Goal: Information Seeking & Learning: Check status

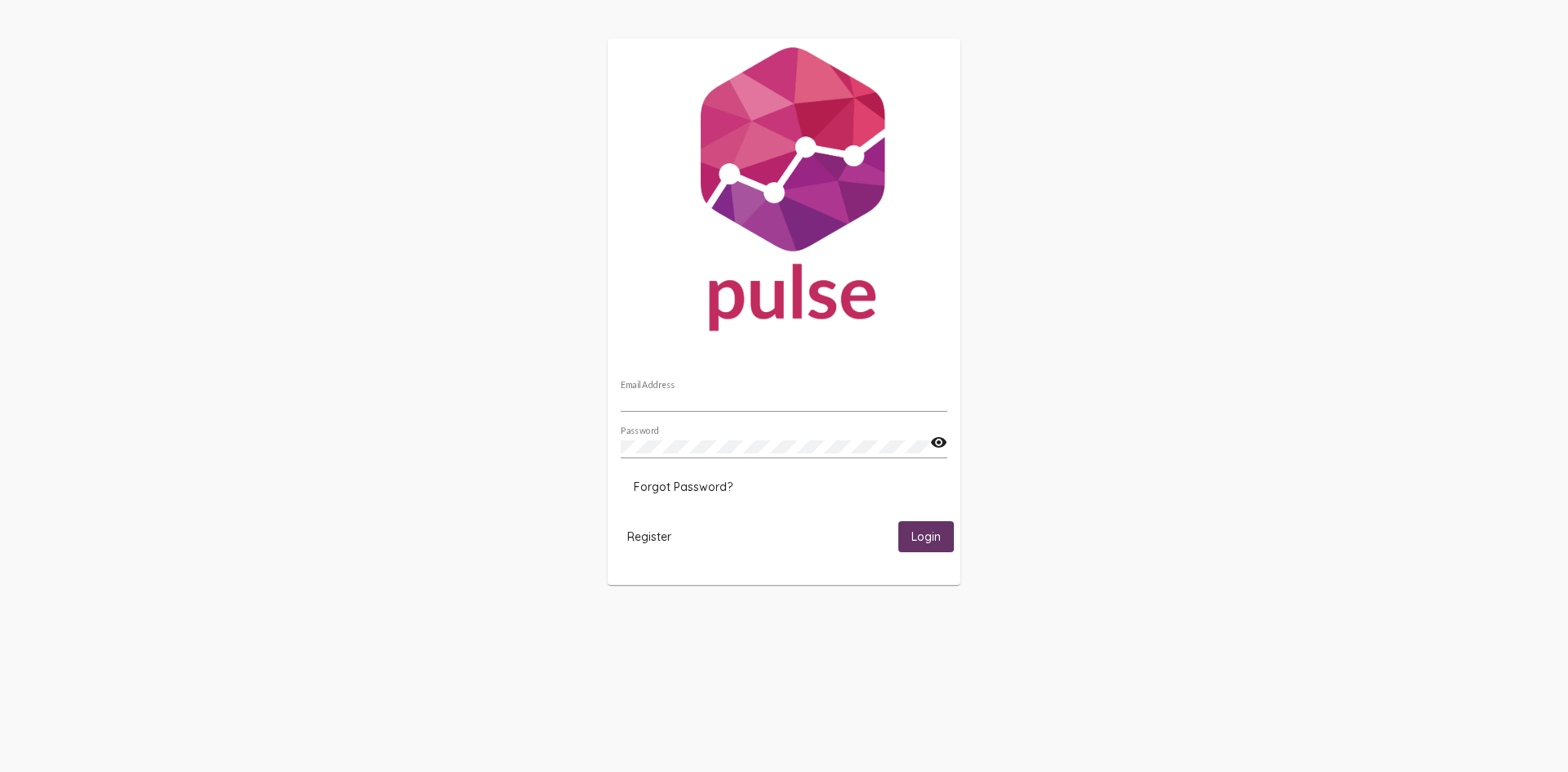
type input "[DOMAIN_NAME][EMAIL_ADDRESS][DOMAIN_NAME]"
click at [937, 537] on span "Login" at bounding box center [925, 537] width 29 height 15
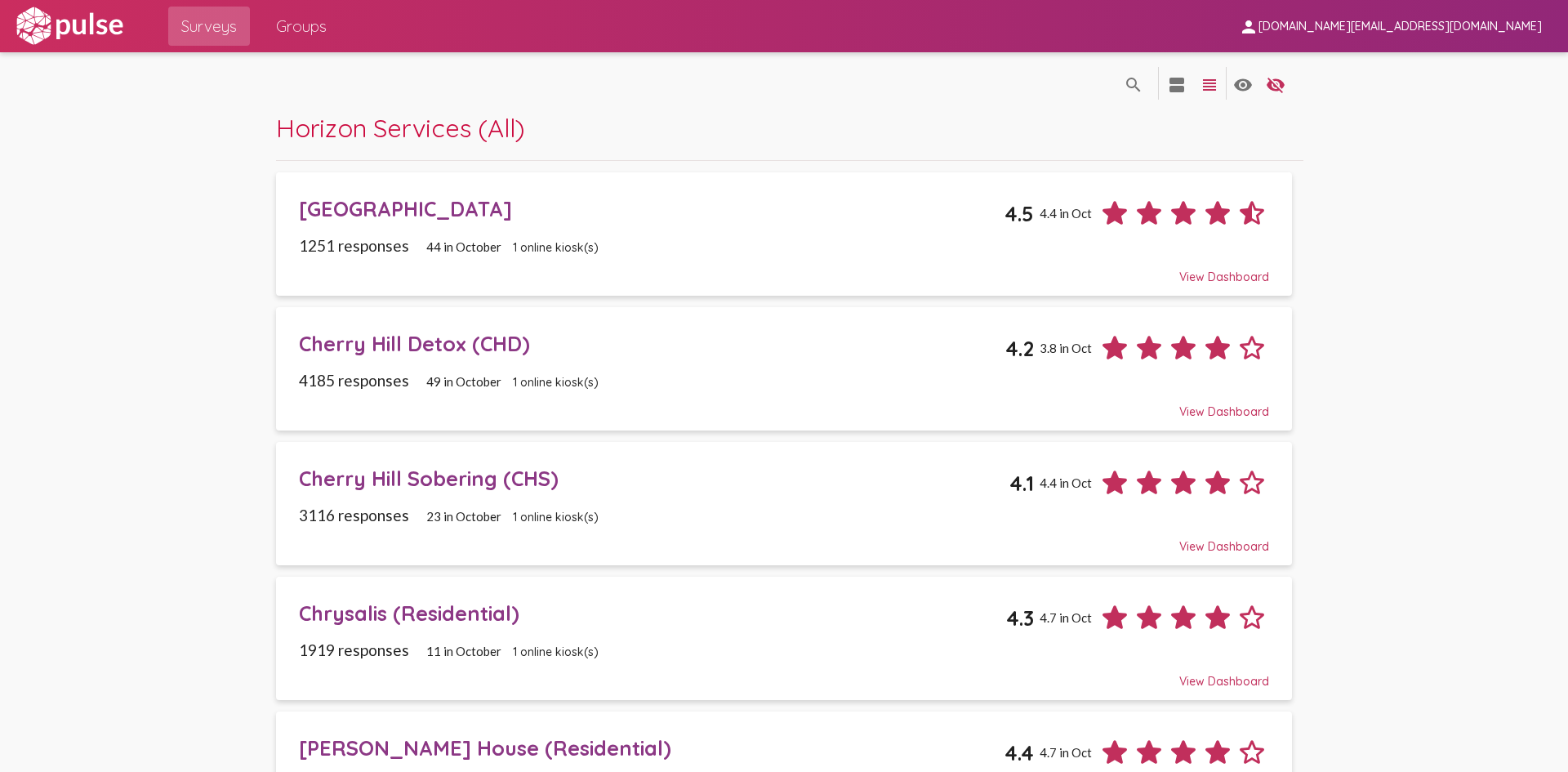
click at [367, 475] on div "Cherry Hill Sobering (CHS)" at bounding box center [654, 478] width 710 height 25
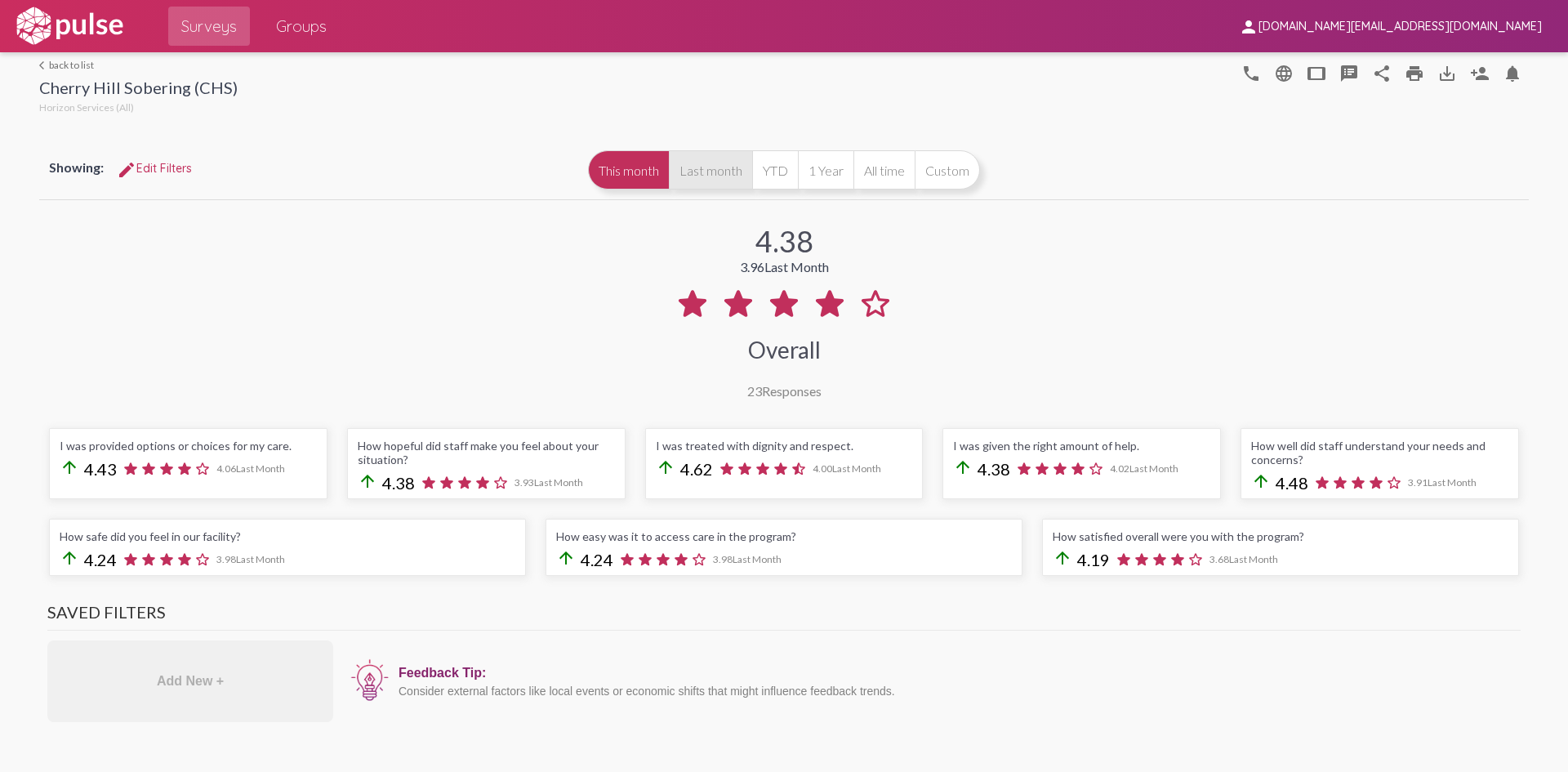
click at [714, 163] on button "Last month" at bounding box center [710, 170] width 84 height 39
click at [689, 175] on button "Last month" at bounding box center [710, 170] width 84 height 39
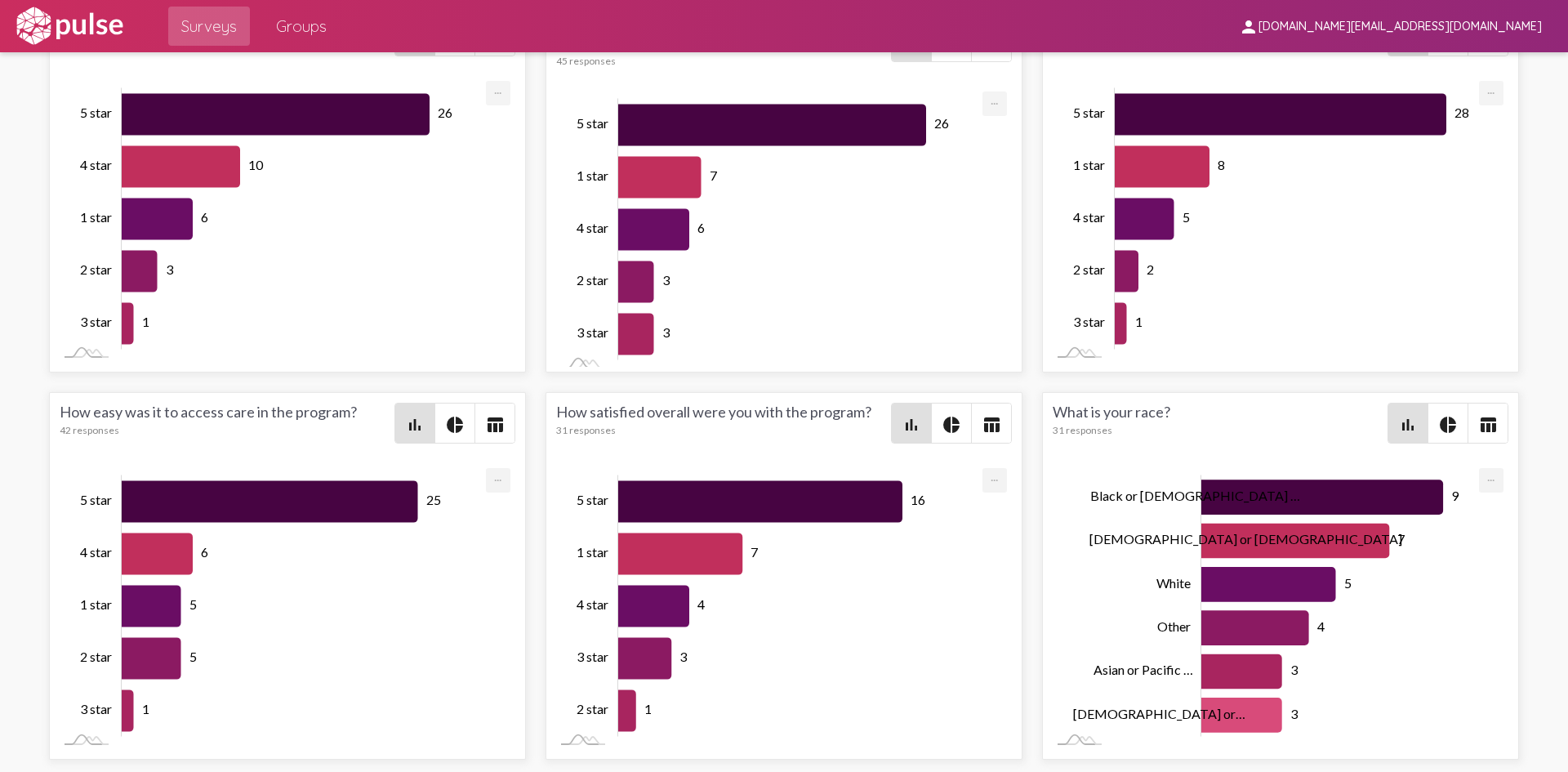
scroll to position [2614, 0]
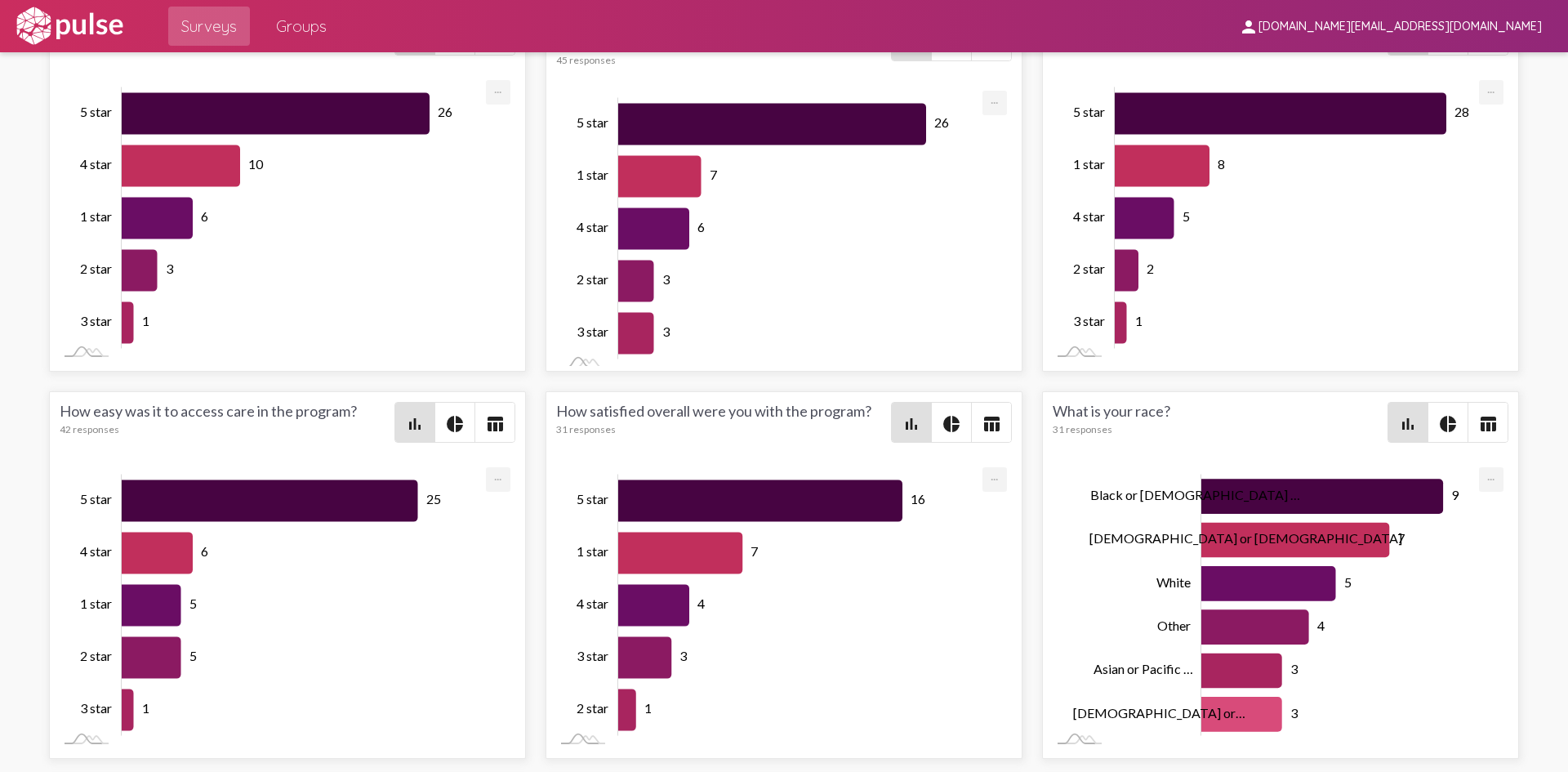
click at [982, 424] on mat-icon "table_chart" at bounding box center [991, 424] width 20 height 20
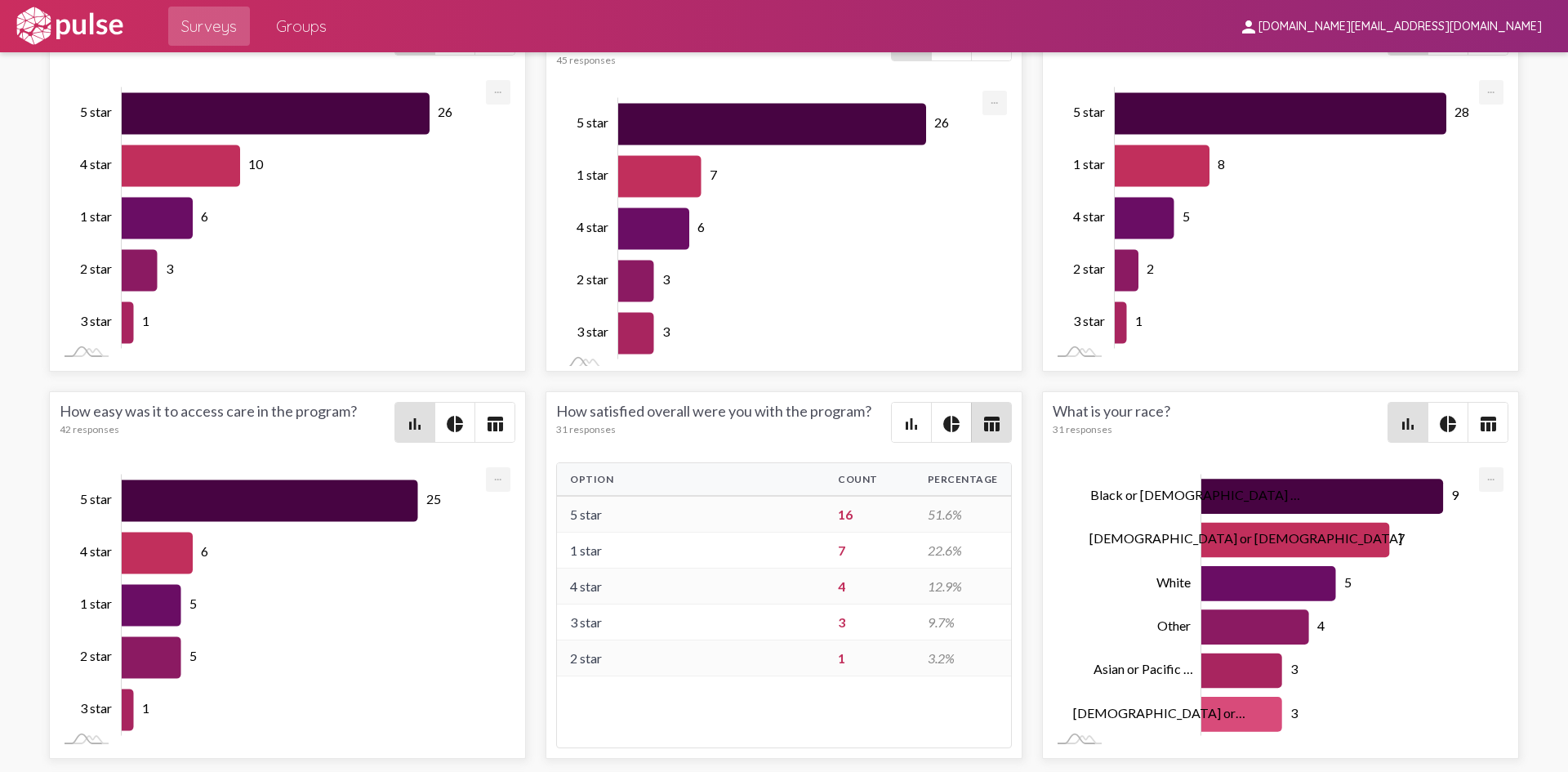
scroll to position [2777, 0]
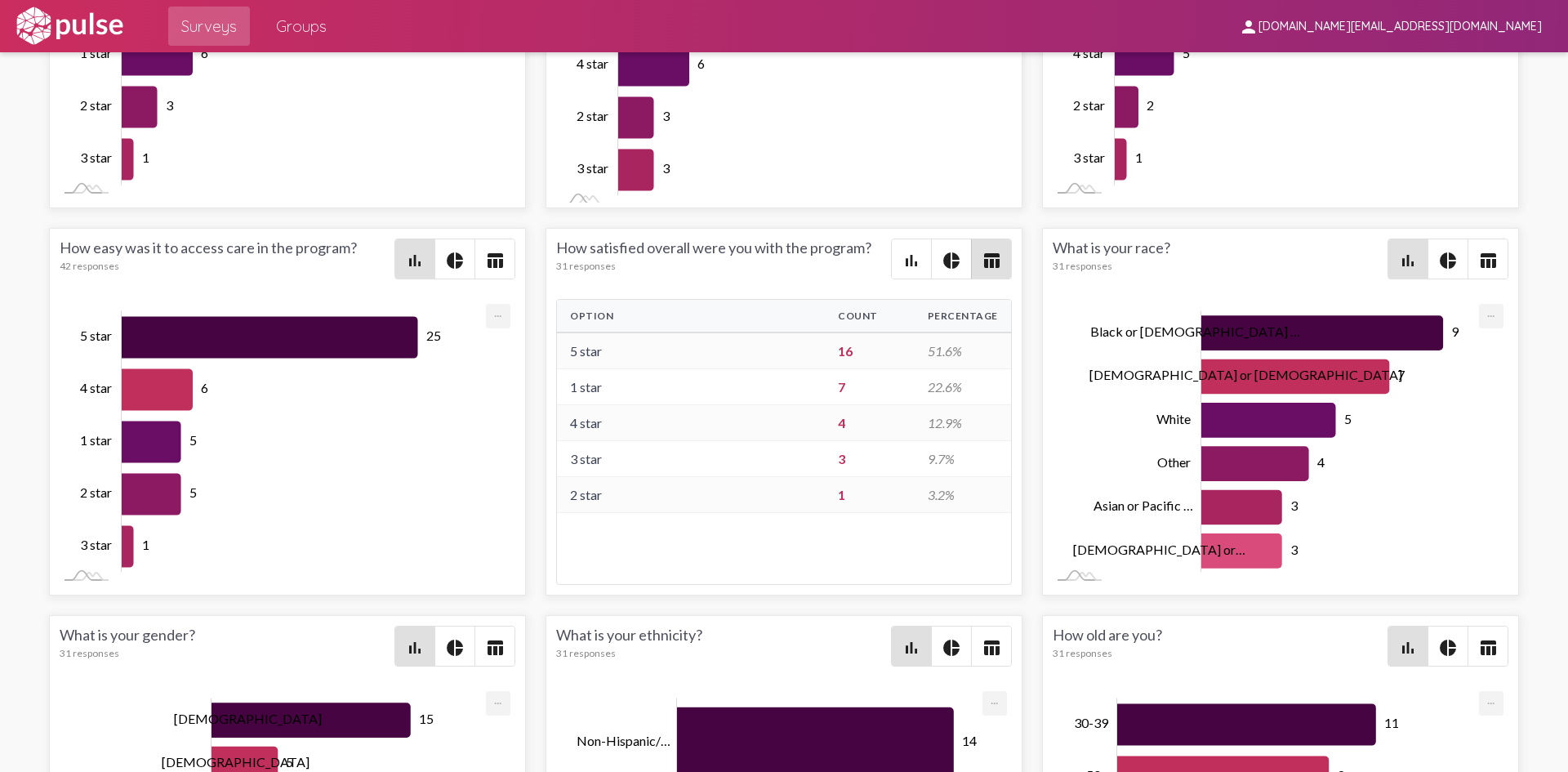
click at [955, 272] on span "pie_chart" at bounding box center [951, 259] width 39 height 39
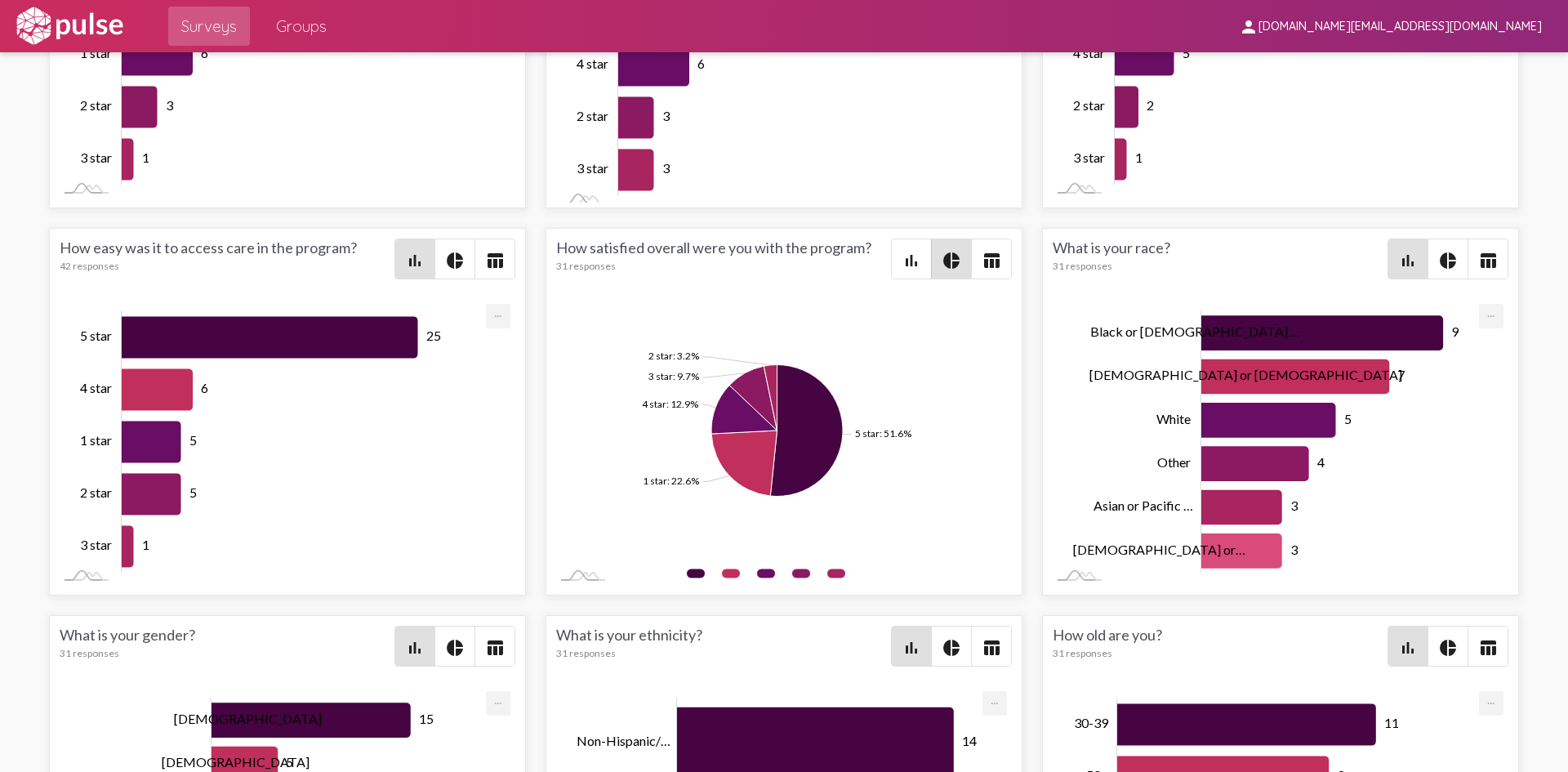
scroll to position [0, 0]
drag, startPoint x: 1005, startPoint y: 346, endPoint x: 1000, endPoint y: 339, distance: 8.6
click at [1004, 339] on div "How satisfied overall were you with the program? 31 responses bar_chart pie_cha…" at bounding box center [784, 411] width 477 height 368
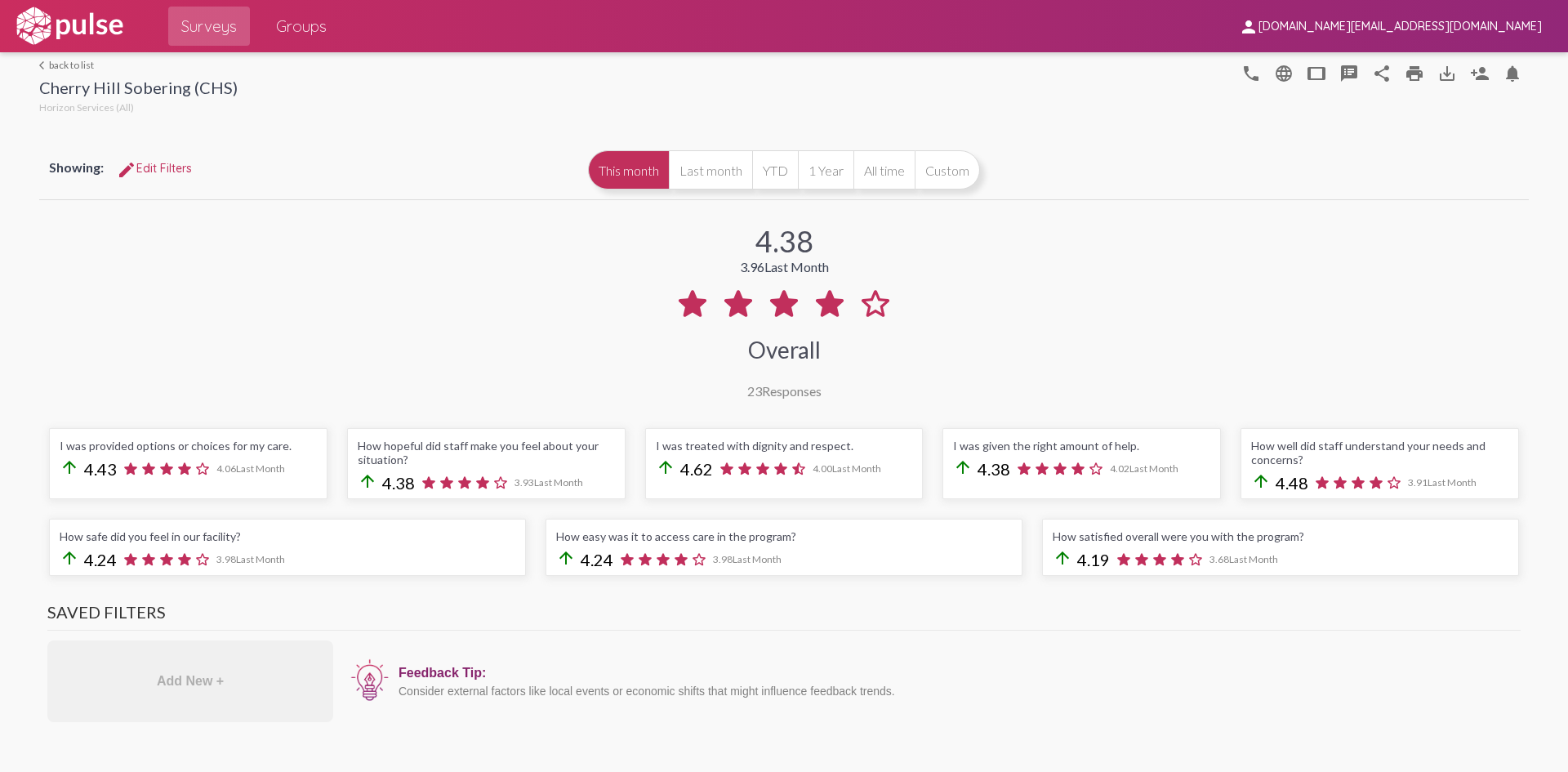
click at [60, 64] on link "arrow_back_ios back to list" at bounding box center [138, 65] width 198 height 12
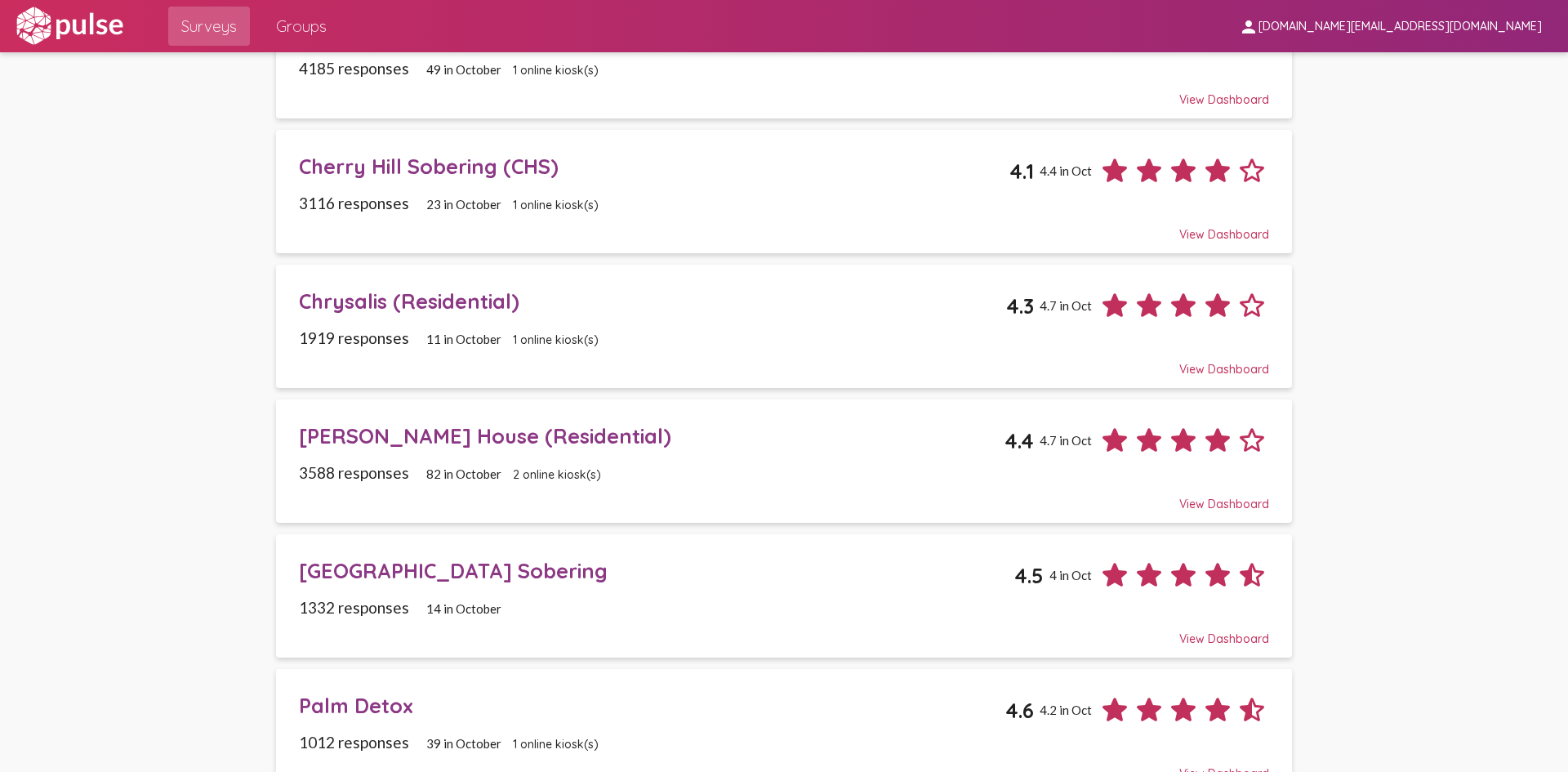
scroll to position [327, 0]
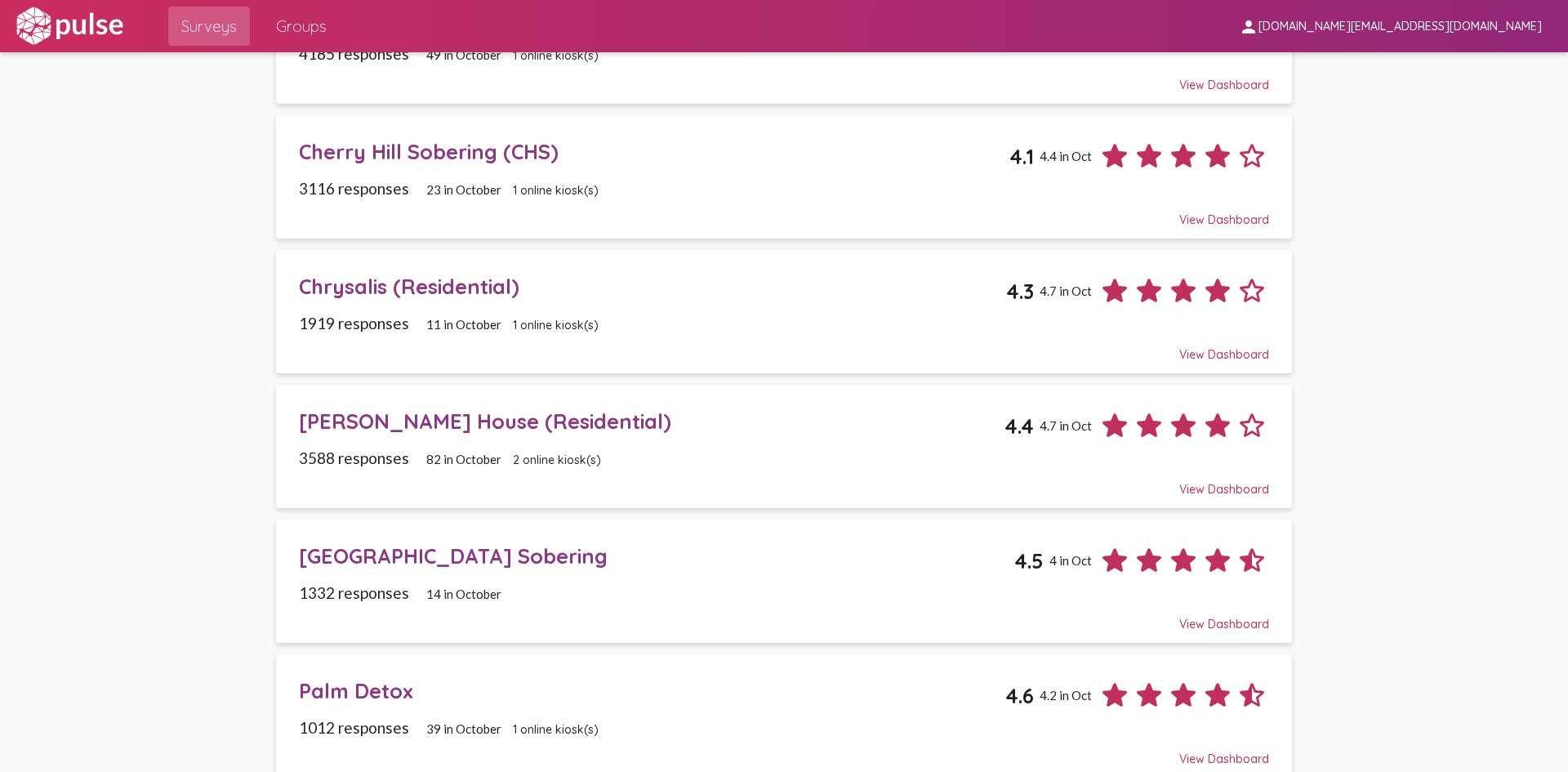
click at [440, 549] on div "[GEOGRAPHIC_DATA] Sobering" at bounding box center [657, 556] width 715 height 25
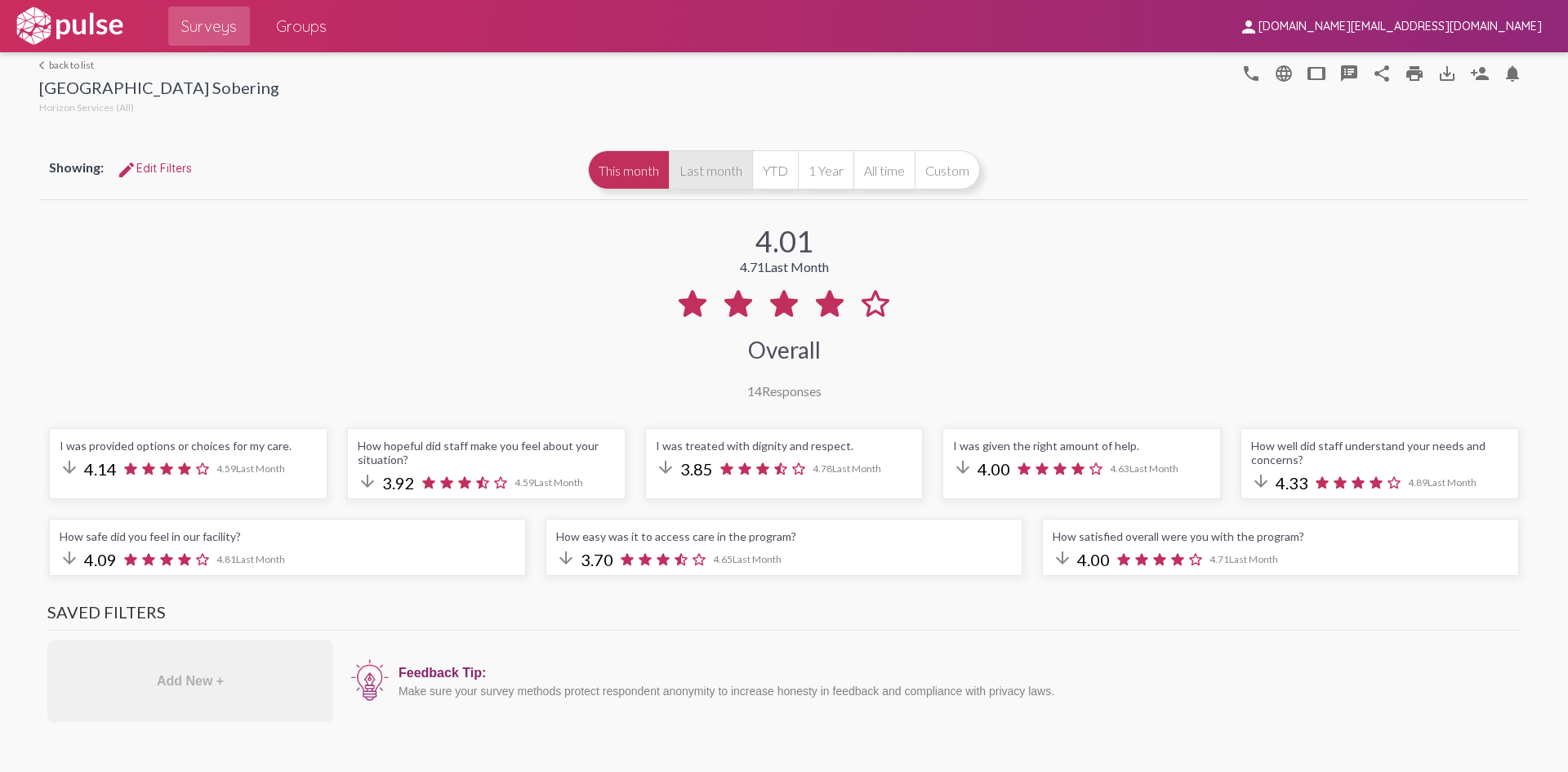
click at [727, 167] on button "Last month" at bounding box center [710, 170] width 84 height 39
click at [717, 167] on button "Last month" at bounding box center [710, 170] width 84 height 39
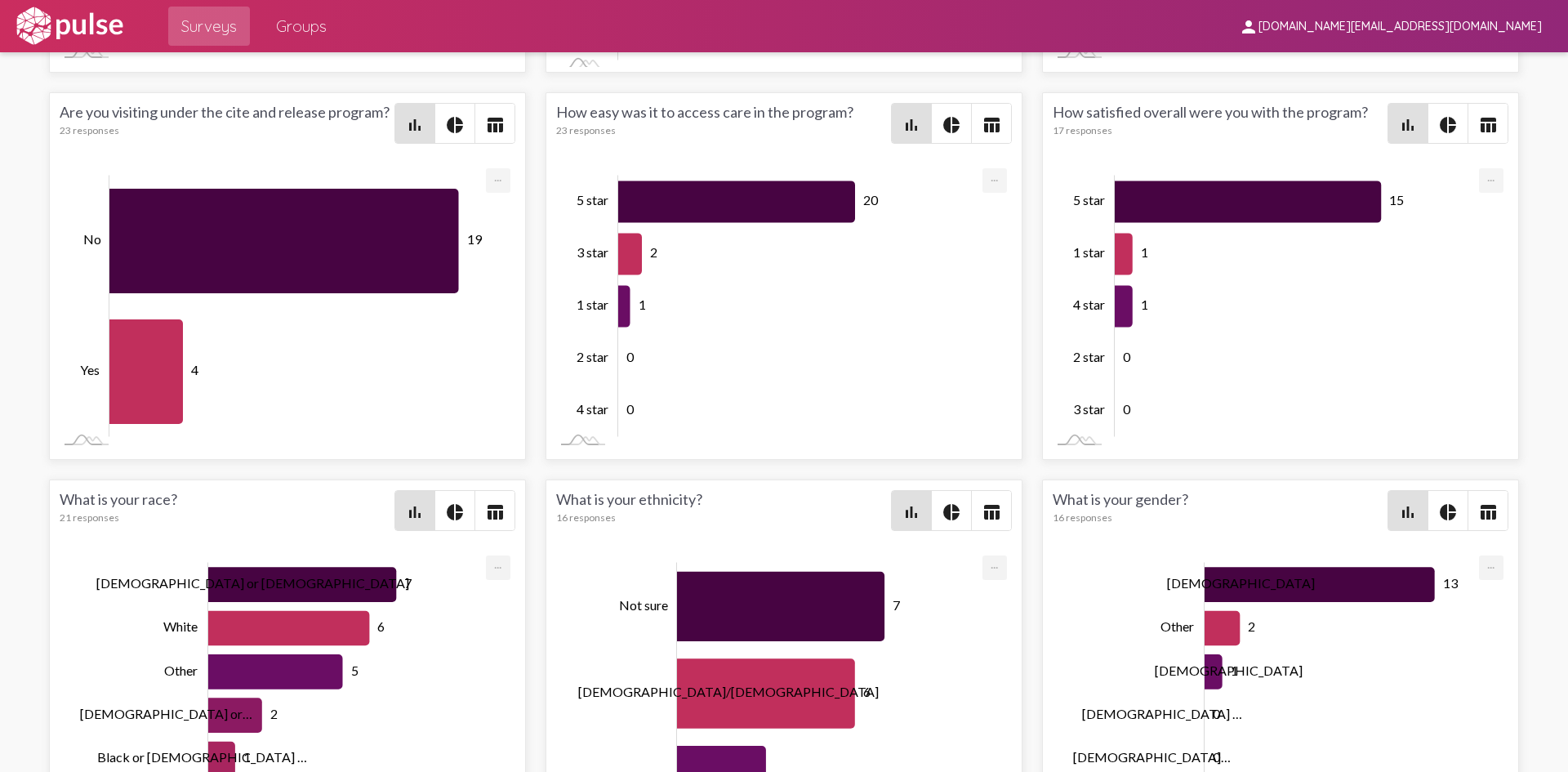
scroll to position [2696, 0]
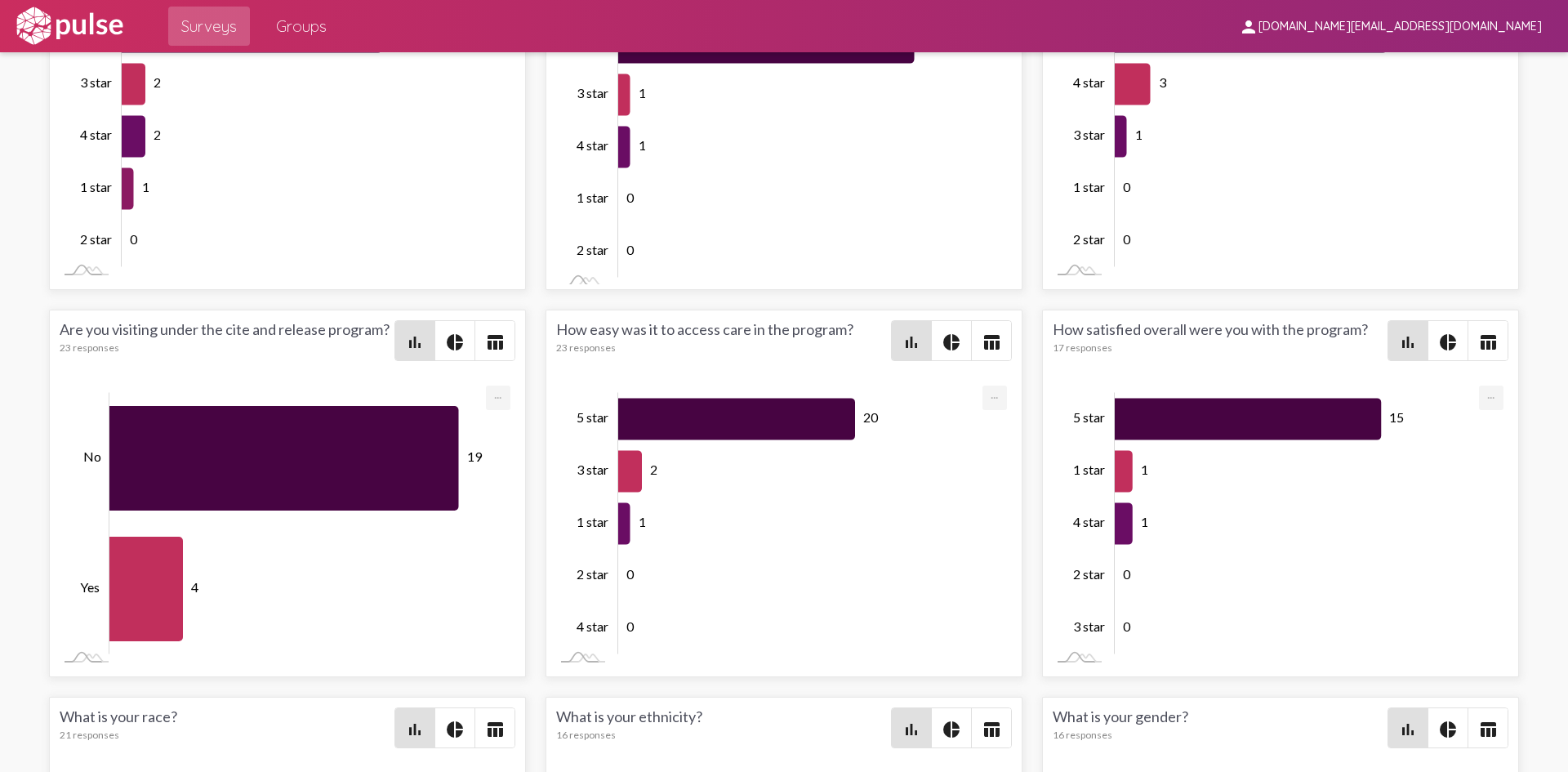
click at [1438, 345] on mat-icon "pie_chart" at bounding box center [1448, 342] width 20 height 20
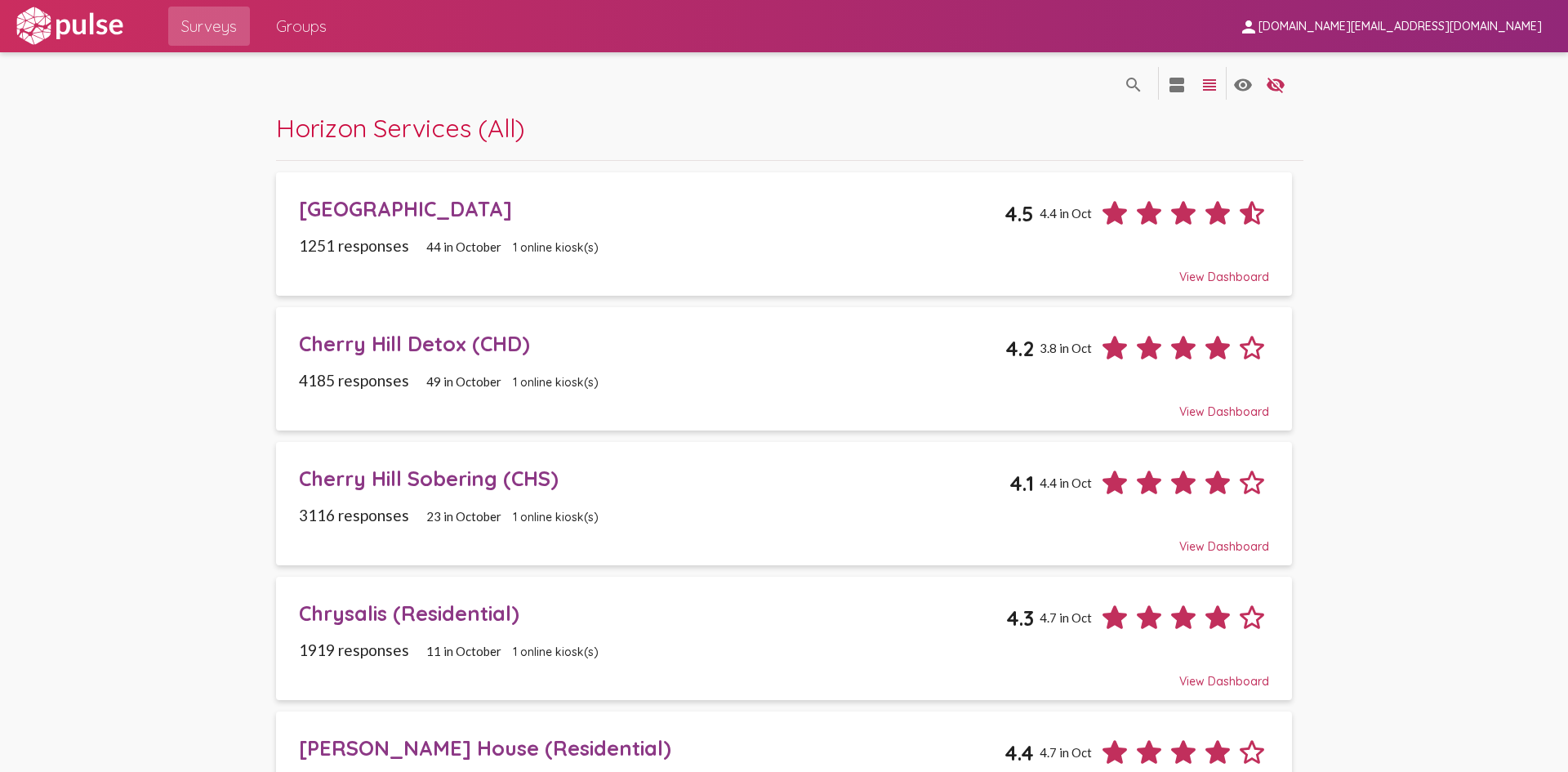
click at [497, 346] on div "Cherry Hill Detox (CHD)" at bounding box center [652, 344] width 707 height 25
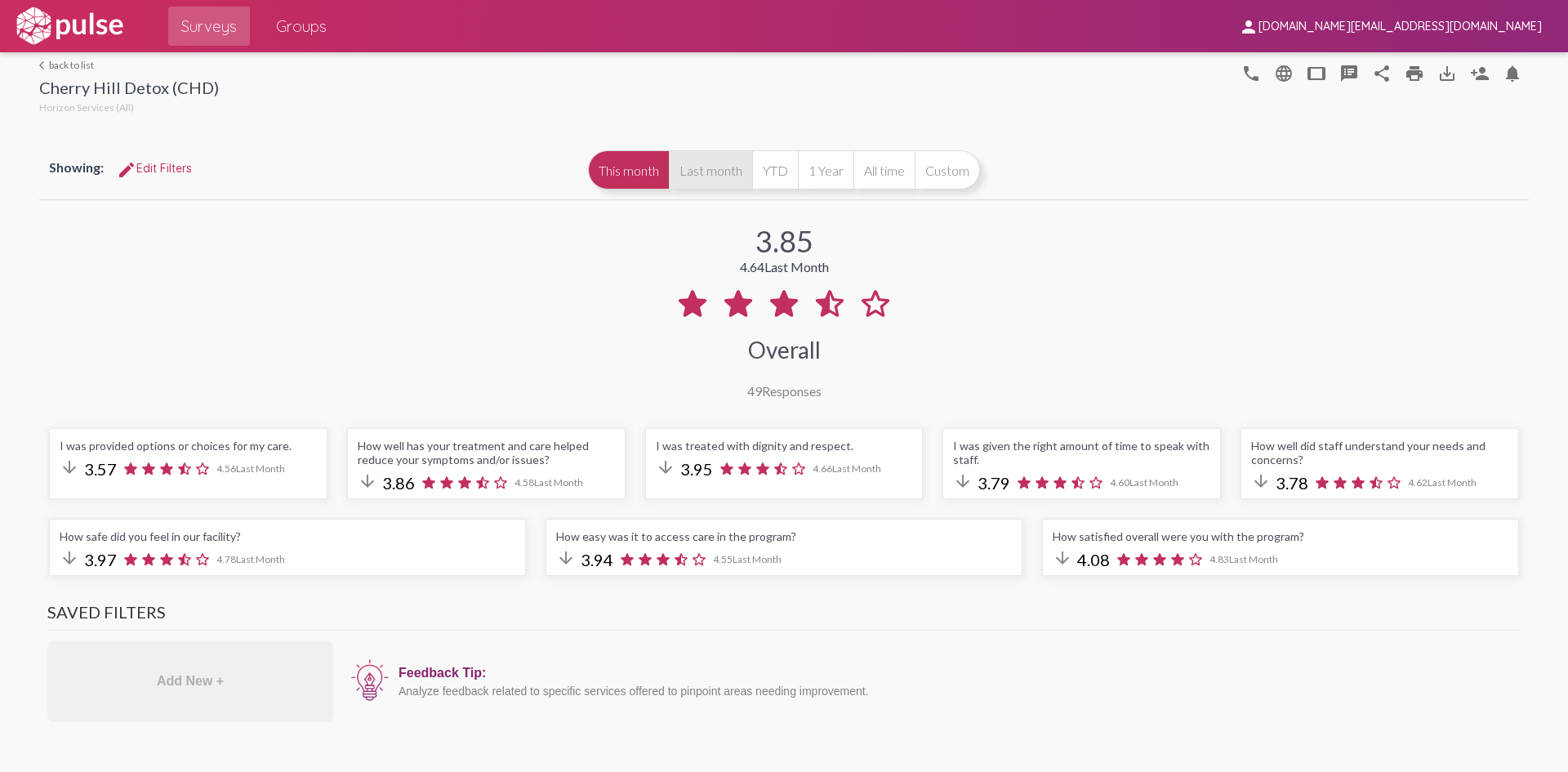
click at [717, 161] on button "Last month" at bounding box center [710, 170] width 84 height 39
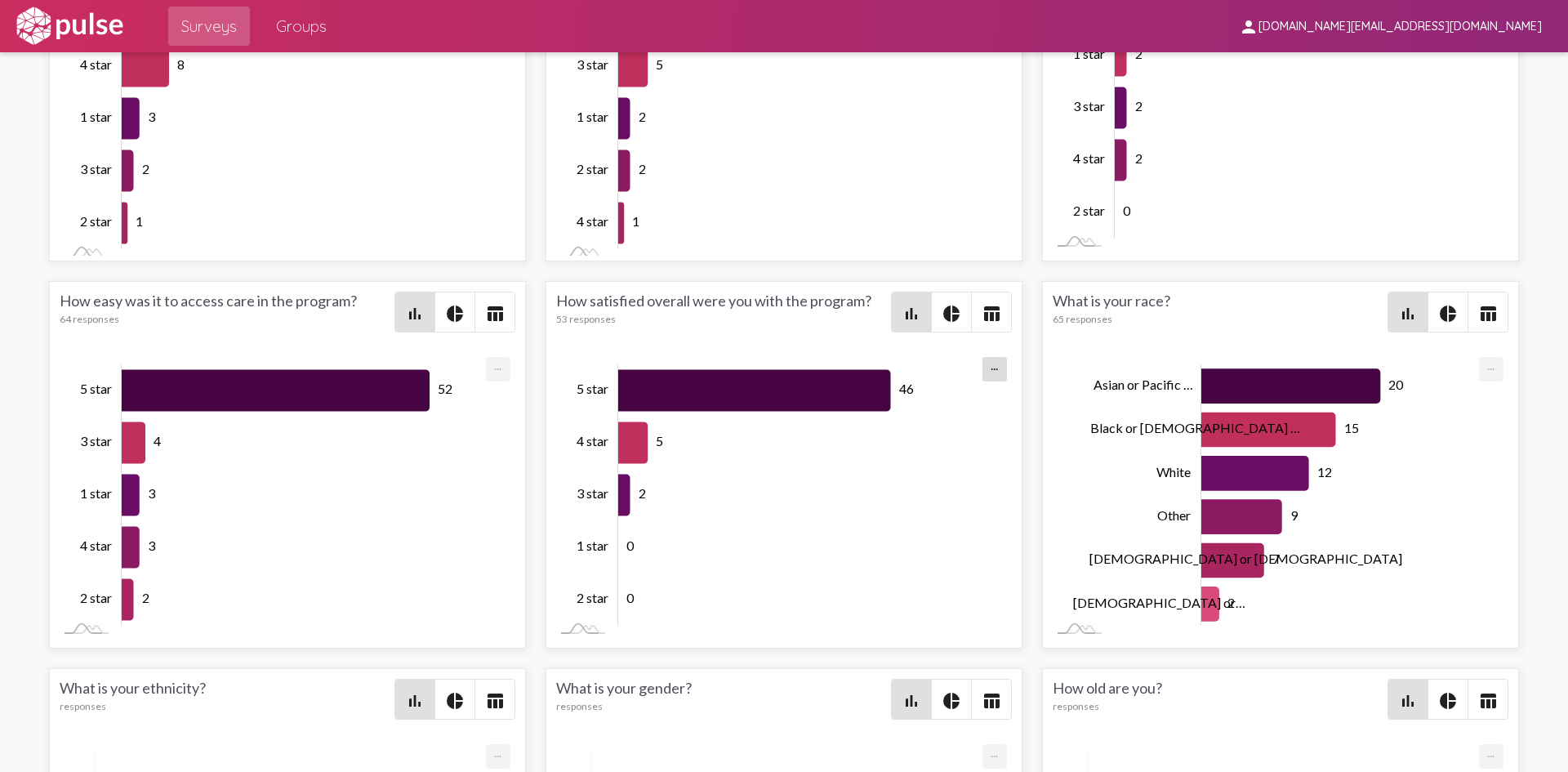
scroll to position [2859, 0]
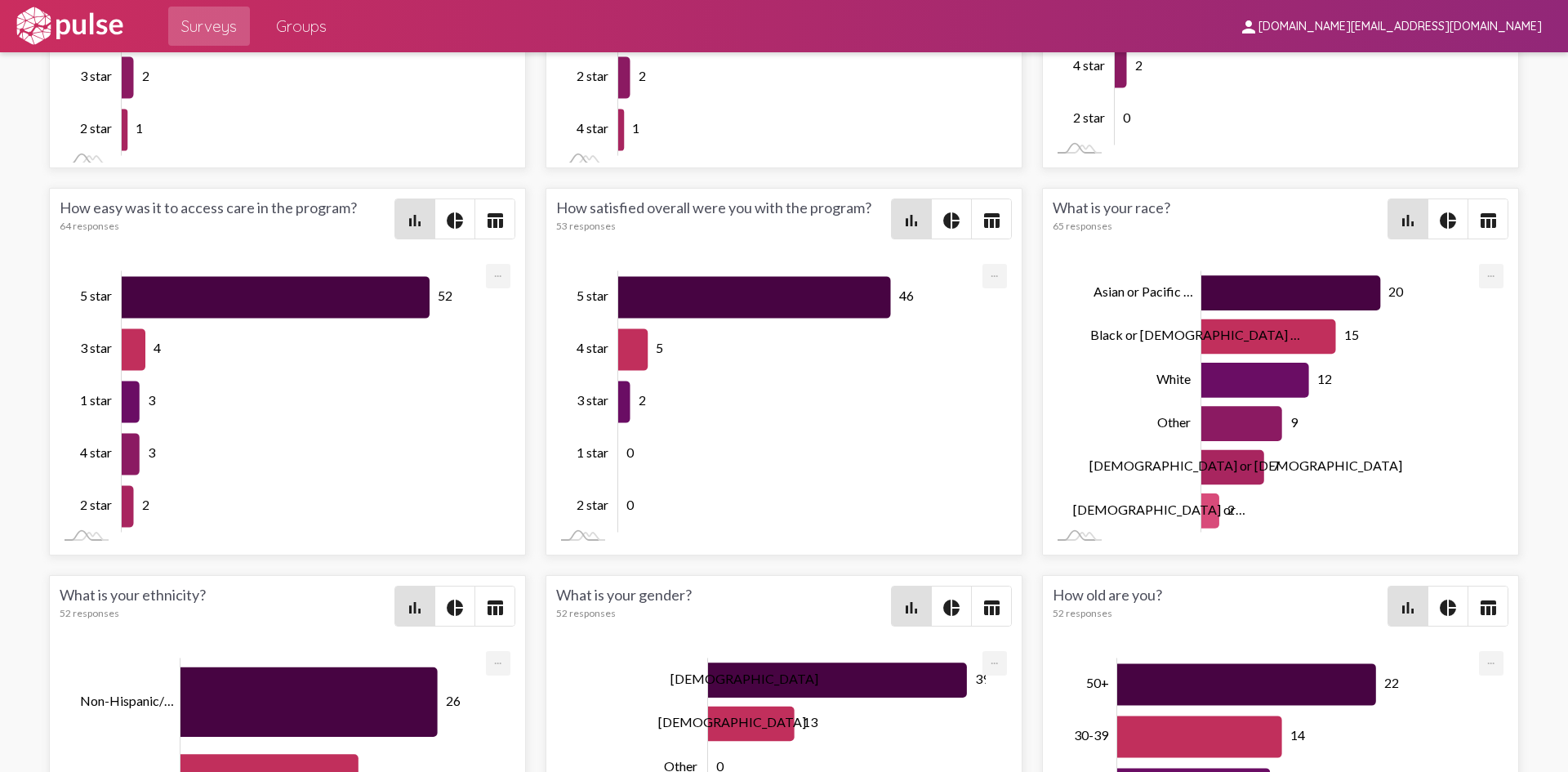
click at [958, 226] on span "pie_chart" at bounding box center [951, 219] width 39 height 39
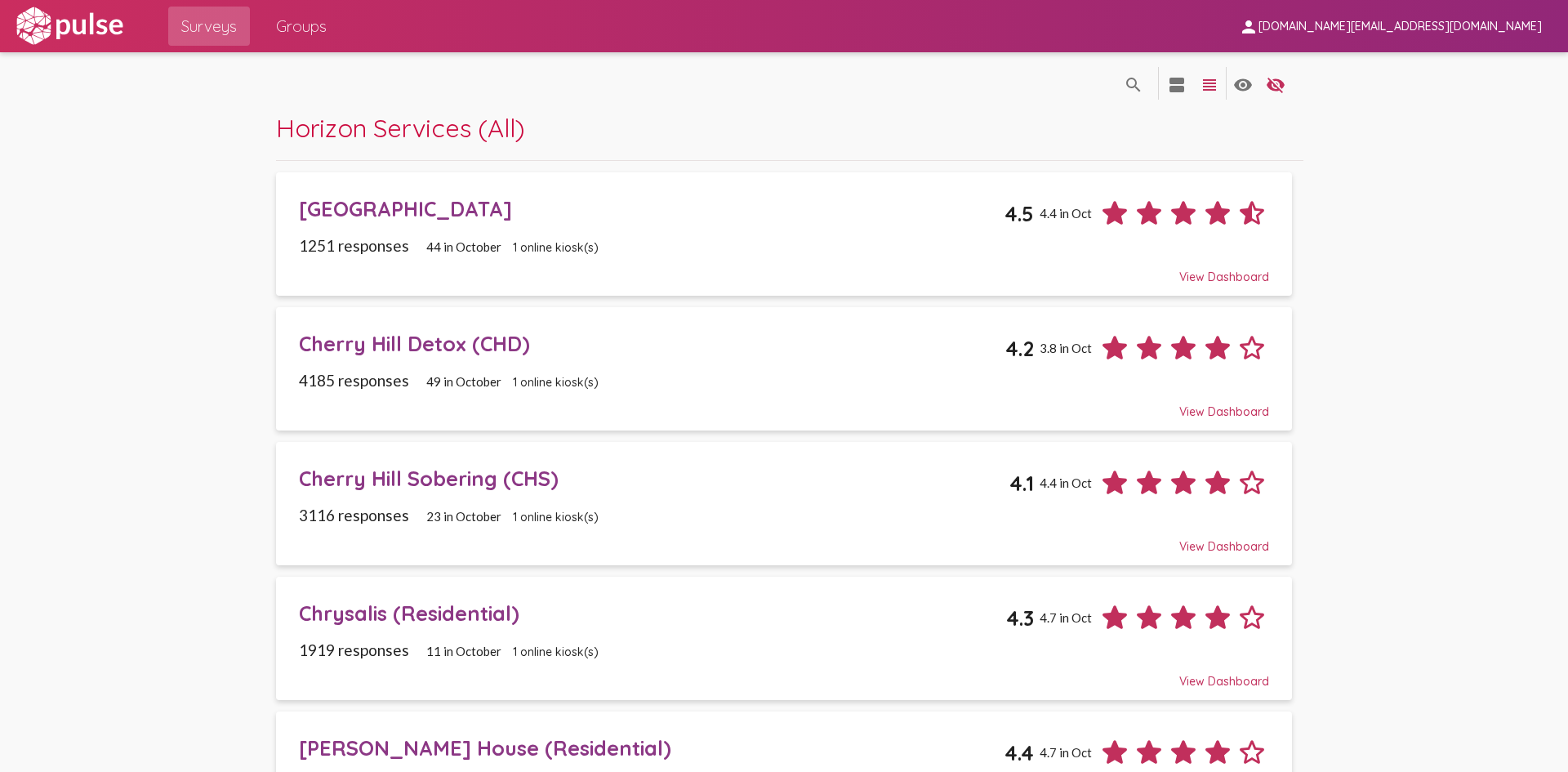
click at [440, 205] on div "[GEOGRAPHIC_DATA]" at bounding box center [651, 208] width 706 height 25
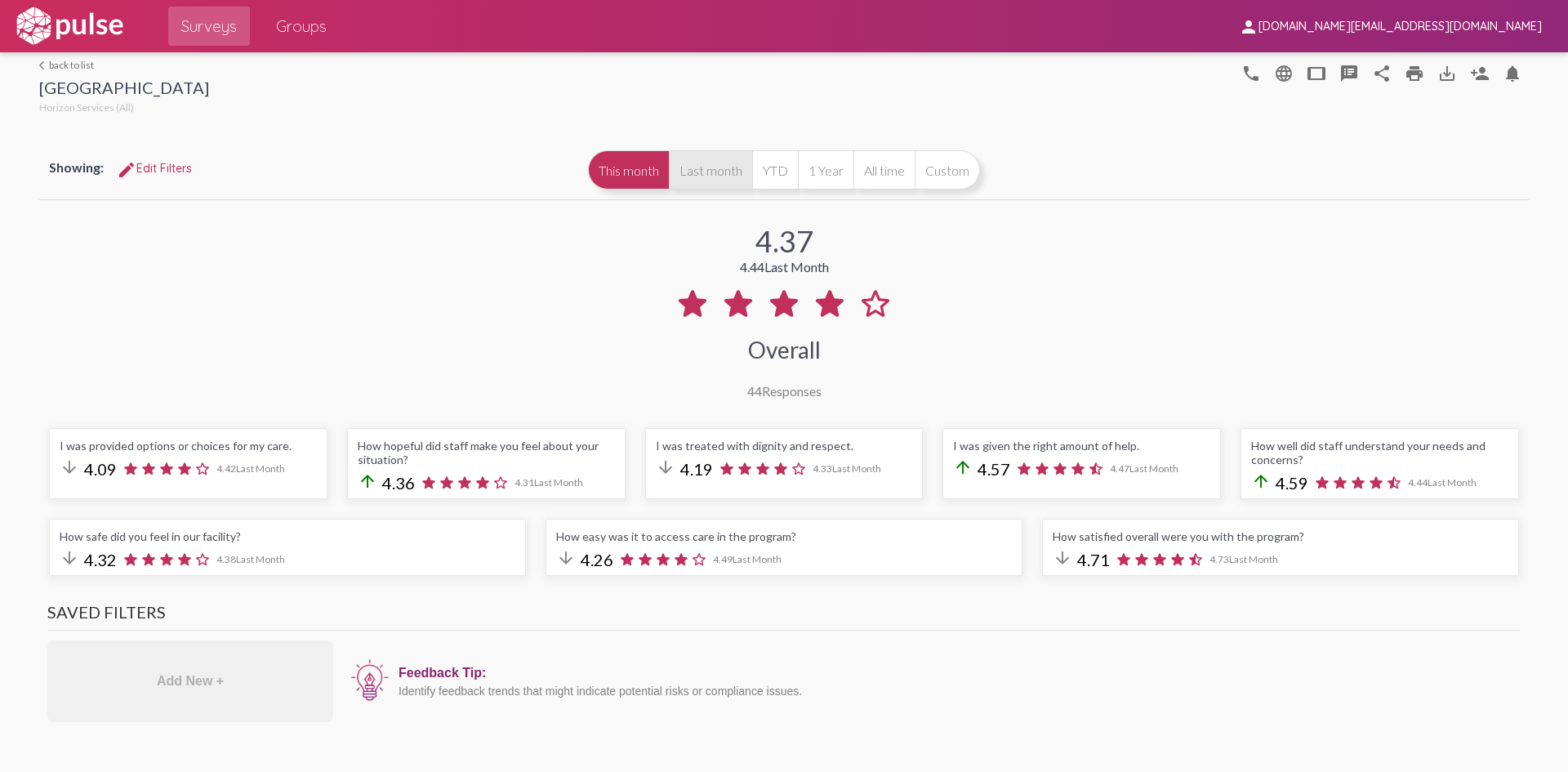
click at [710, 172] on button "Last month" at bounding box center [710, 170] width 84 height 39
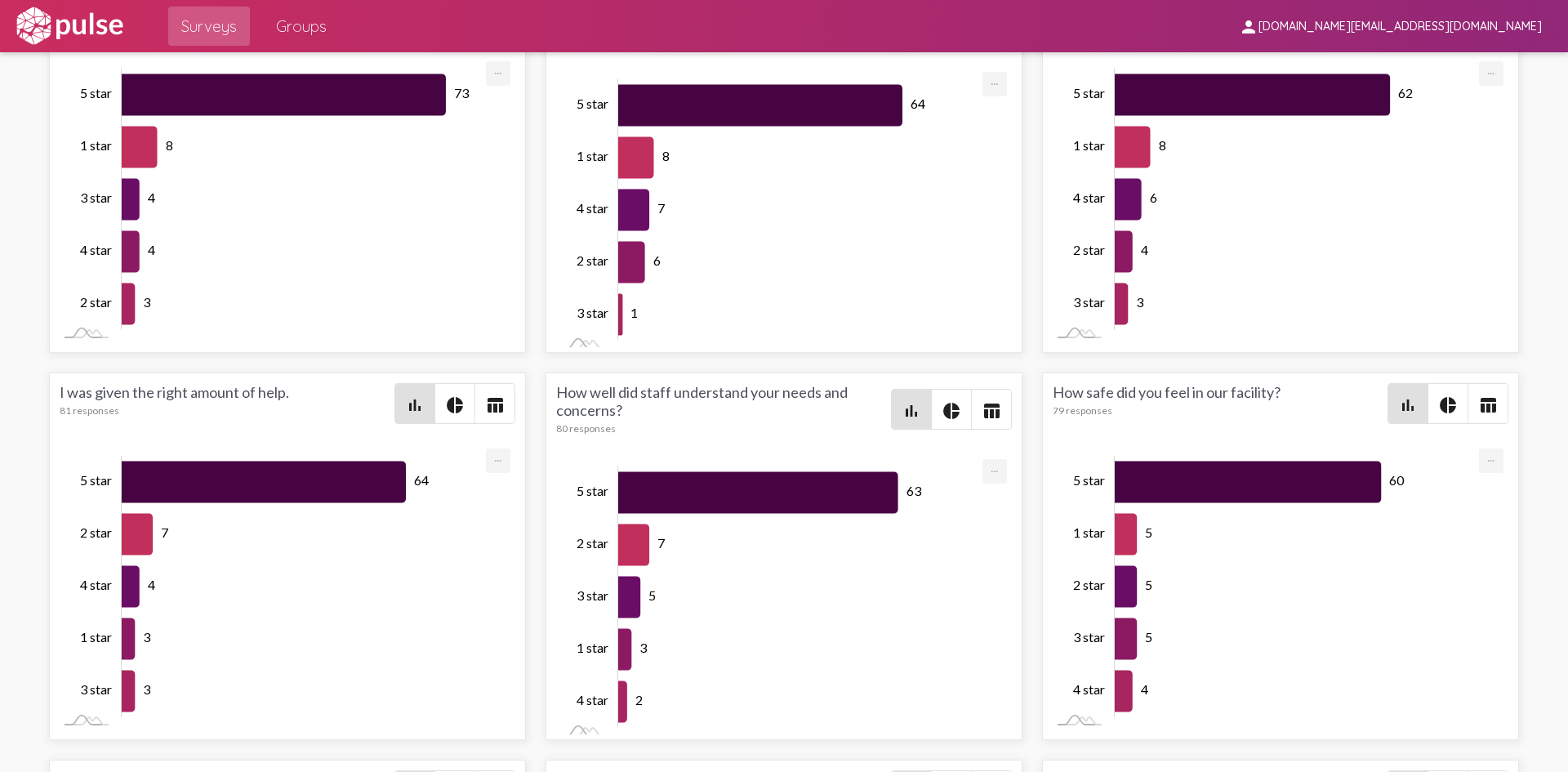
scroll to position [2614, 0]
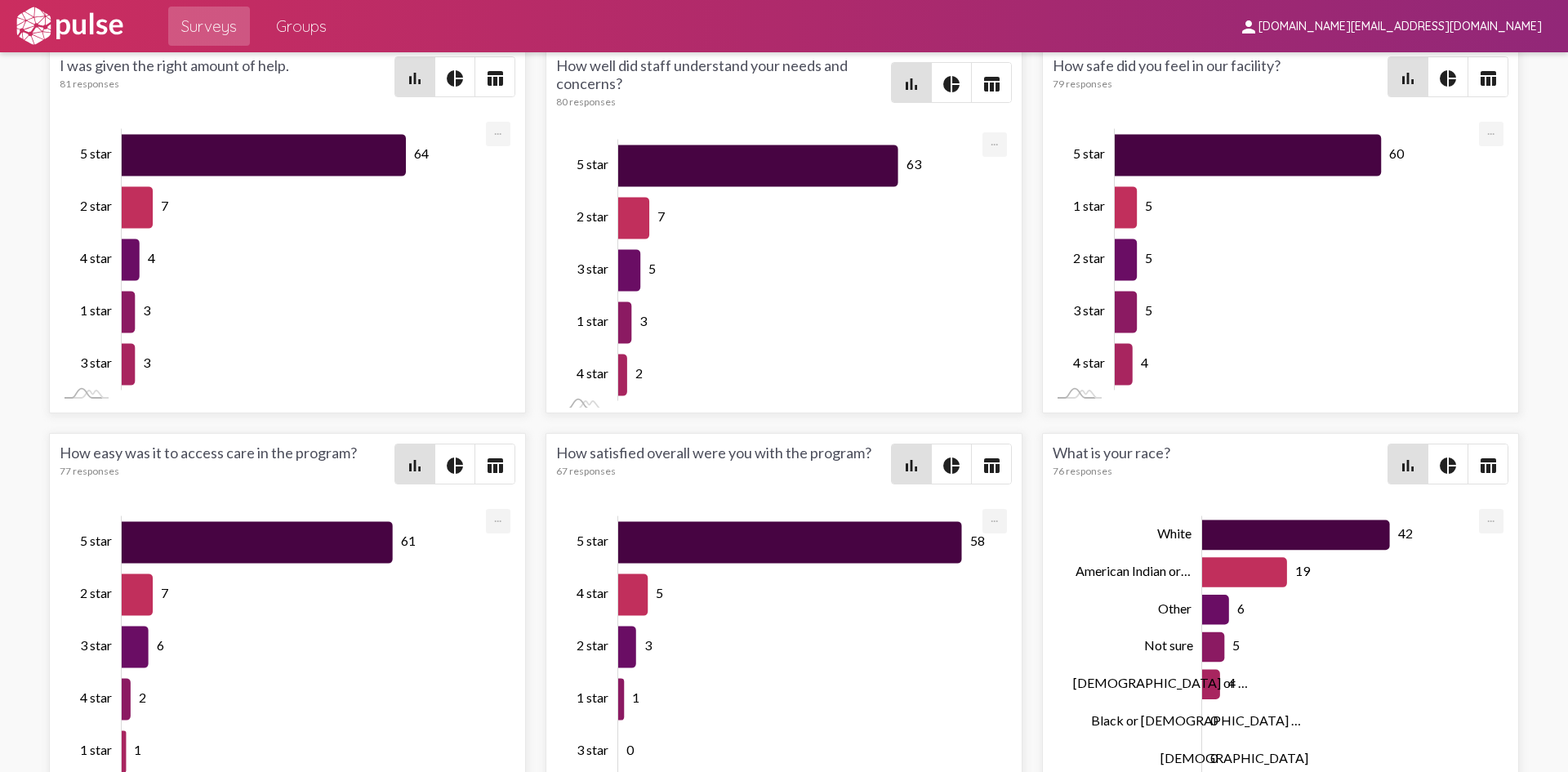
click at [955, 471] on span "pie_chart" at bounding box center [951, 464] width 39 height 39
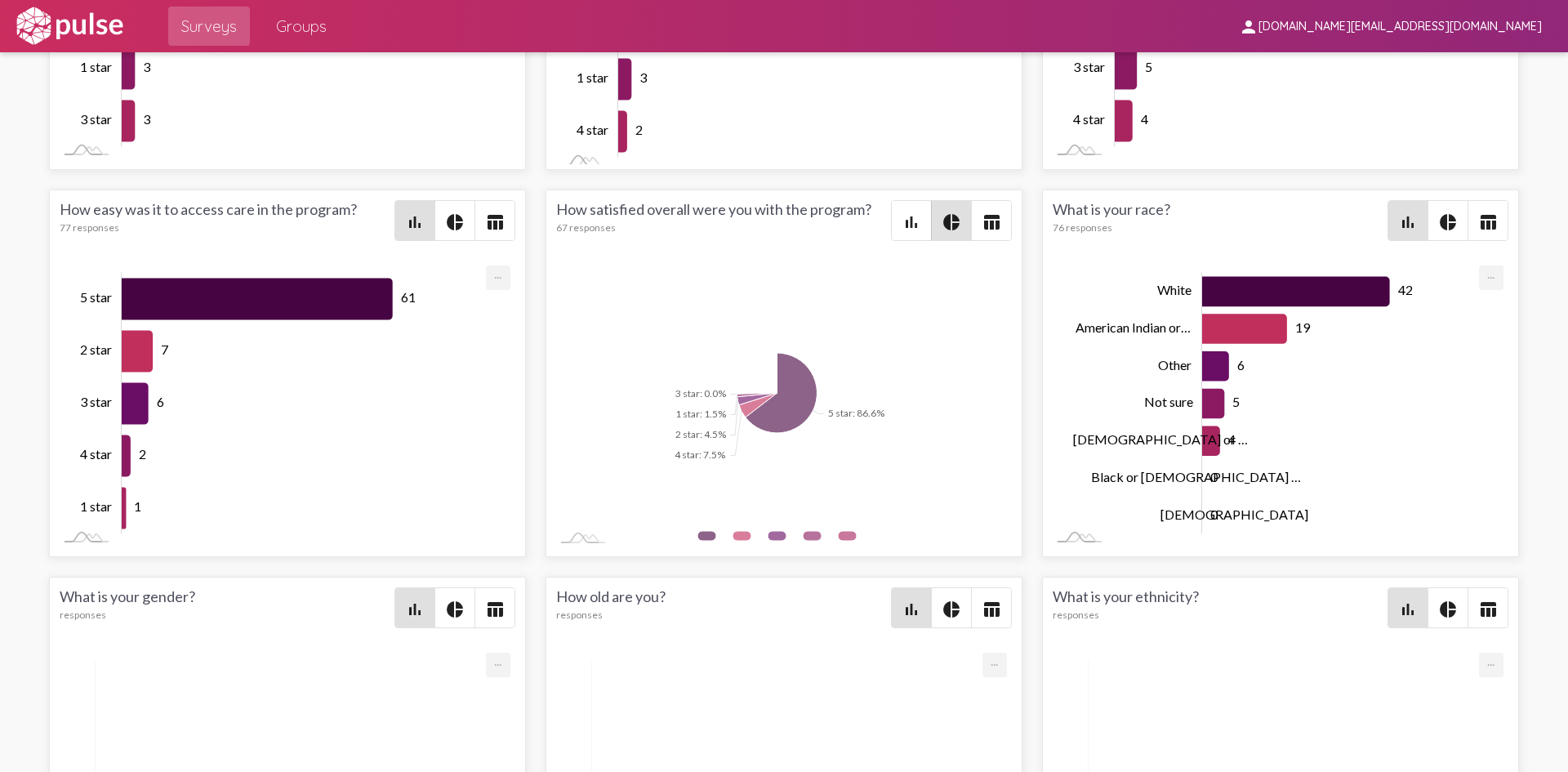
scroll to position [2859, 0]
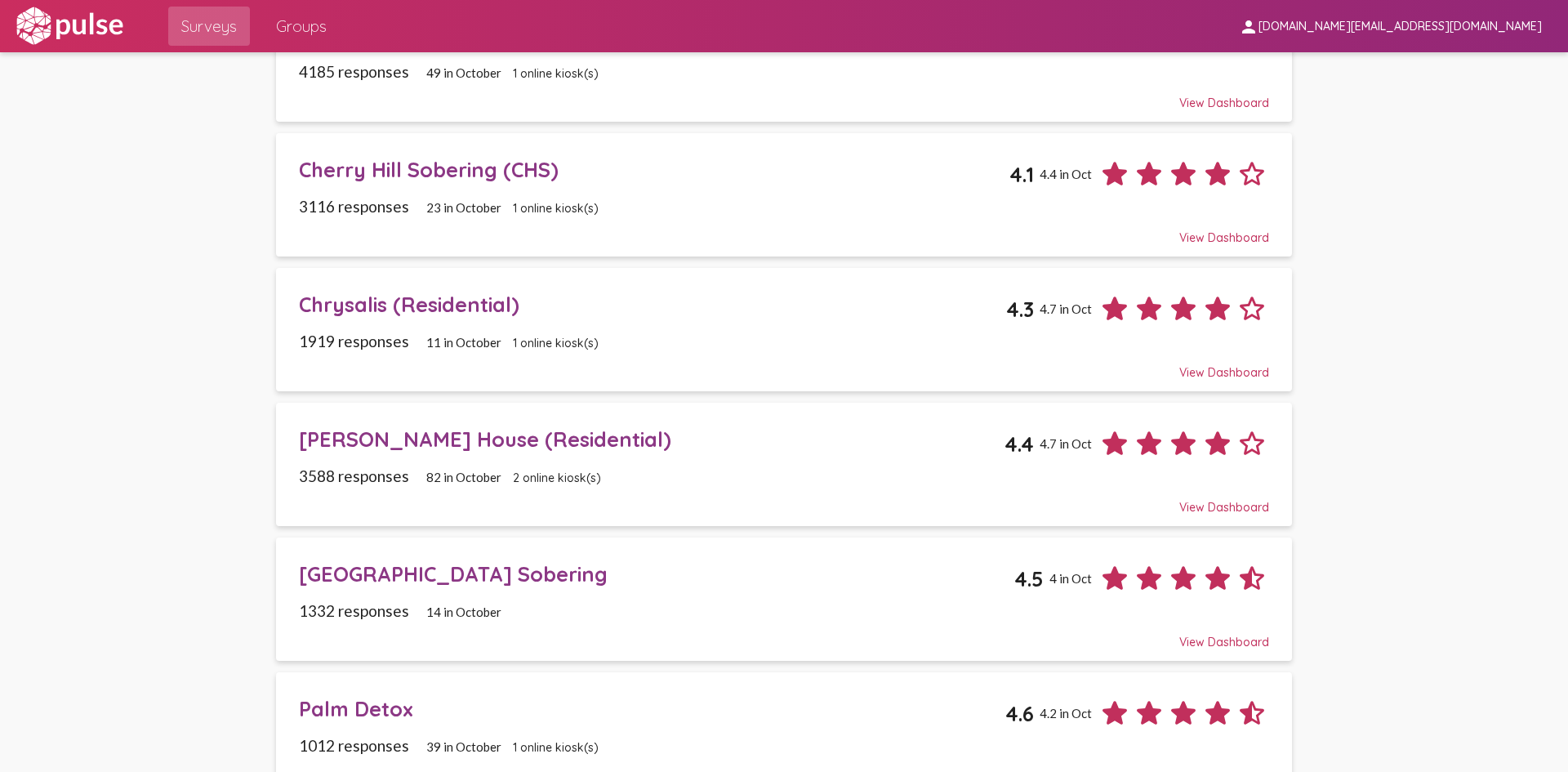
scroll to position [572, 0]
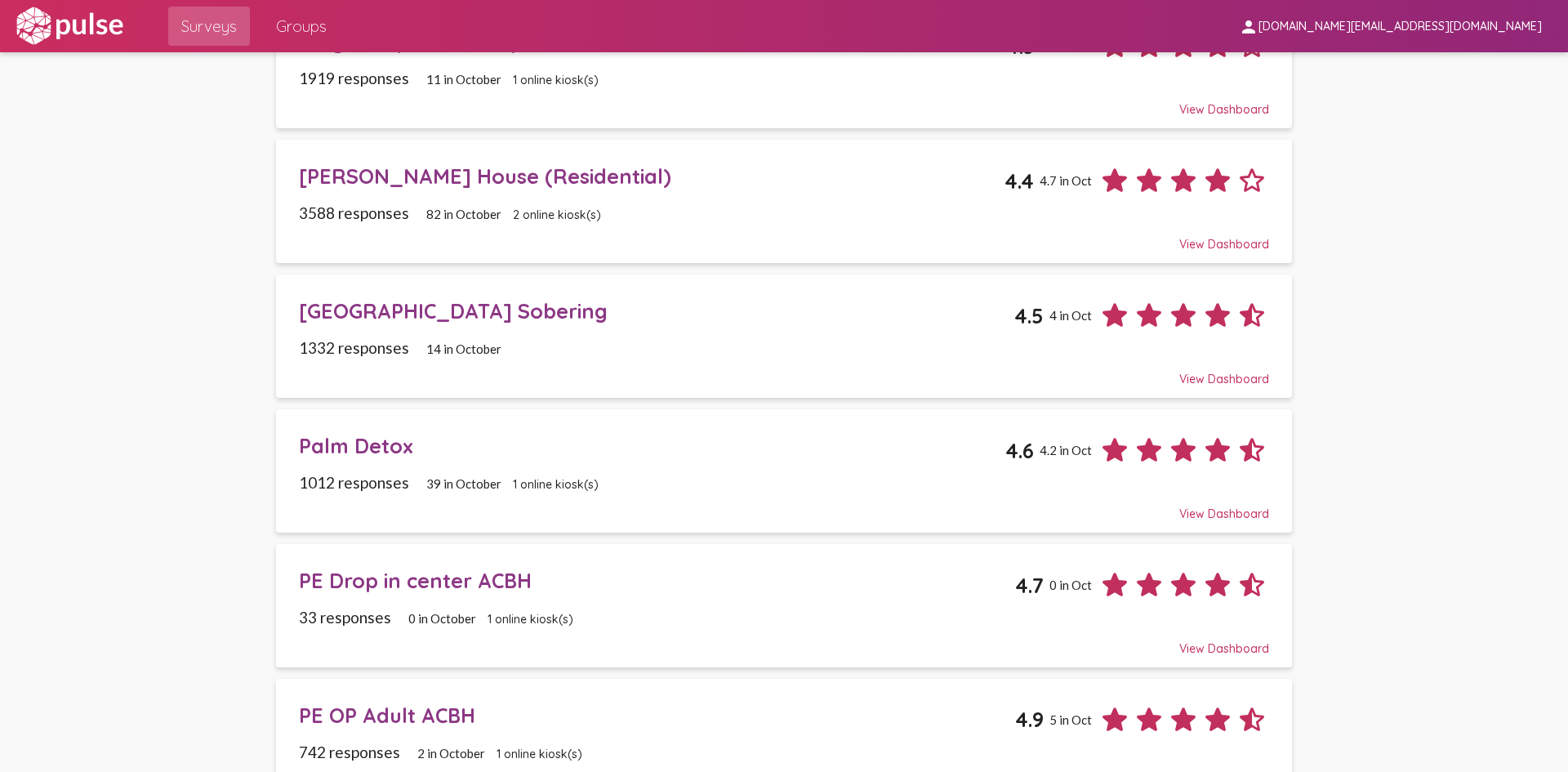
click at [386, 458] on div "Palm Detox" at bounding box center [652, 445] width 707 height 25
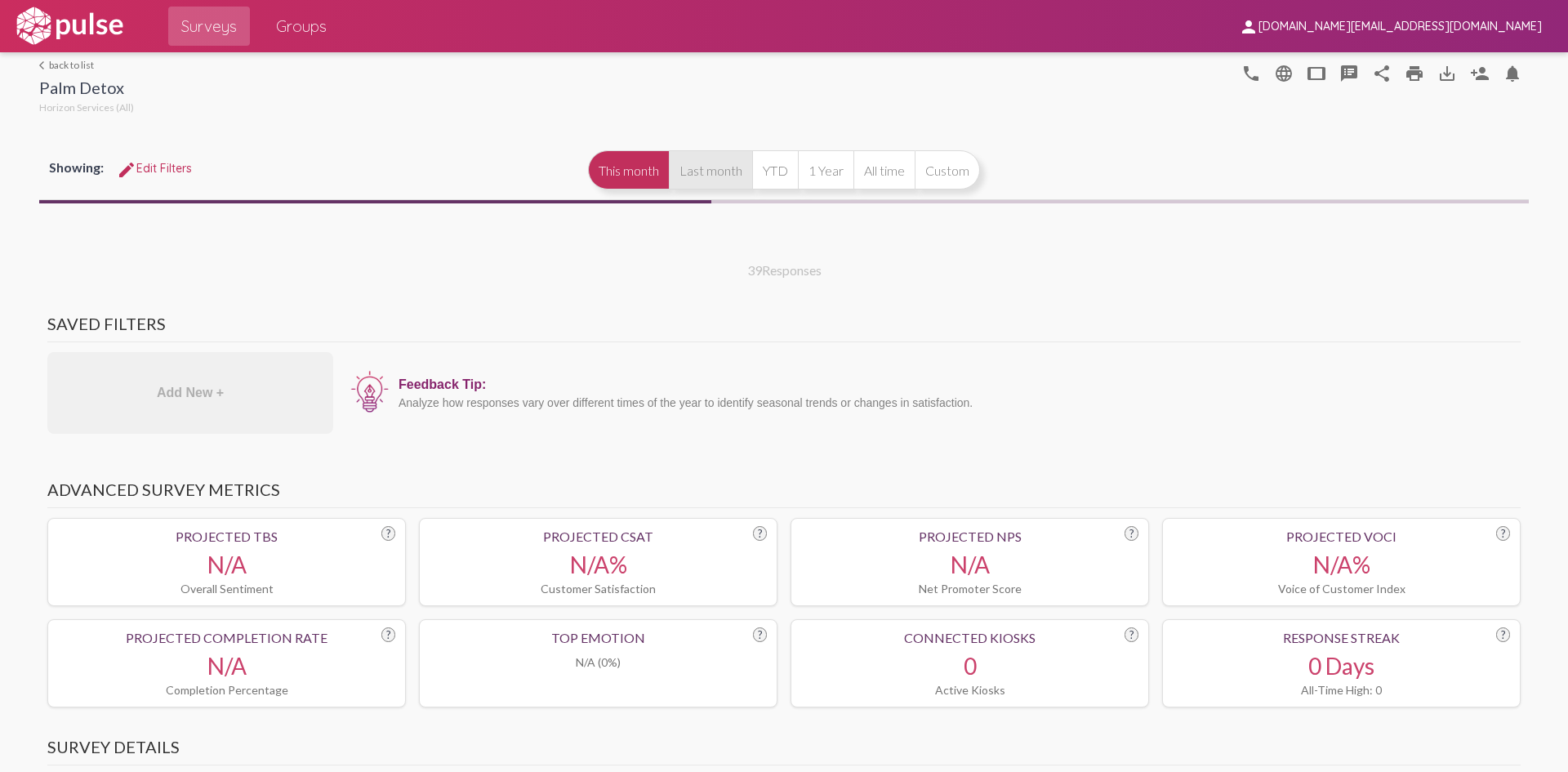
click at [699, 183] on button "Last month" at bounding box center [710, 170] width 84 height 39
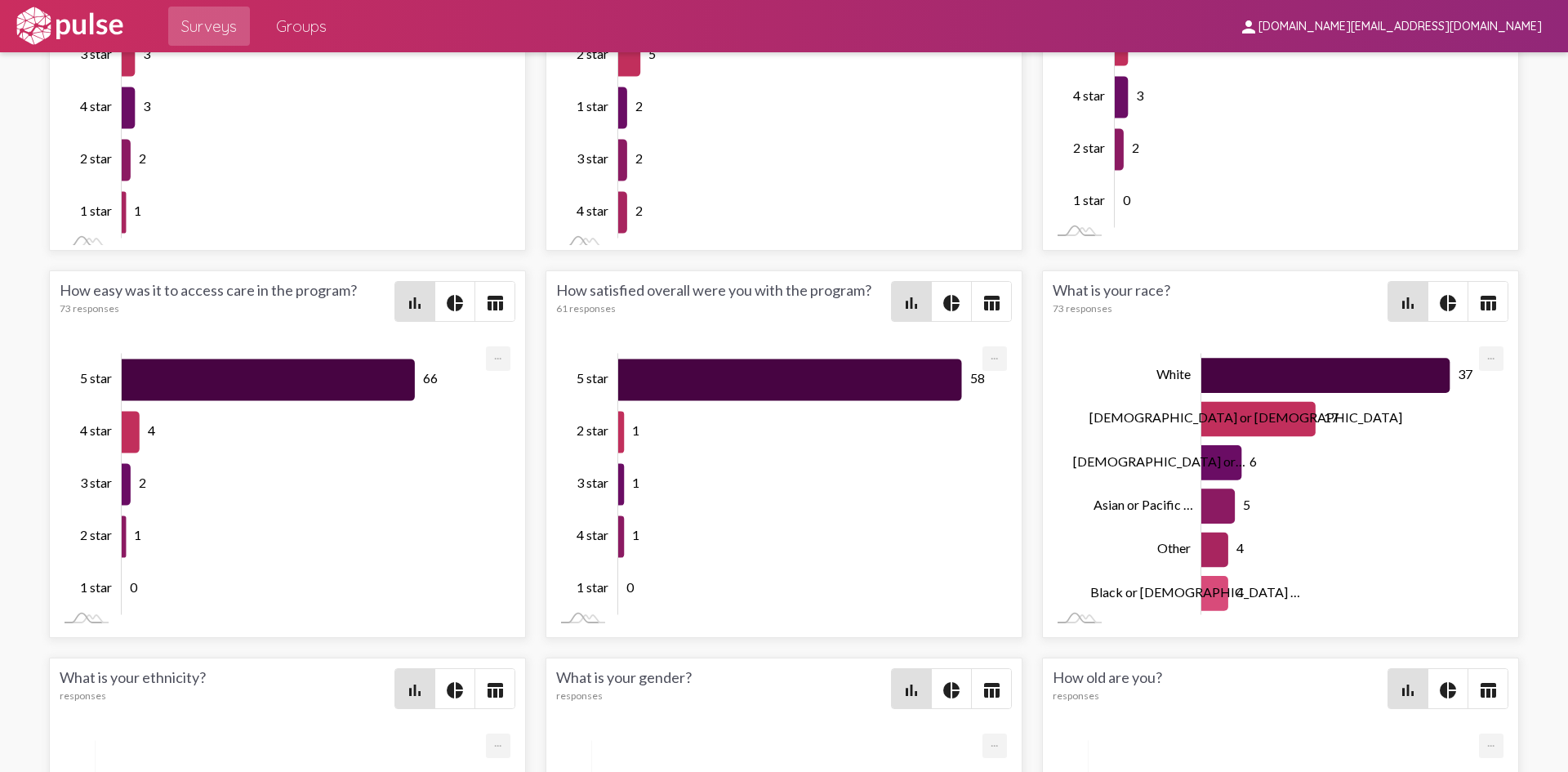
scroll to position [2859, 0]
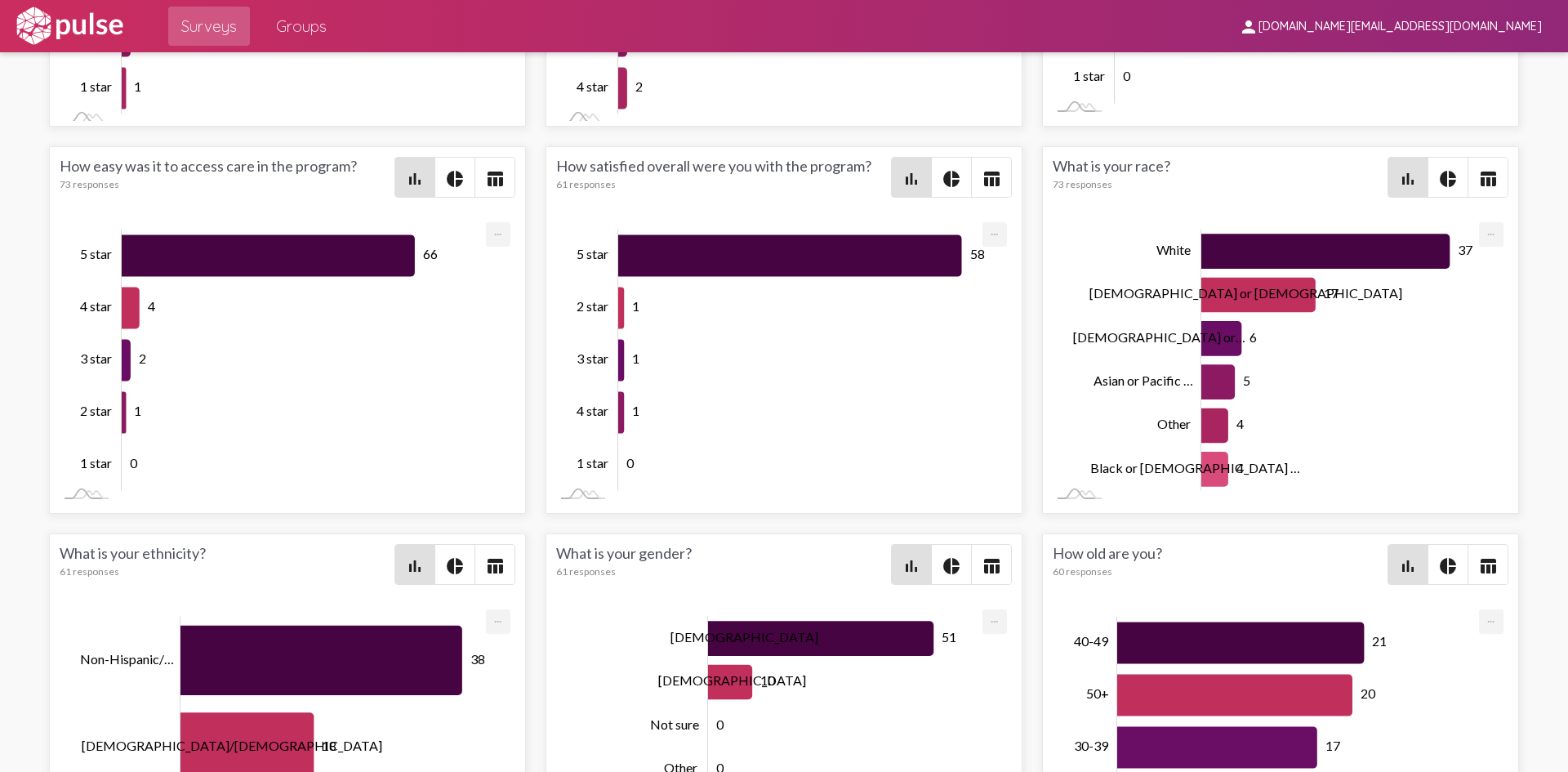
click at [934, 180] on span "pie_chart" at bounding box center [951, 177] width 39 height 39
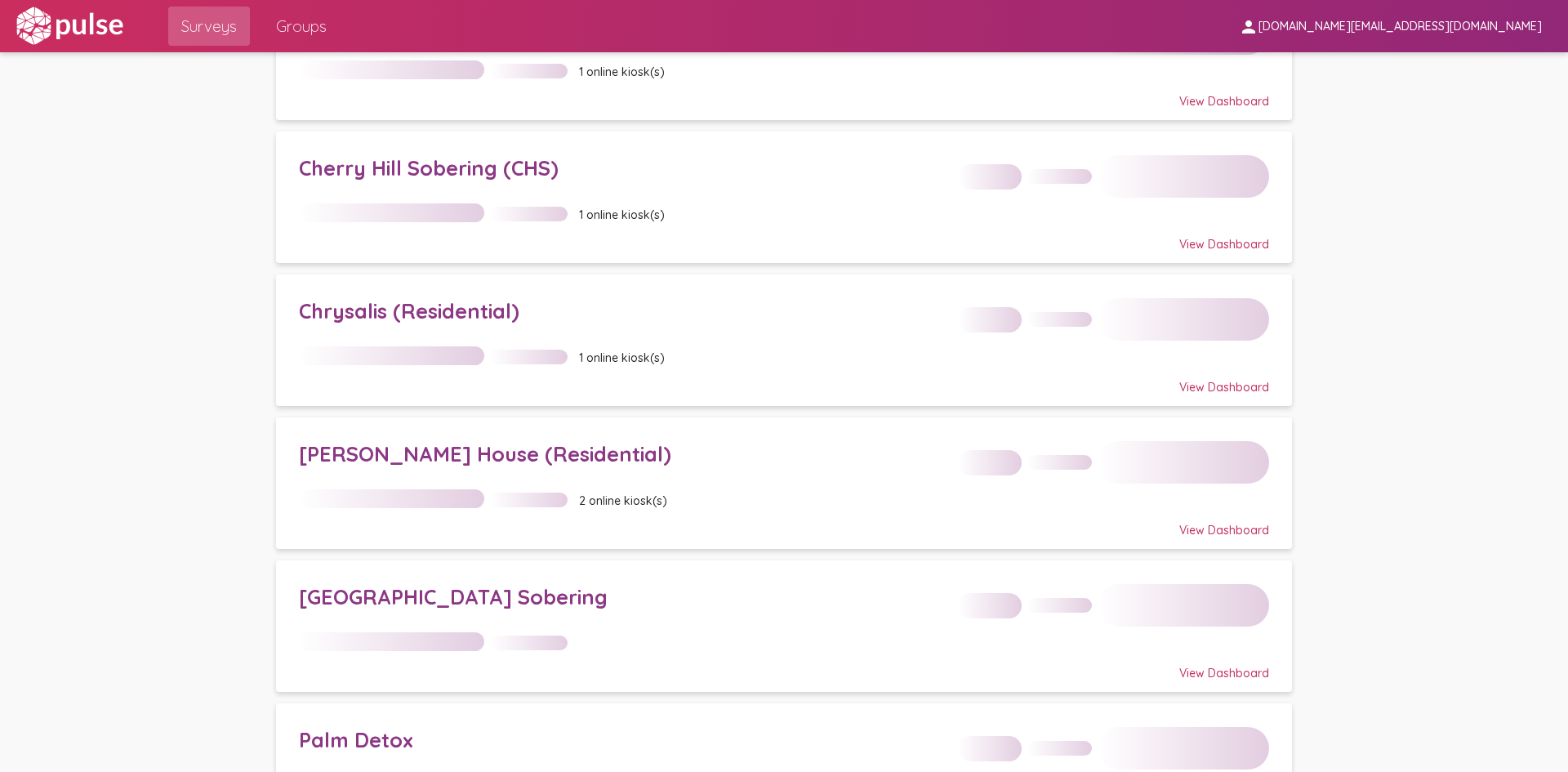
scroll to position [131, 0]
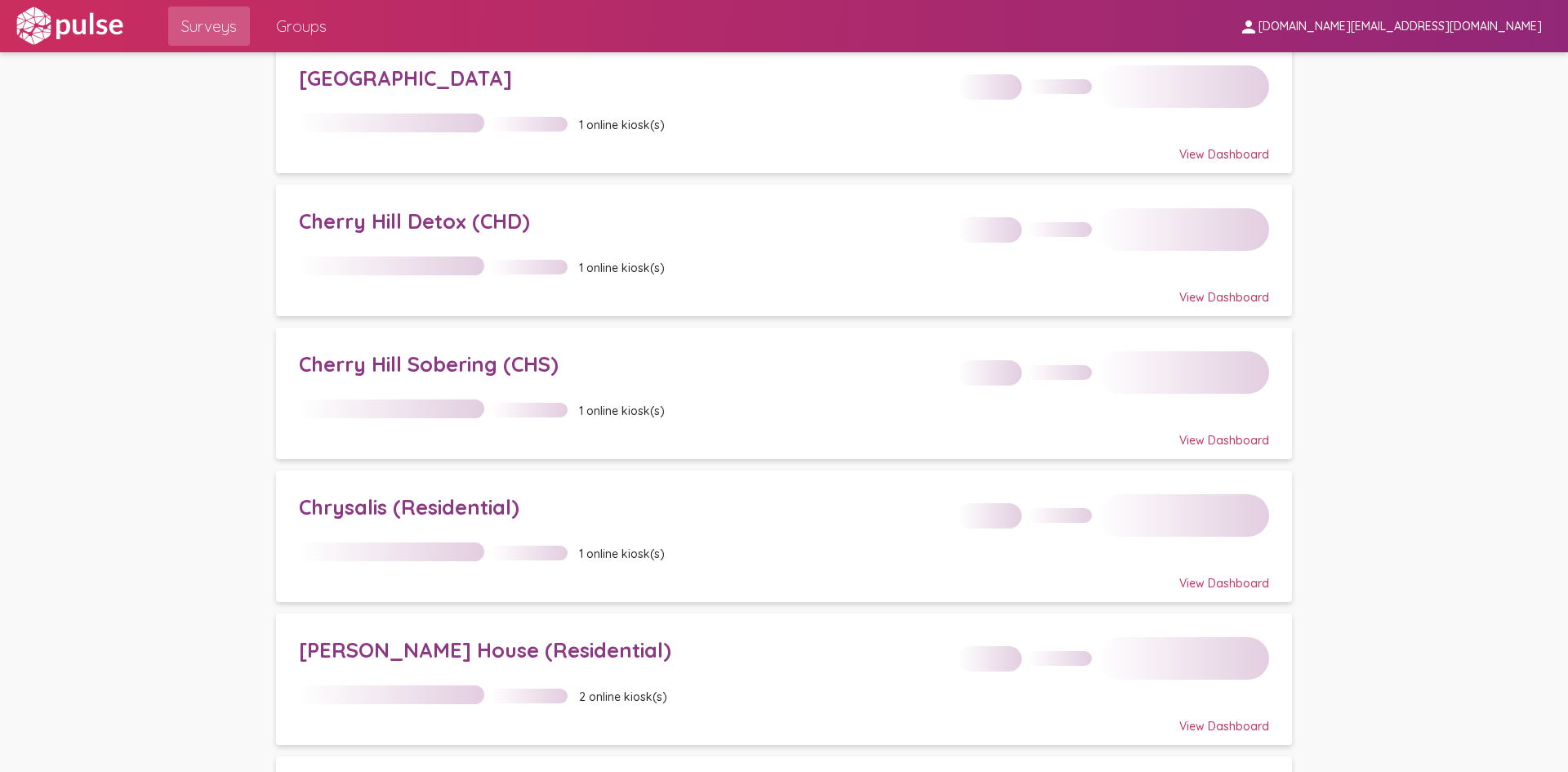
click at [430, 643] on div "[PERSON_NAME] House (Residential)" at bounding box center [623, 650] width 648 height 25
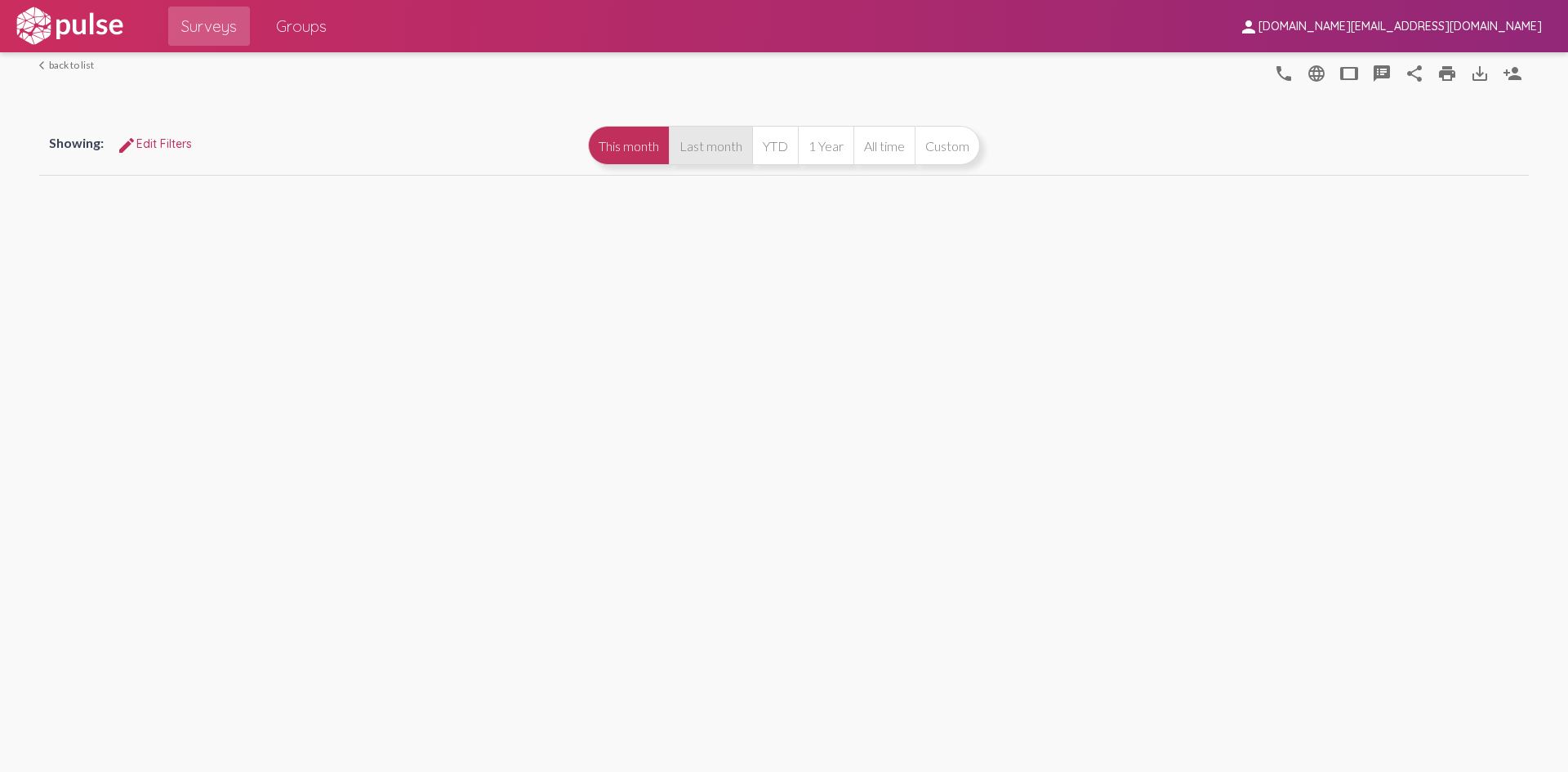
click at [706, 146] on button "Last month" at bounding box center [710, 145] width 84 height 39
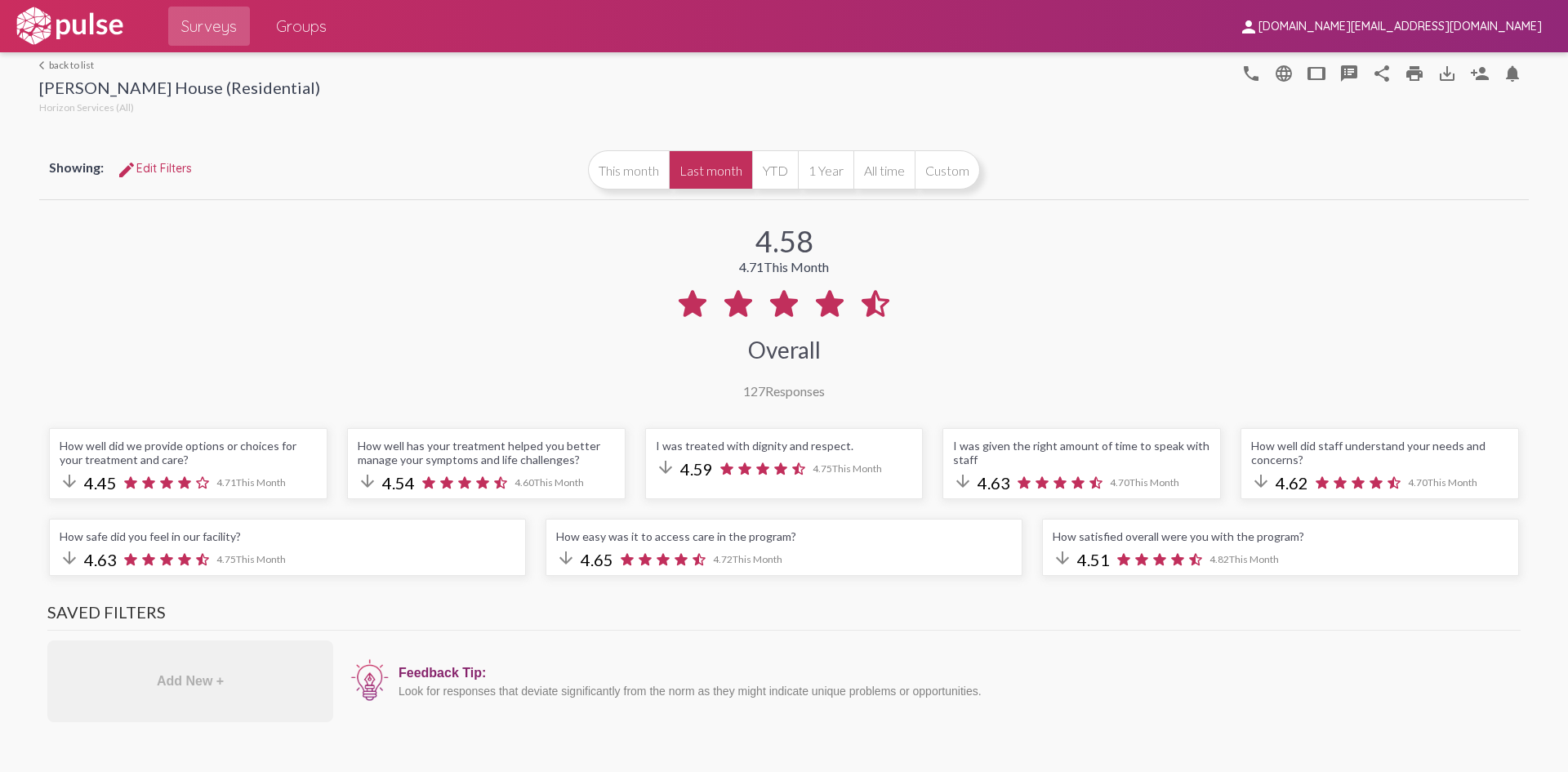
click at [689, 177] on button "Last month" at bounding box center [710, 170] width 84 height 39
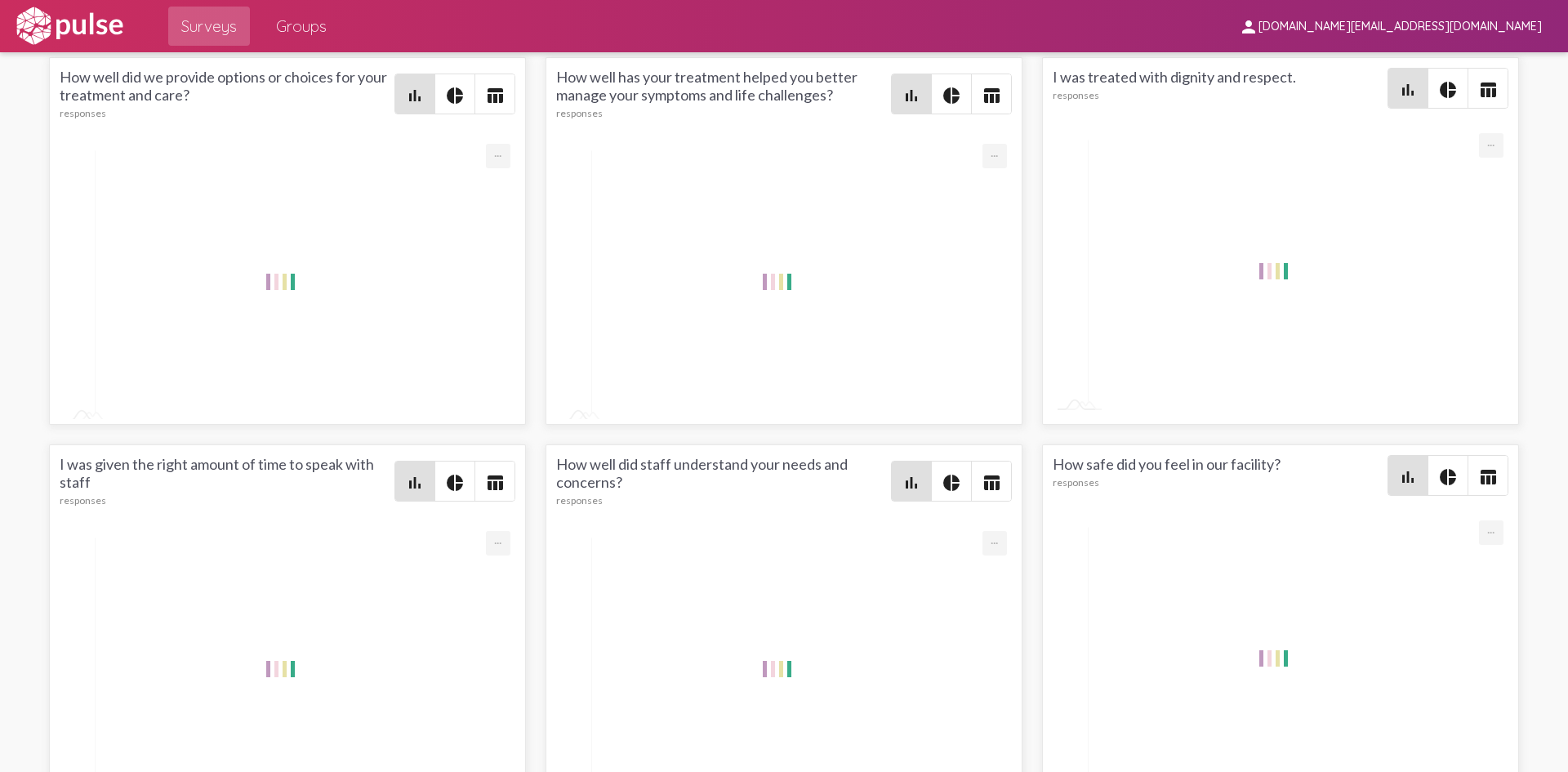
scroll to position [2532, 0]
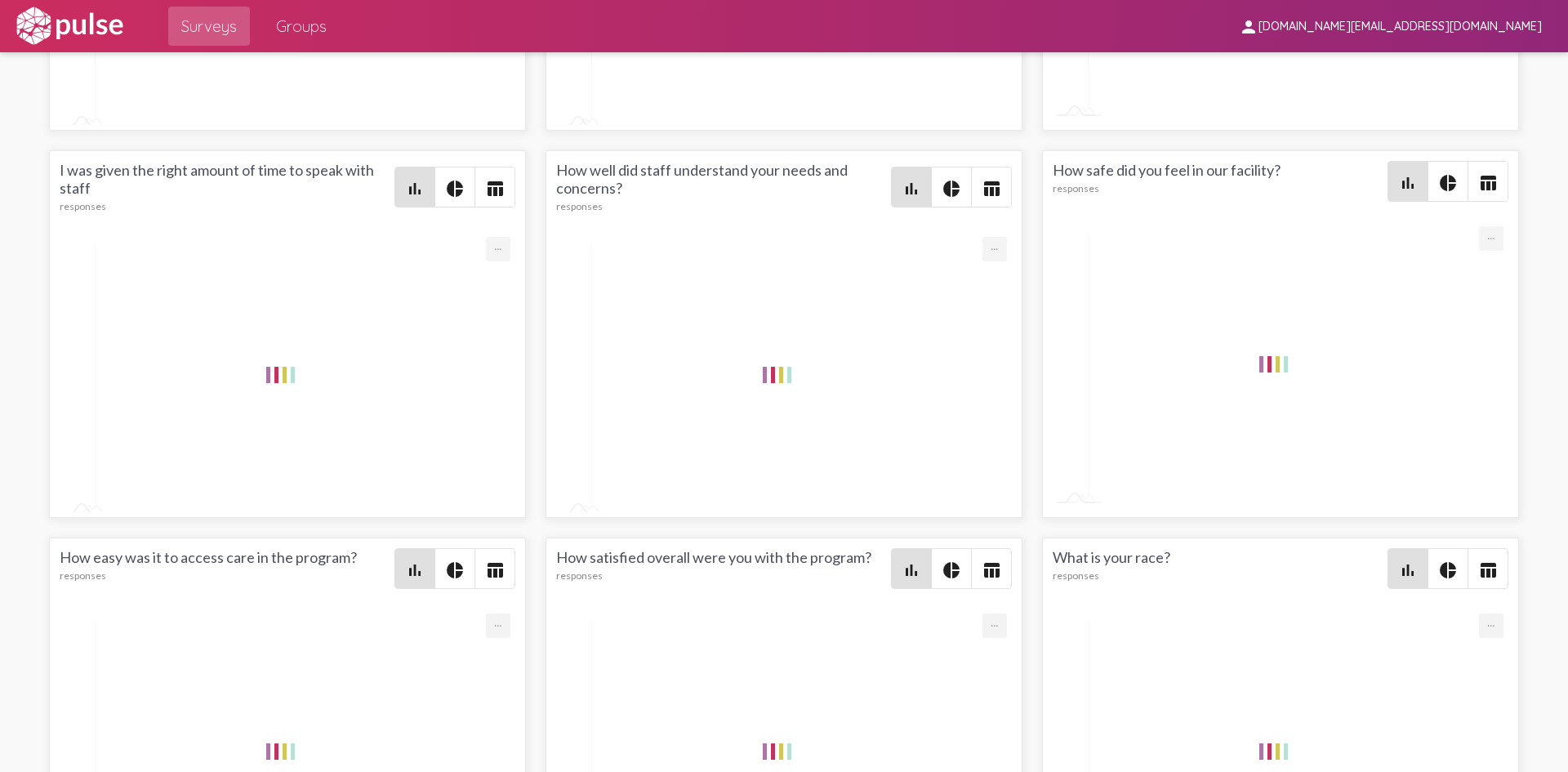
click at [942, 571] on mat-icon "pie_chart" at bounding box center [951, 570] width 20 height 20
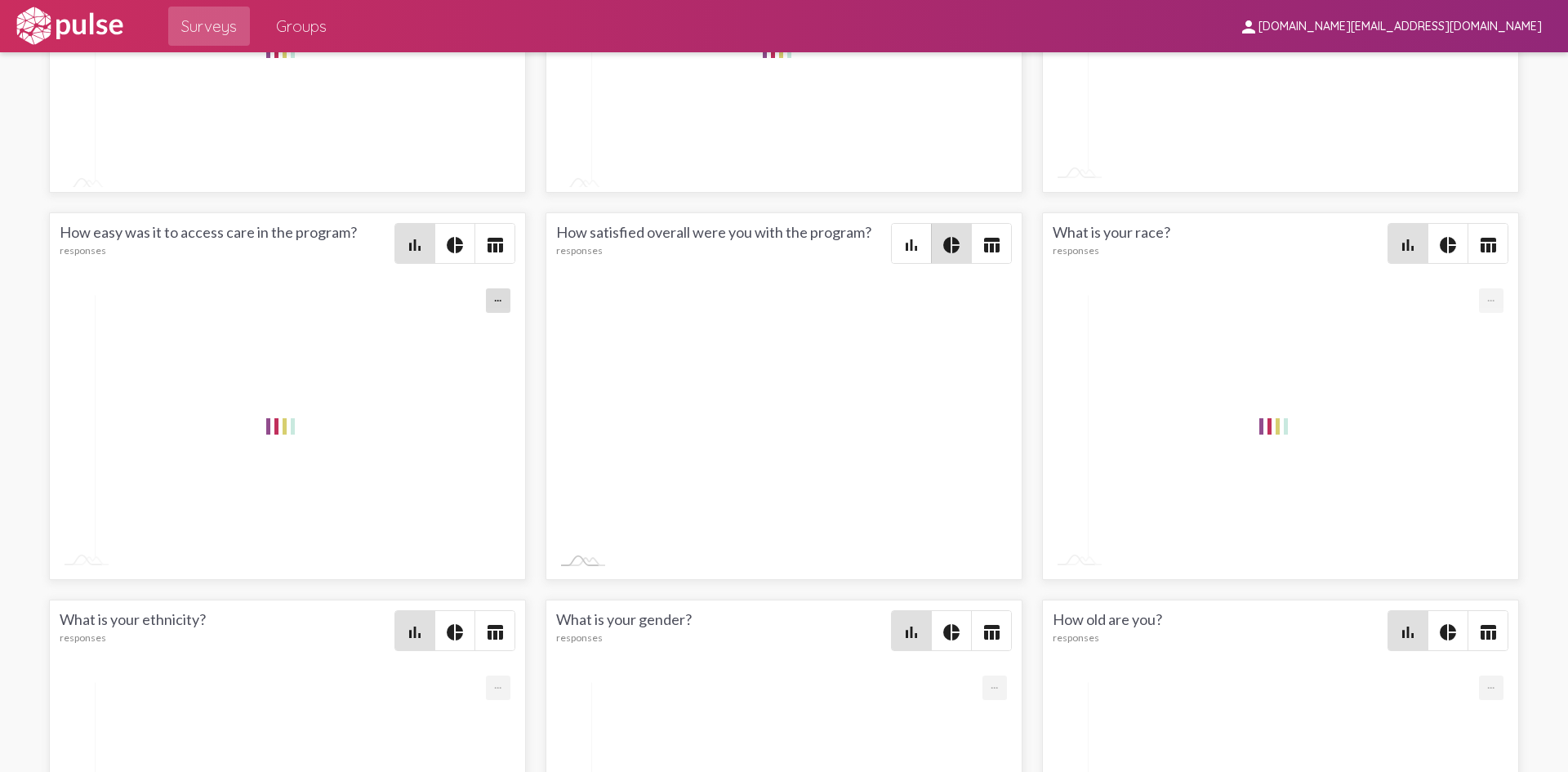
scroll to position [2859, 0]
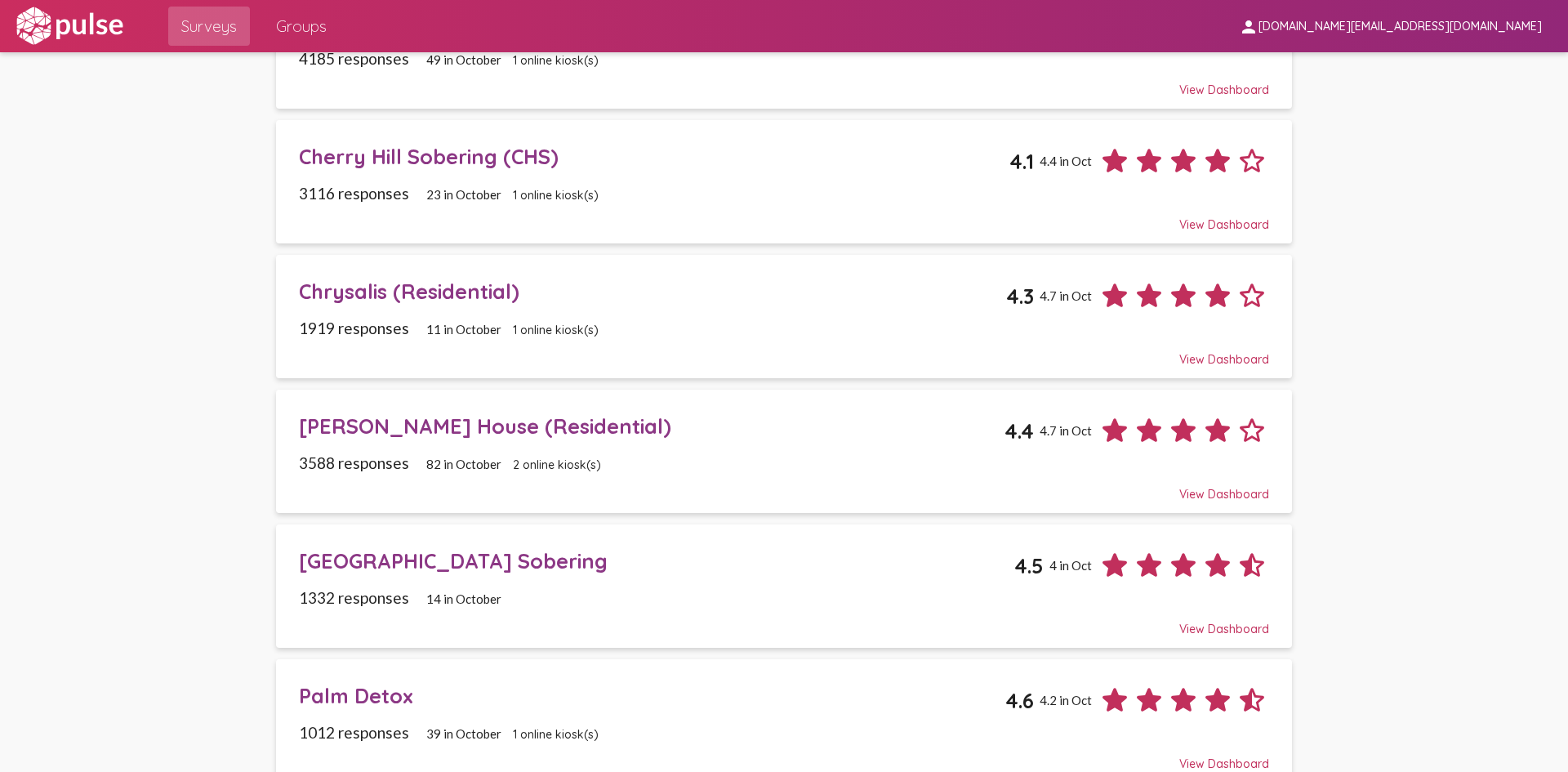
scroll to position [327, 0]
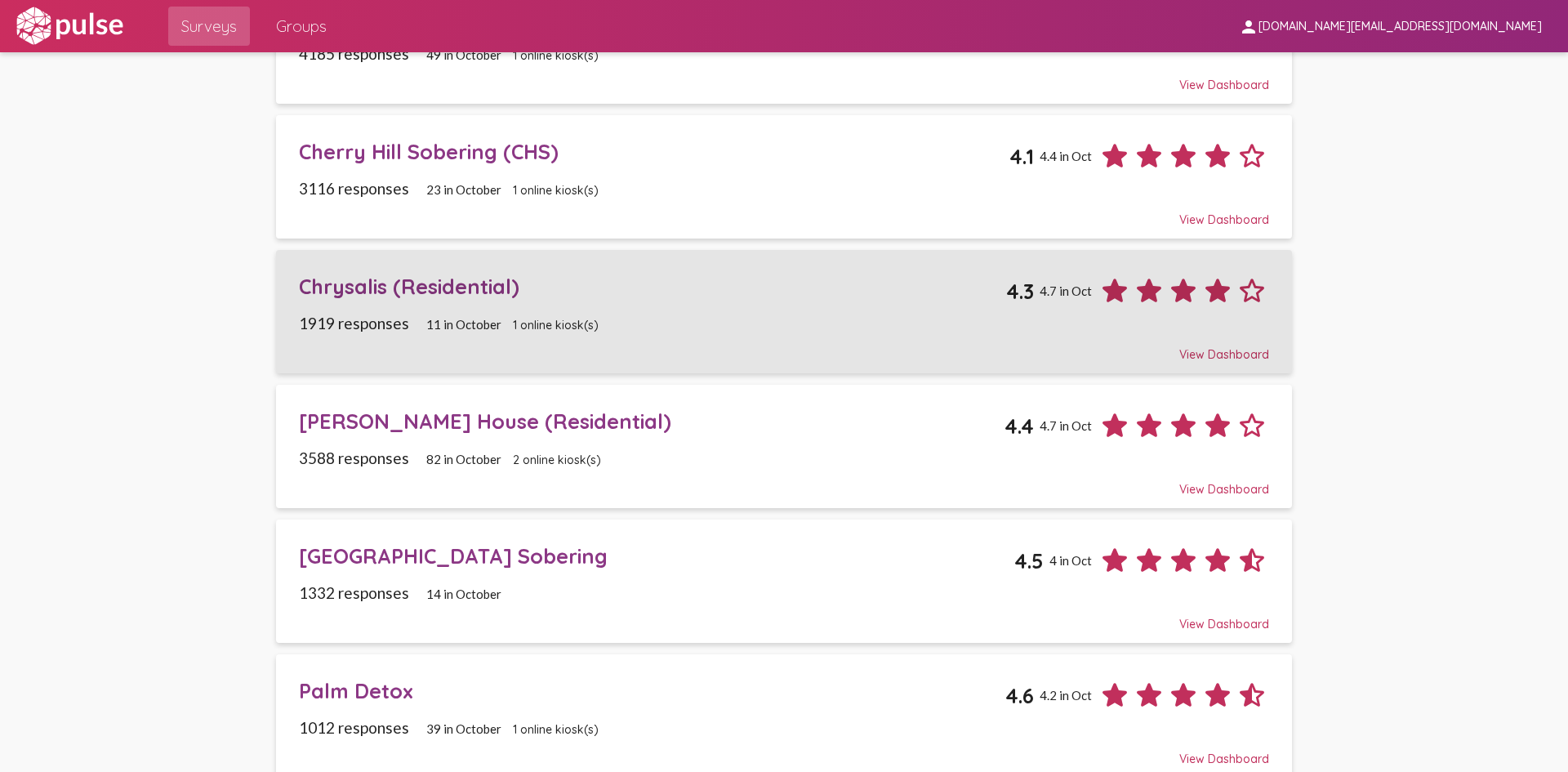
click at [445, 289] on div "Chrysalis (Residential)" at bounding box center [652, 286] width 707 height 25
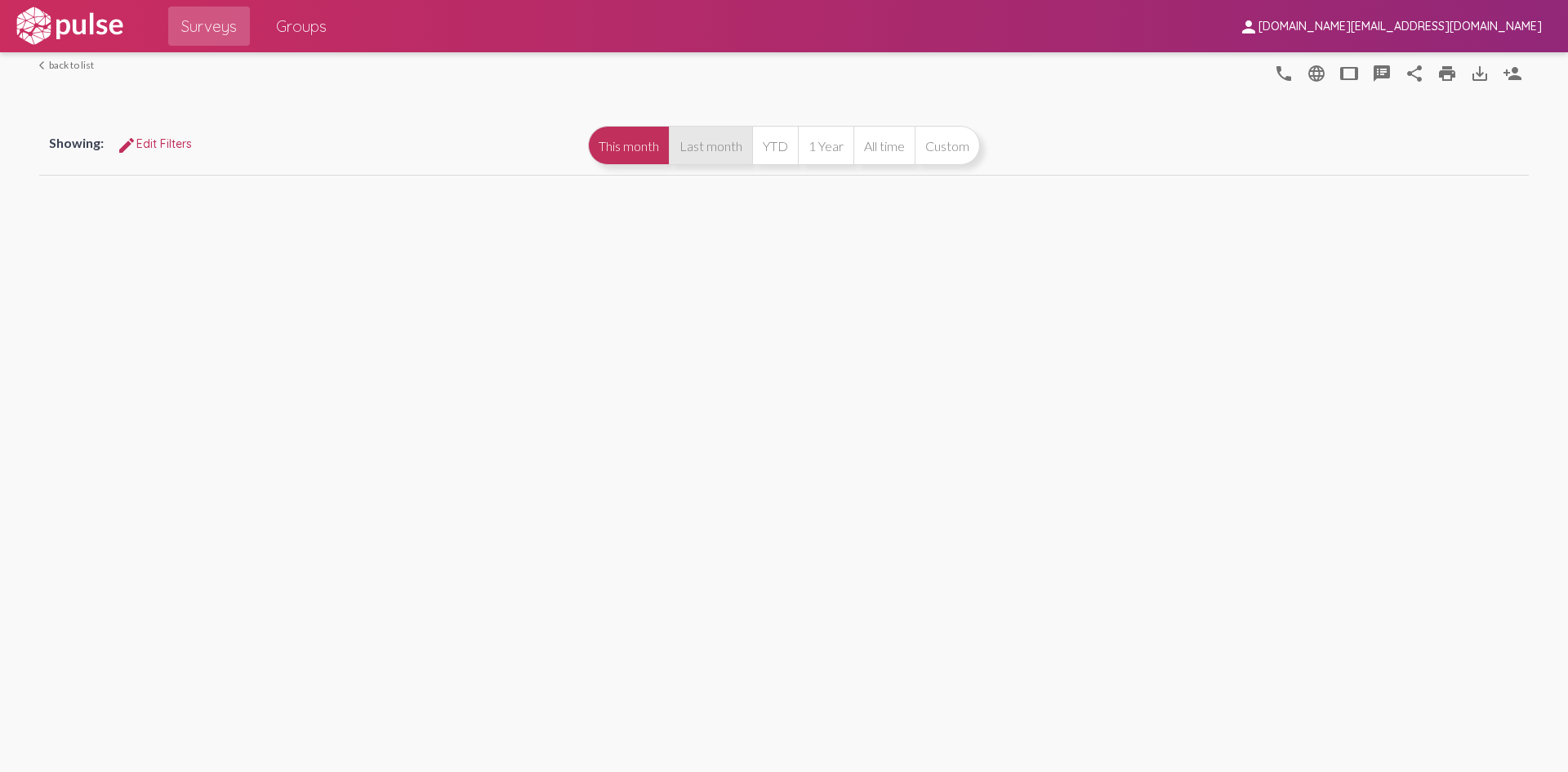
click at [716, 130] on button "Last month" at bounding box center [710, 145] width 84 height 39
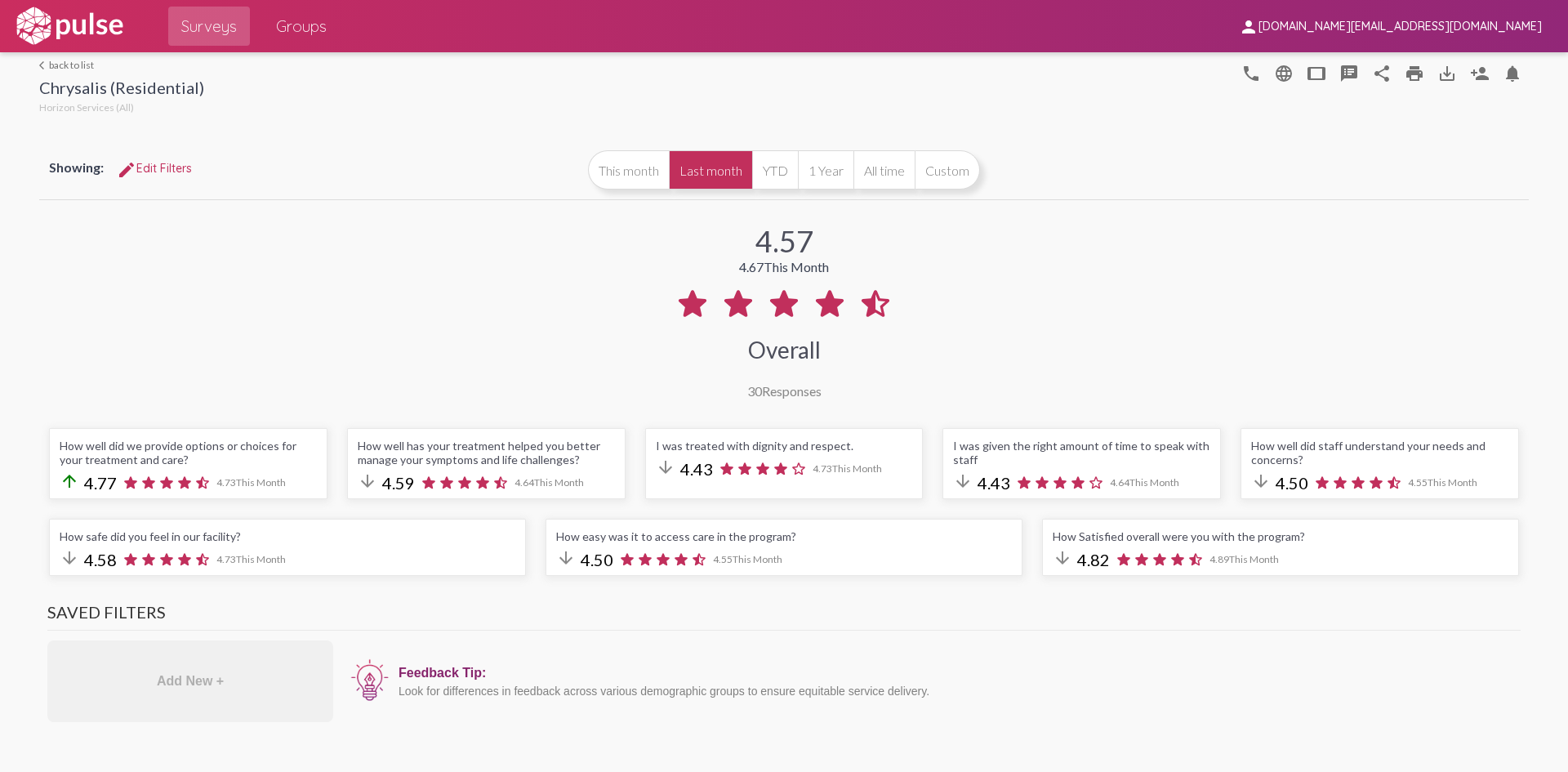
click at [717, 175] on button "Last month" at bounding box center [710, 170] width 84 height 39
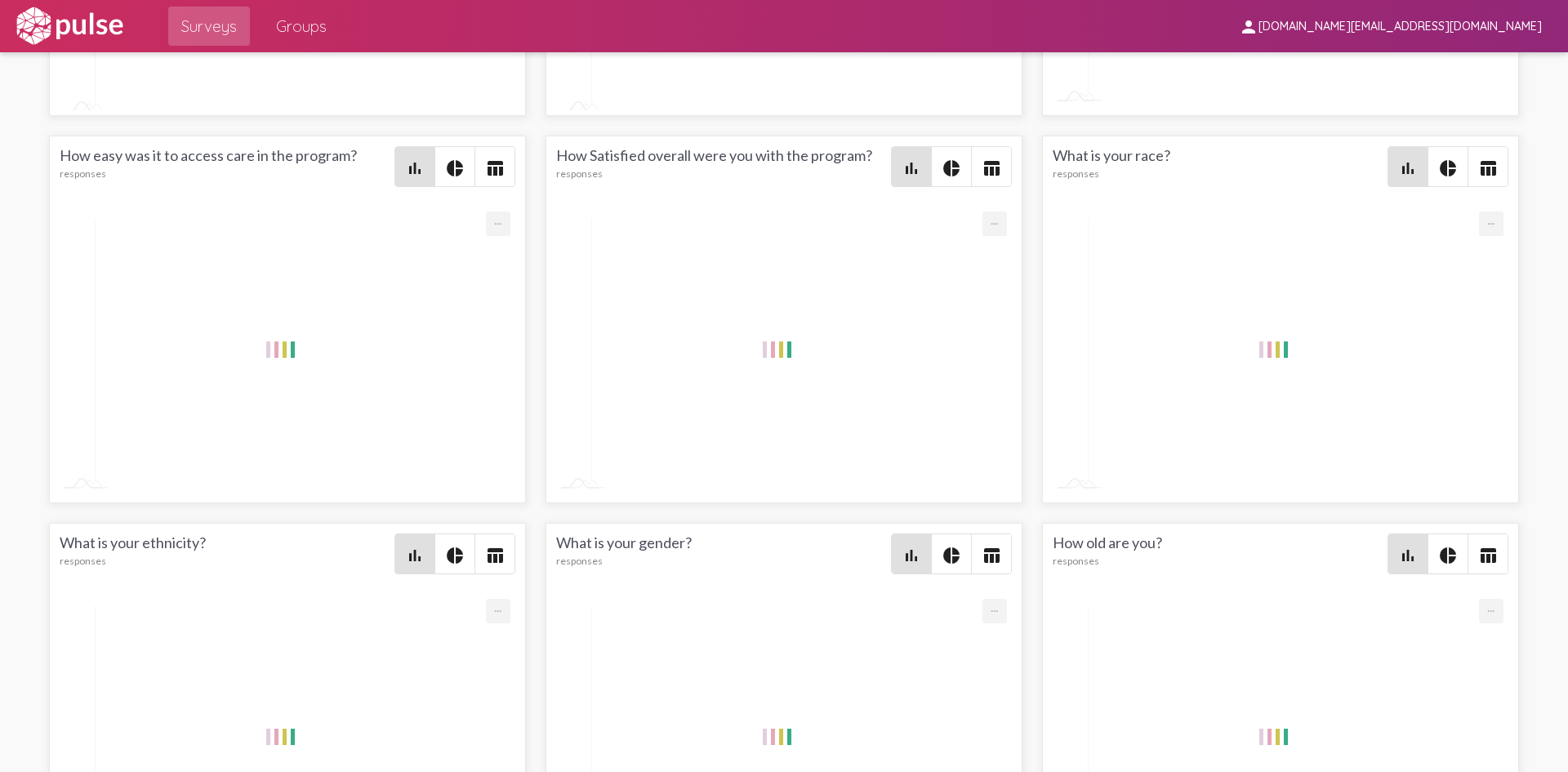
scroll to position [2753, 0]
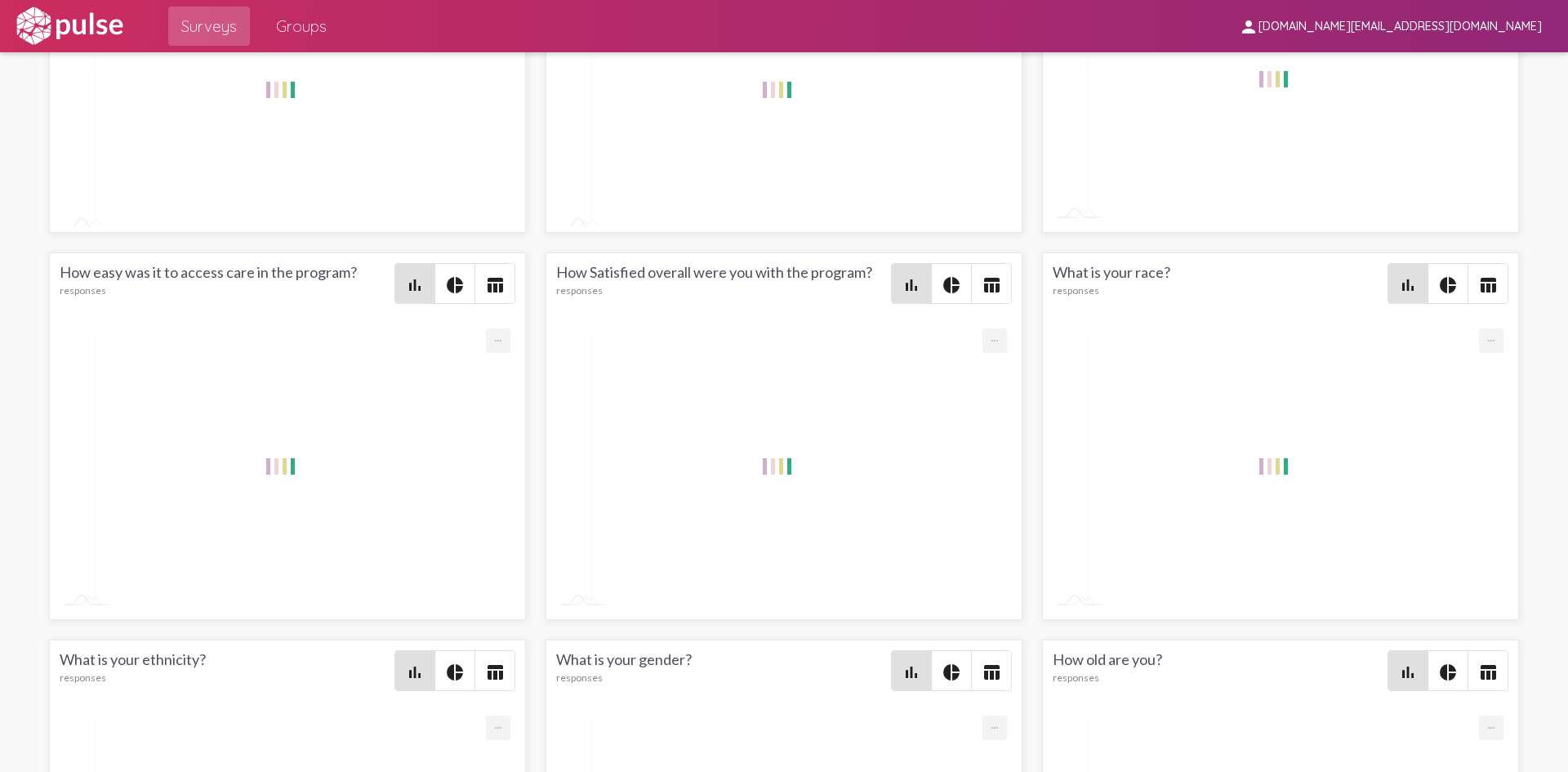
click at [950, 276] on mat-icon "pie_chart" at bounding box center [951, 285] width 20 height 20
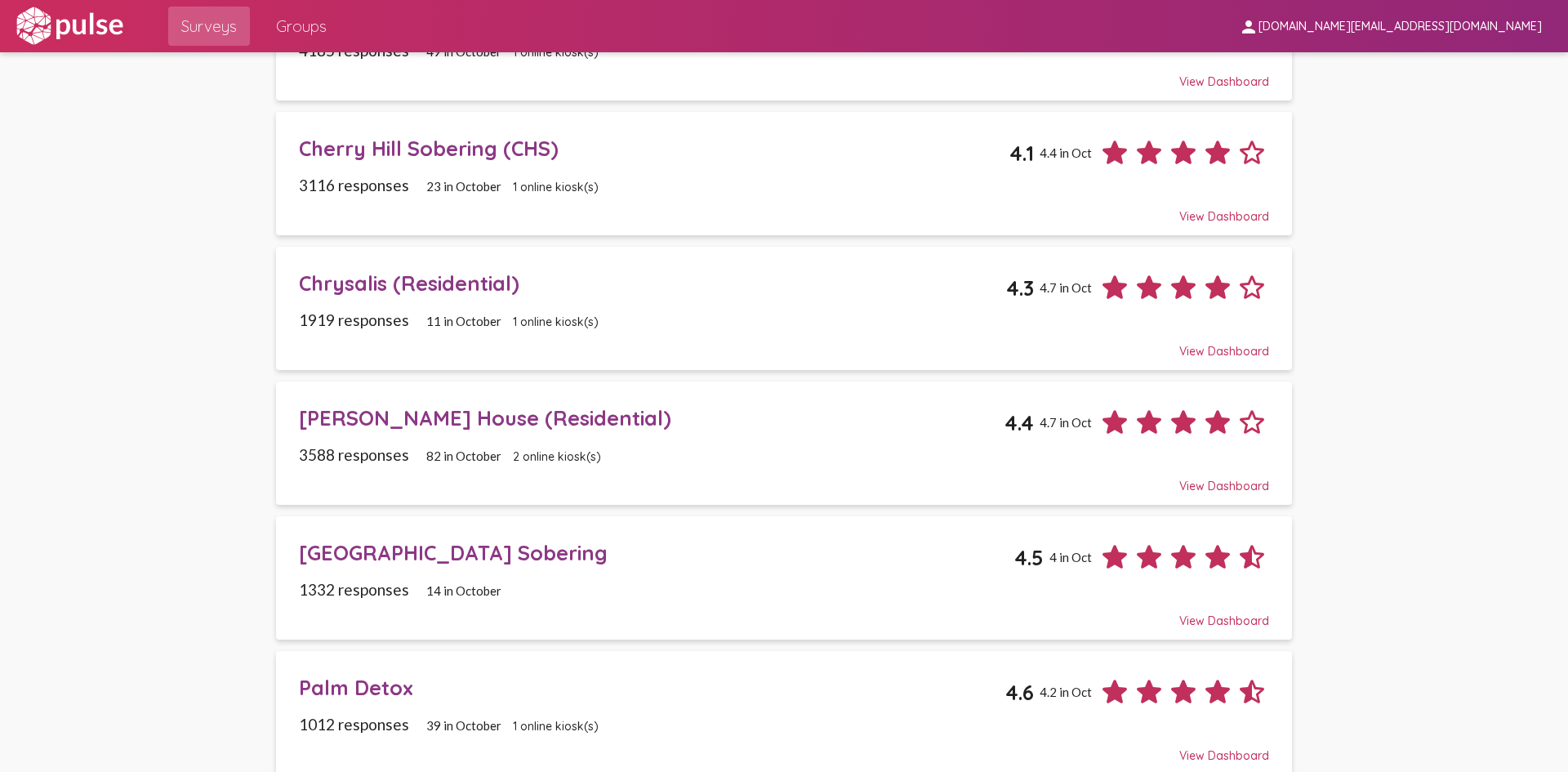
scroll to position [490, 0]
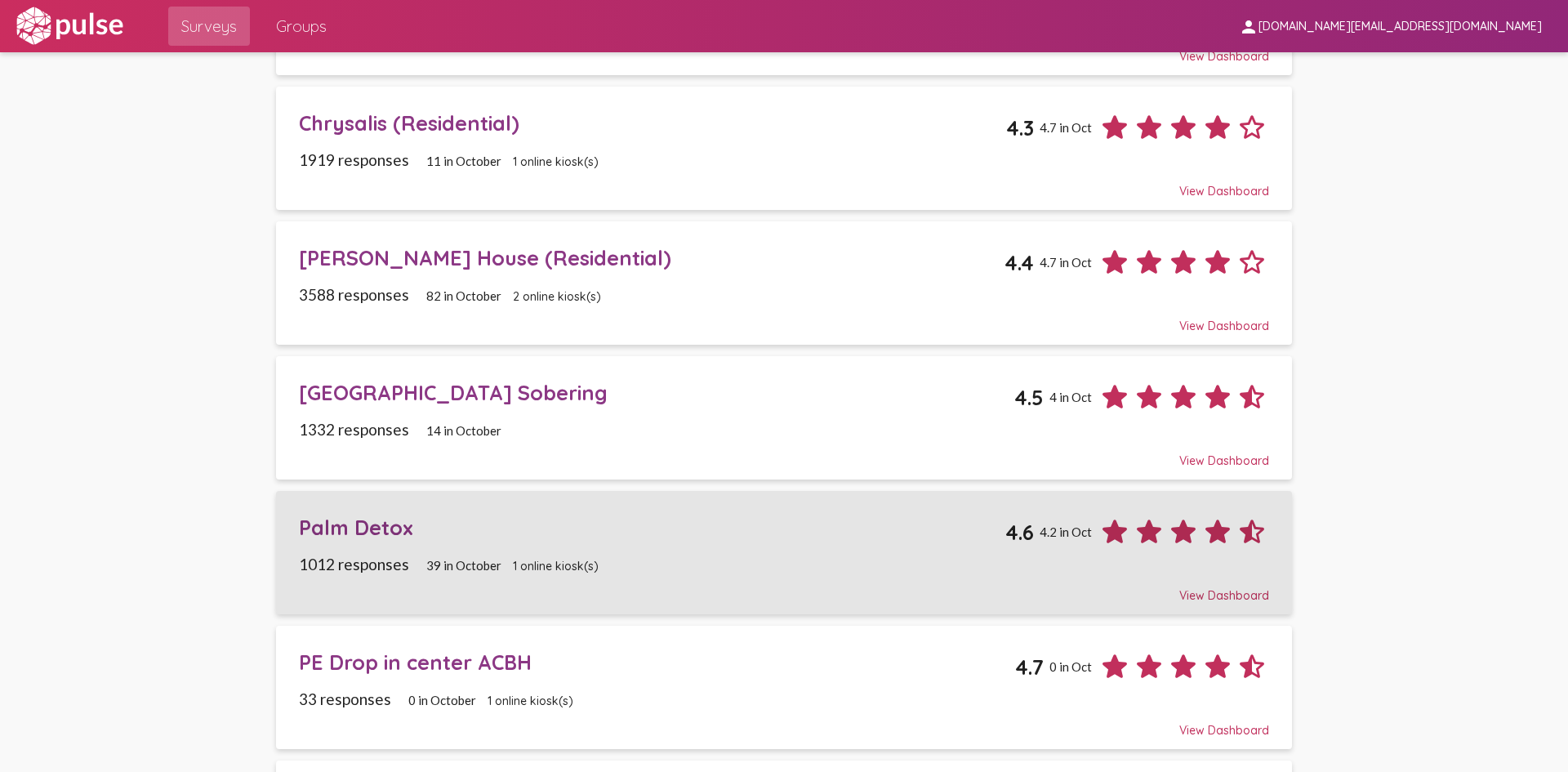
click at [386, 515] on div "Palm Detox" at bounding box center [652, 527] width 707 height 25
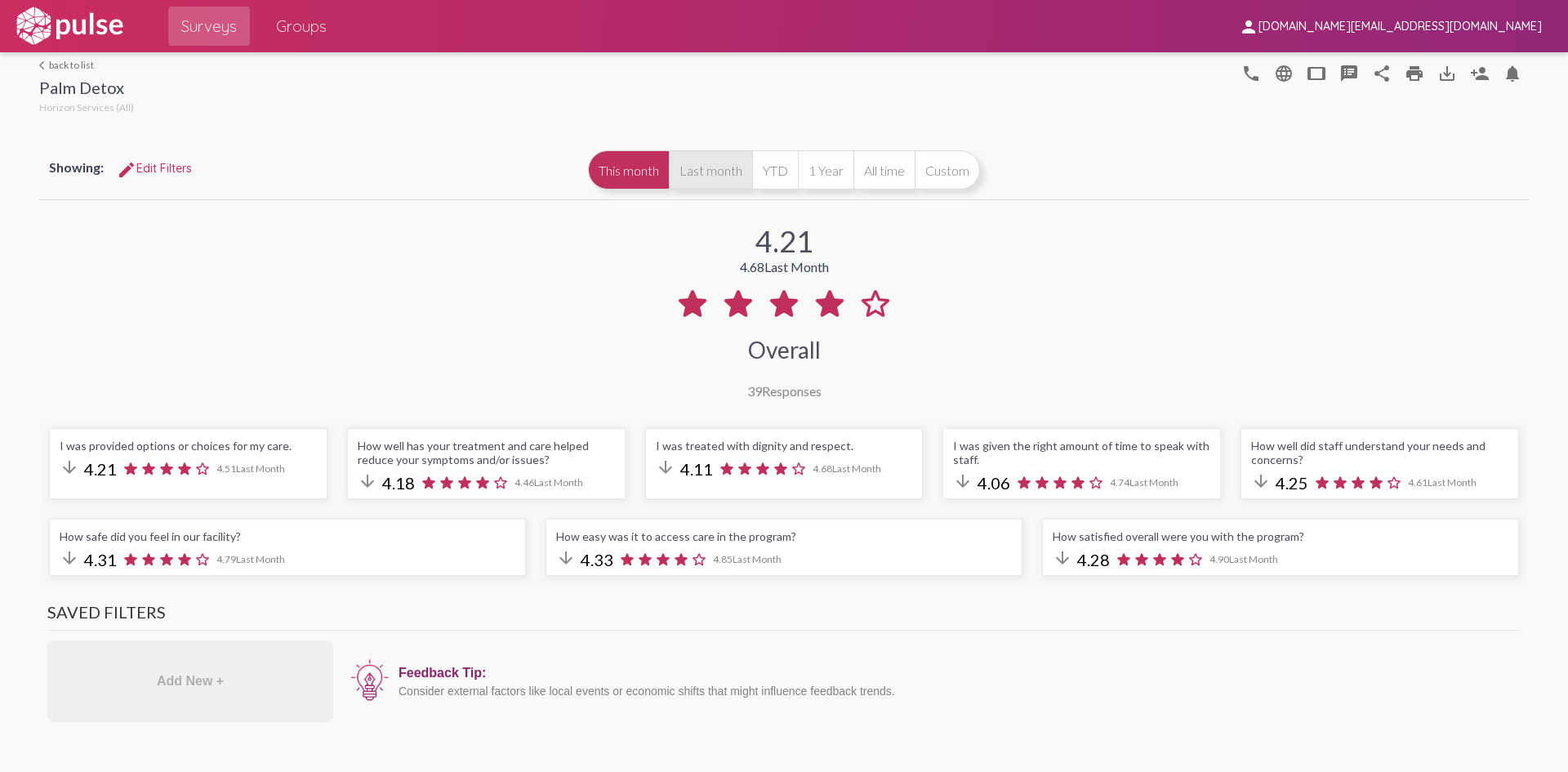
click at [700, 174] on button "Last month" at bounding box center [710, 170] width 84 height 39
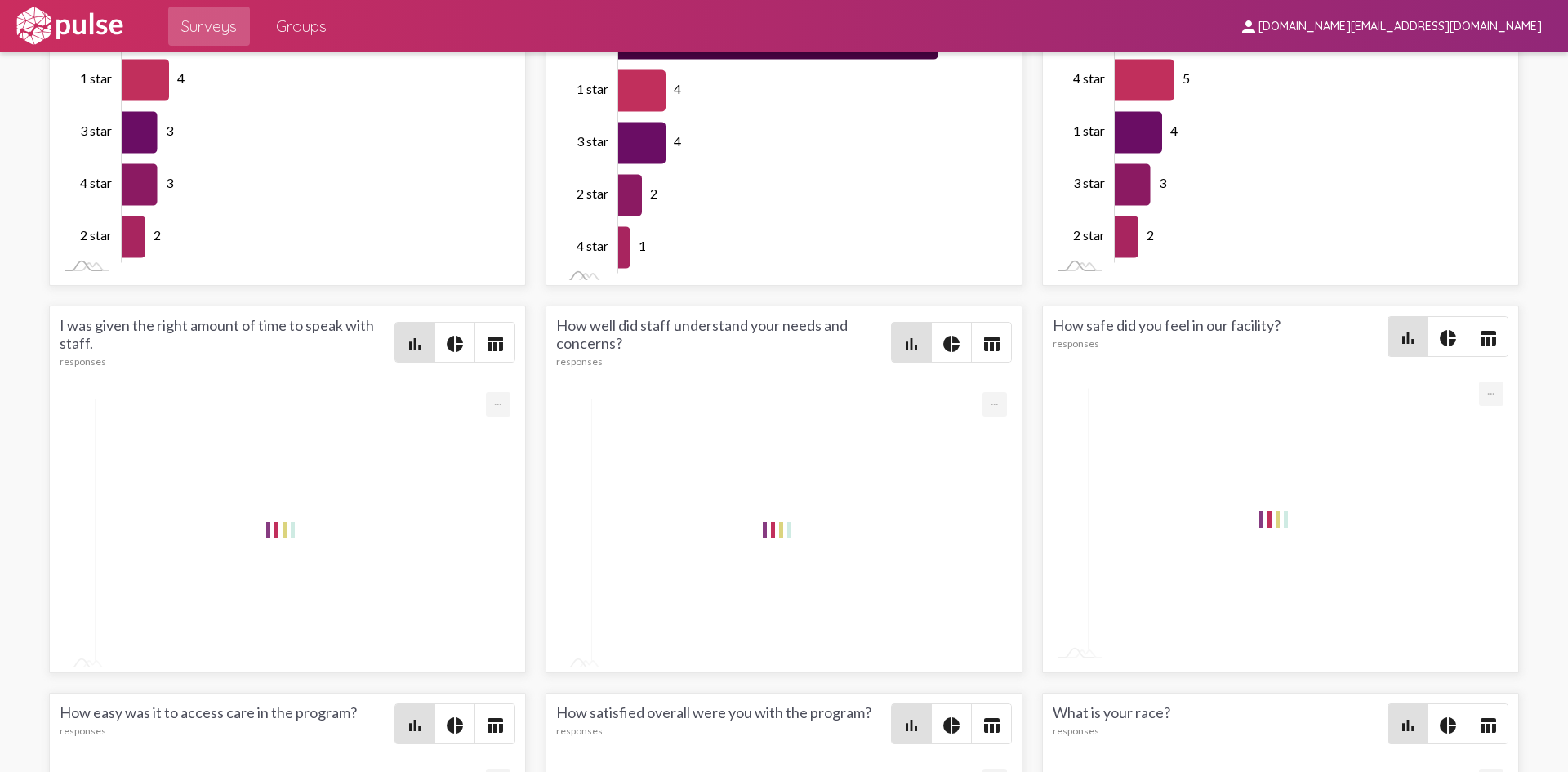
scroll to position [2369, 0]
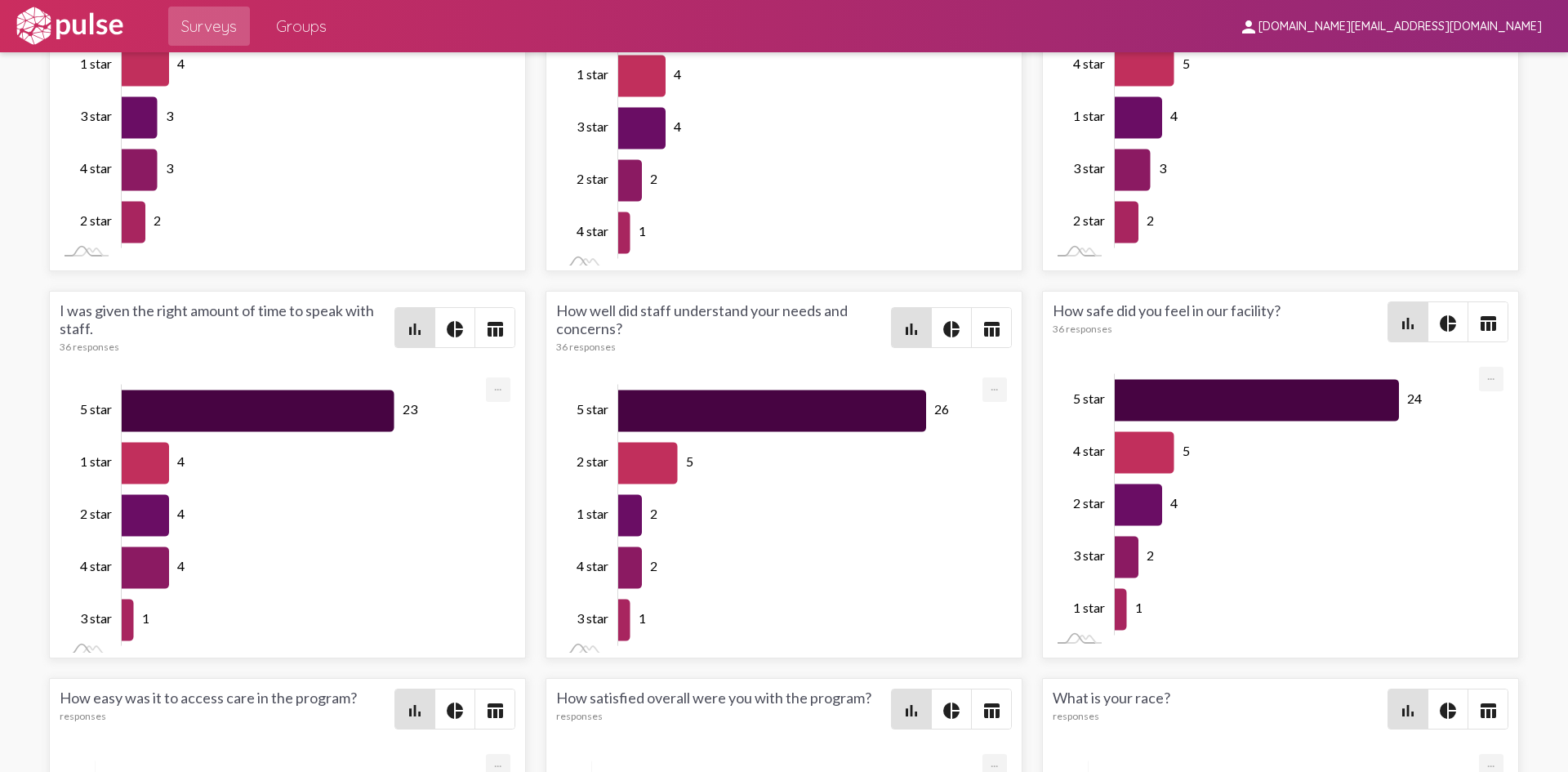
click at [1438, 316] on mat-icon "pie_chart" at bounding box center [1448, 323] width 20 height 20
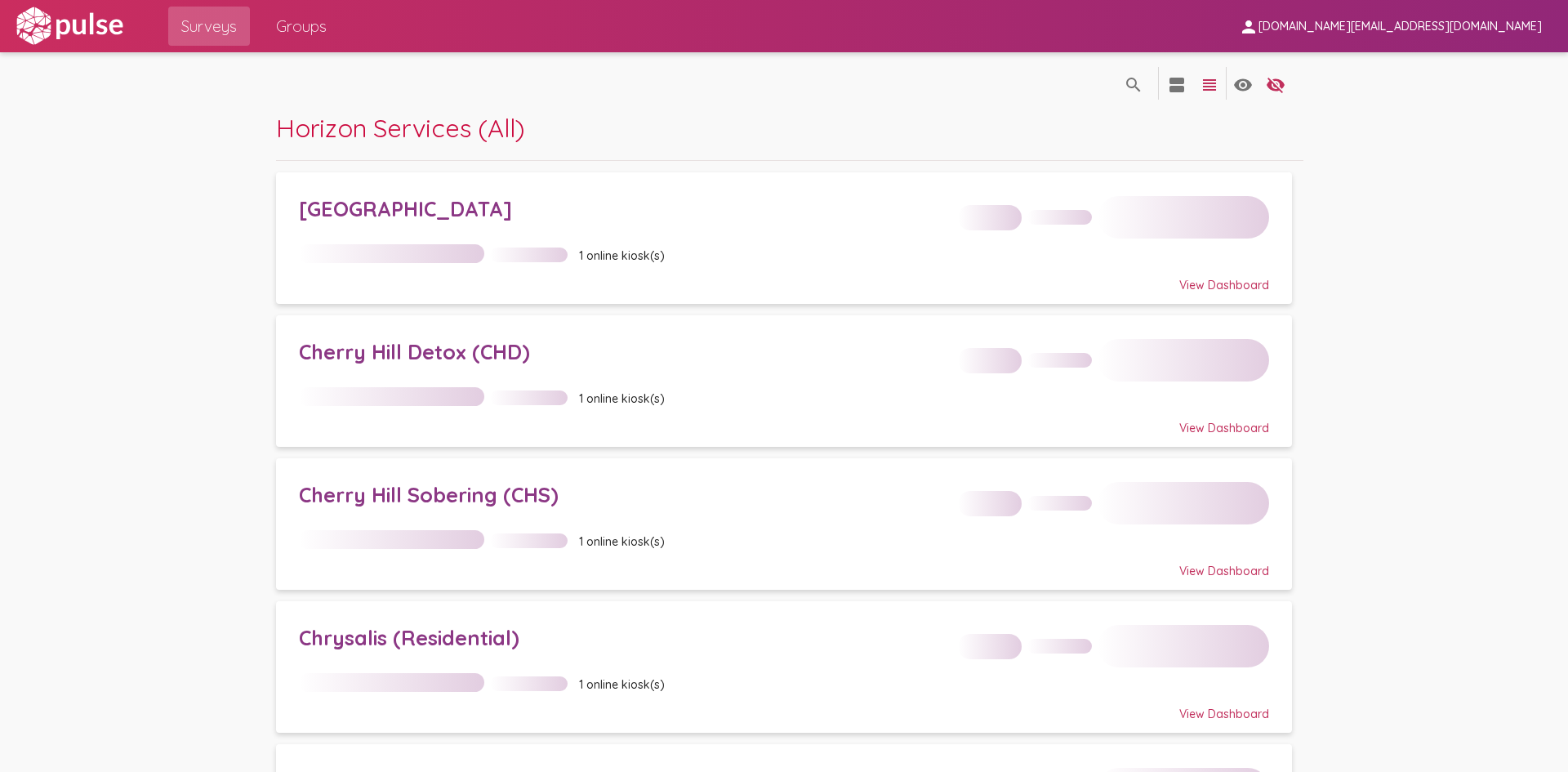
click at [384, 345] on div "Cherry Hill Detox (CHD)" at bounding box center [623, 352] width 648 height 25
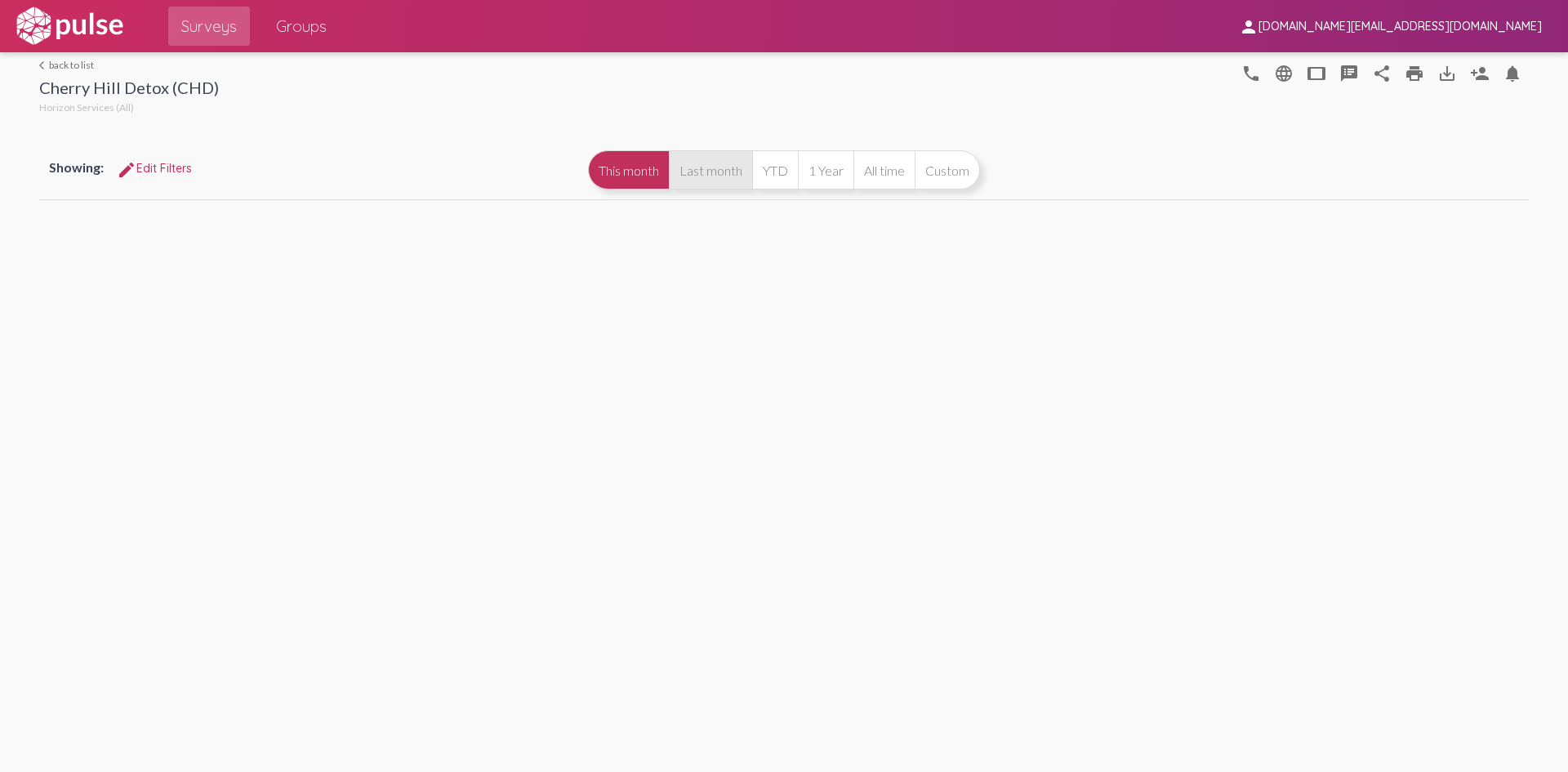
click at [714, 183] on button "Last month" at bounding box center [710, 170] width 84 height 39
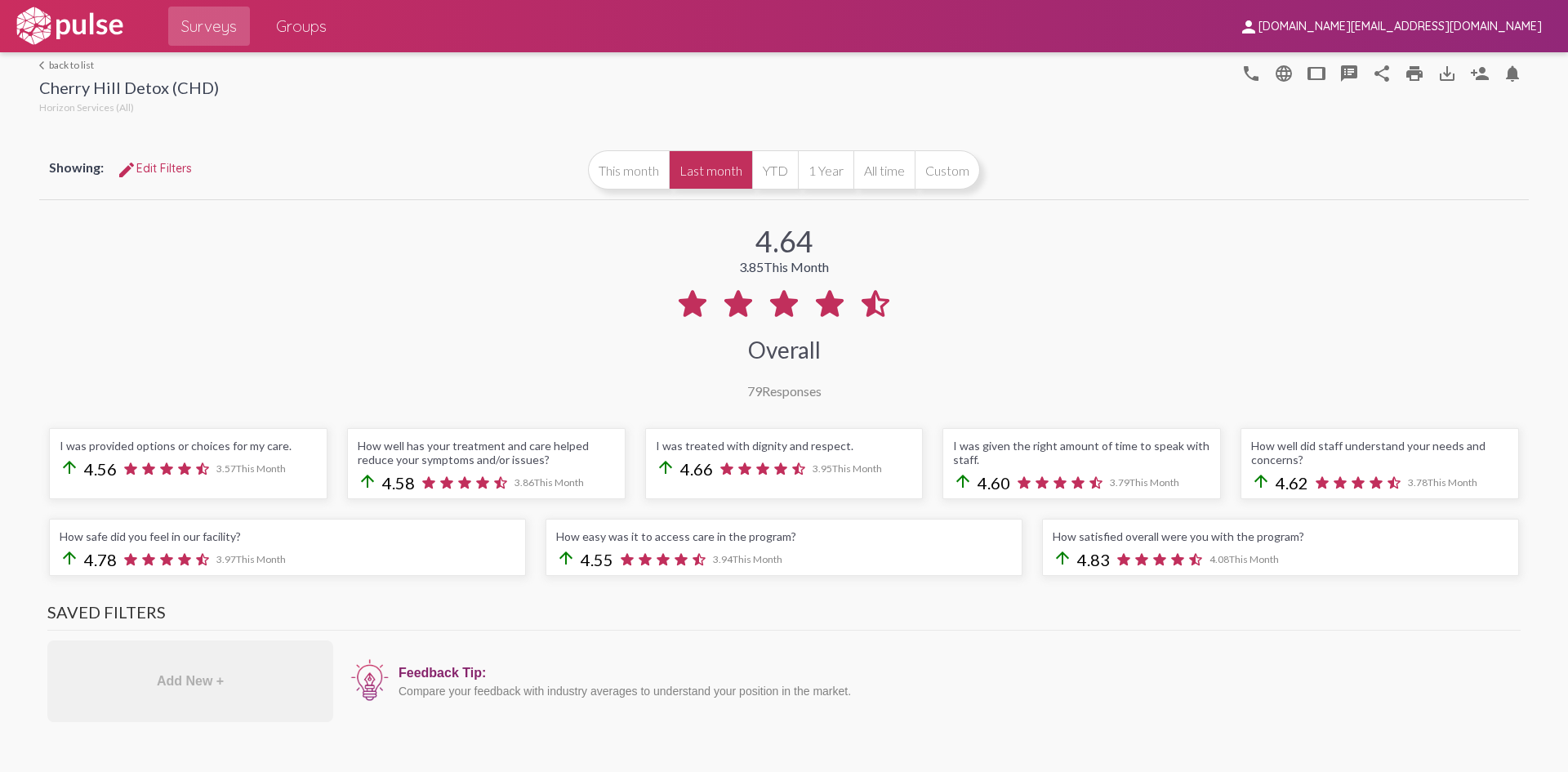
click at [706, 162] on button "Last month" at bounding box center [710, 170] width 84 height 39
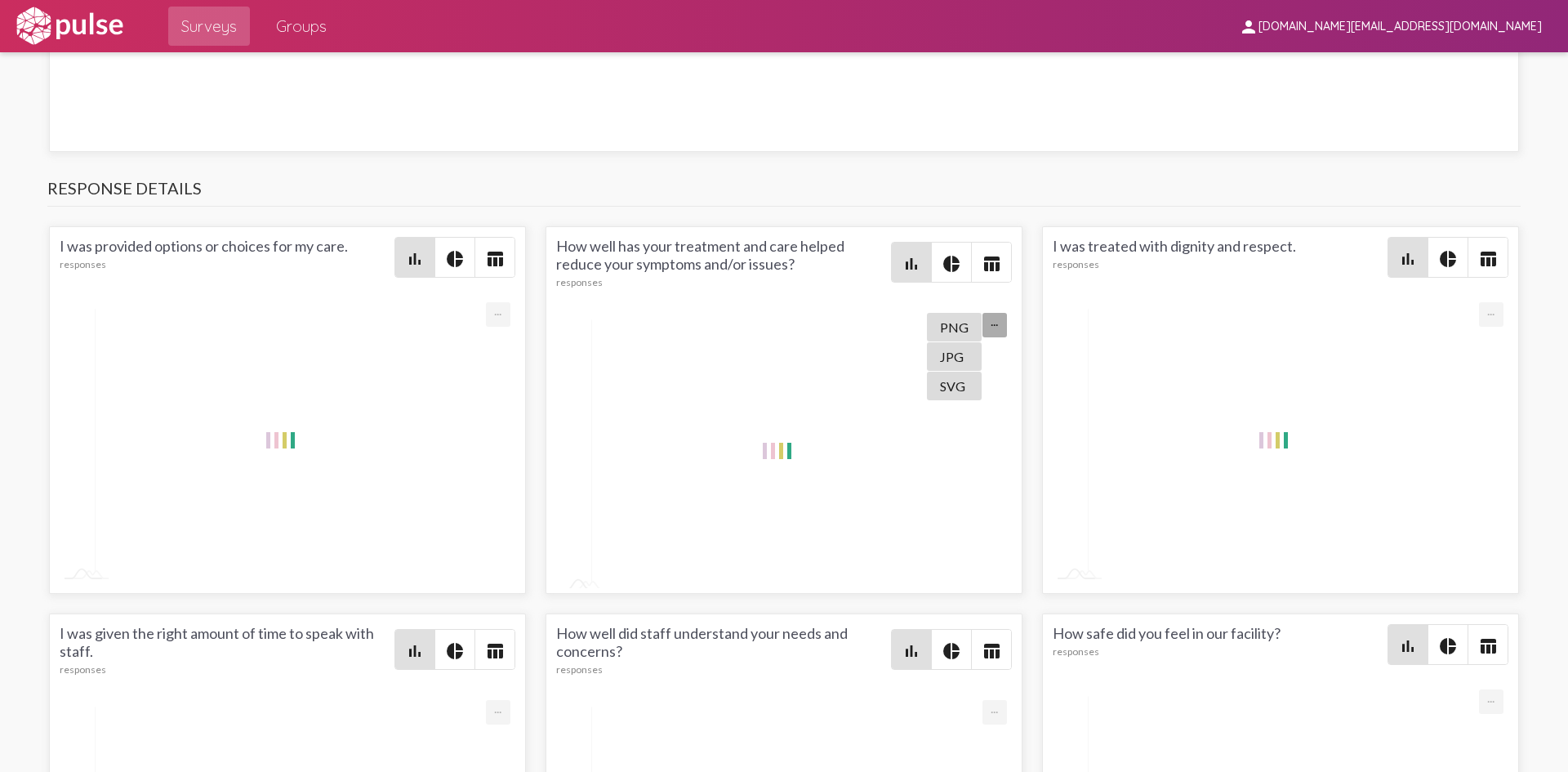
scroll to position [2288, 0]
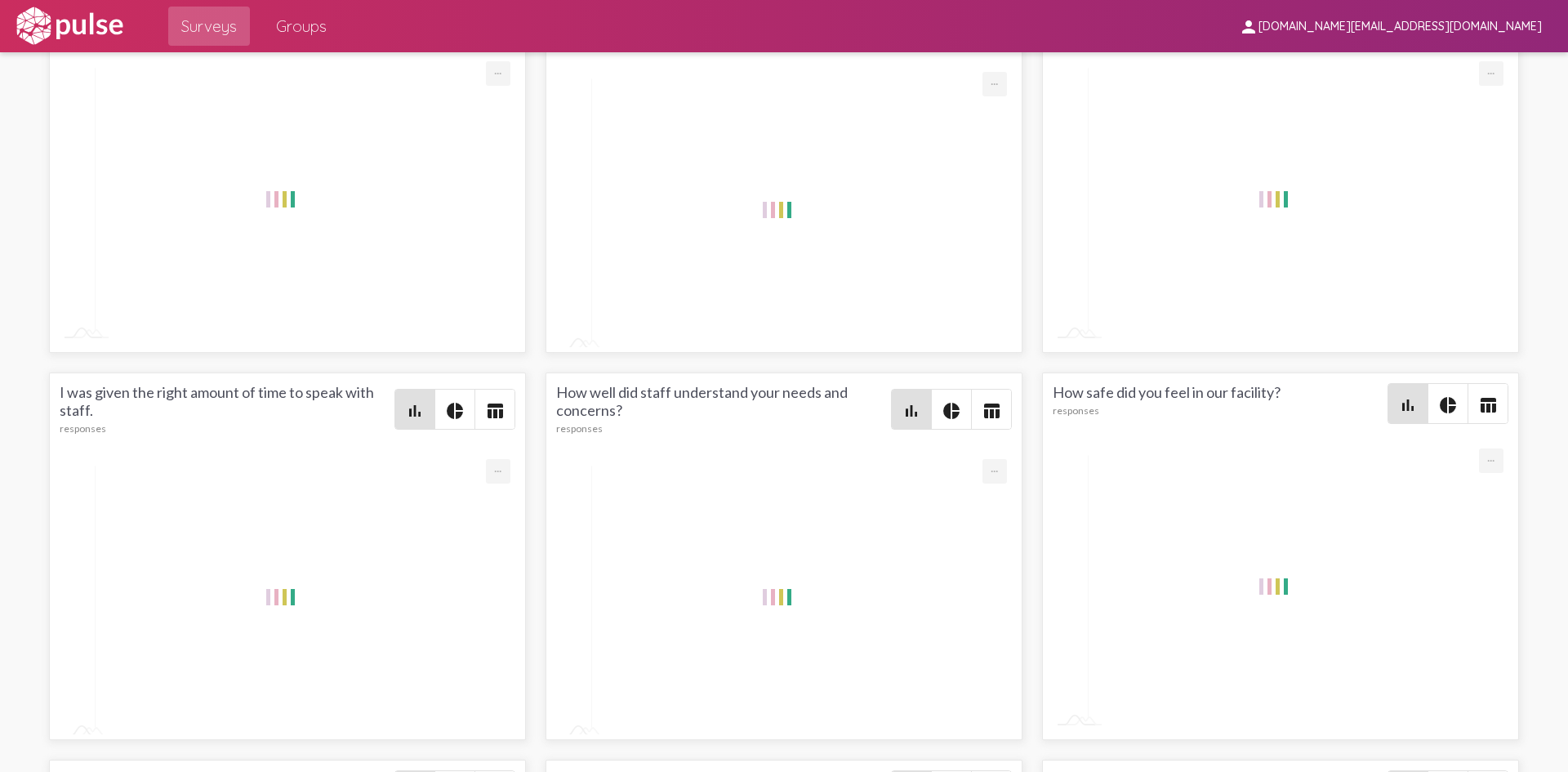
click at [1440, 405] on mat-icon "pie_chart" at bounding box center [1448, 405] width 20 height 20
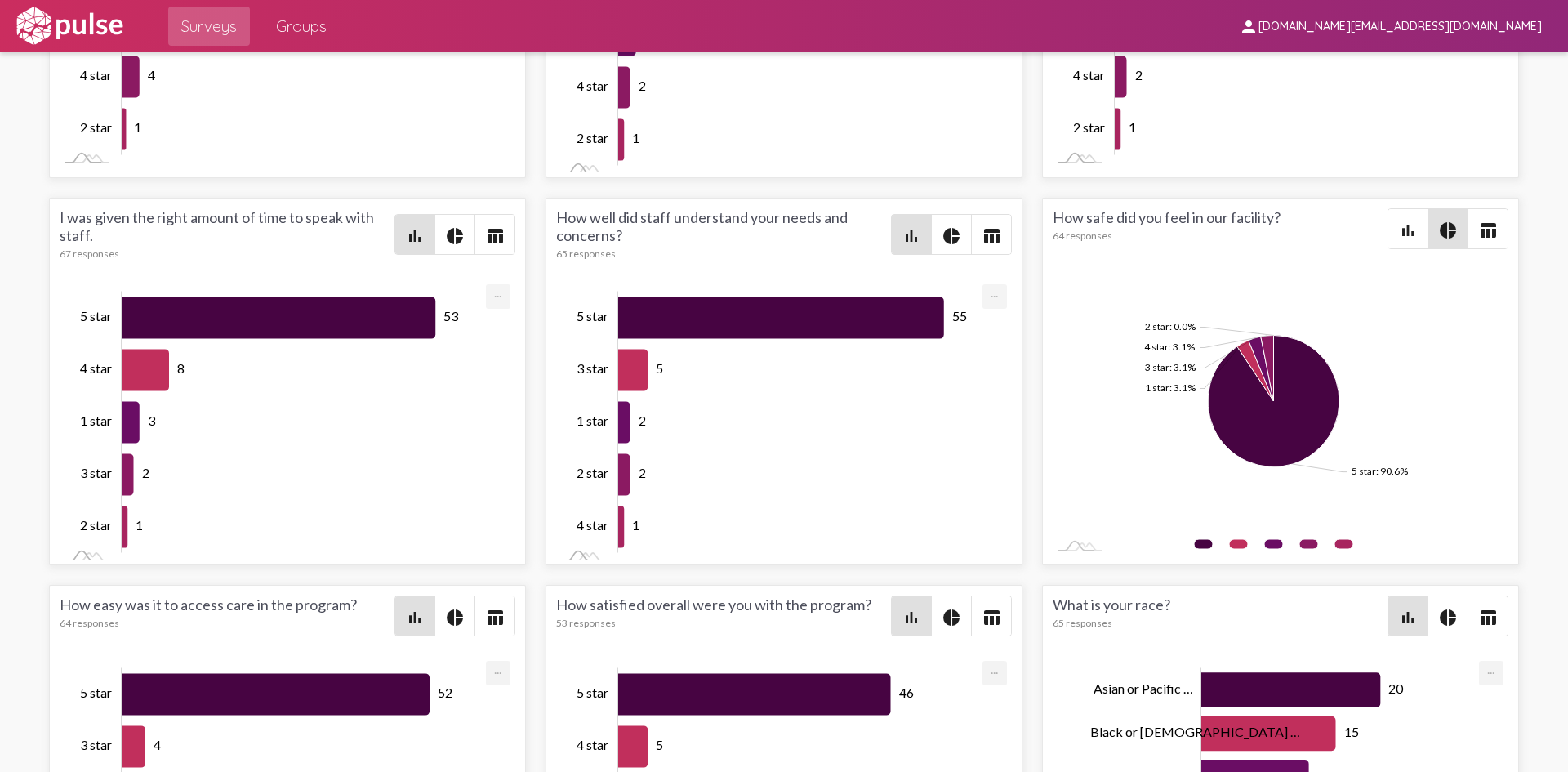
scroll to position [2409, 0]
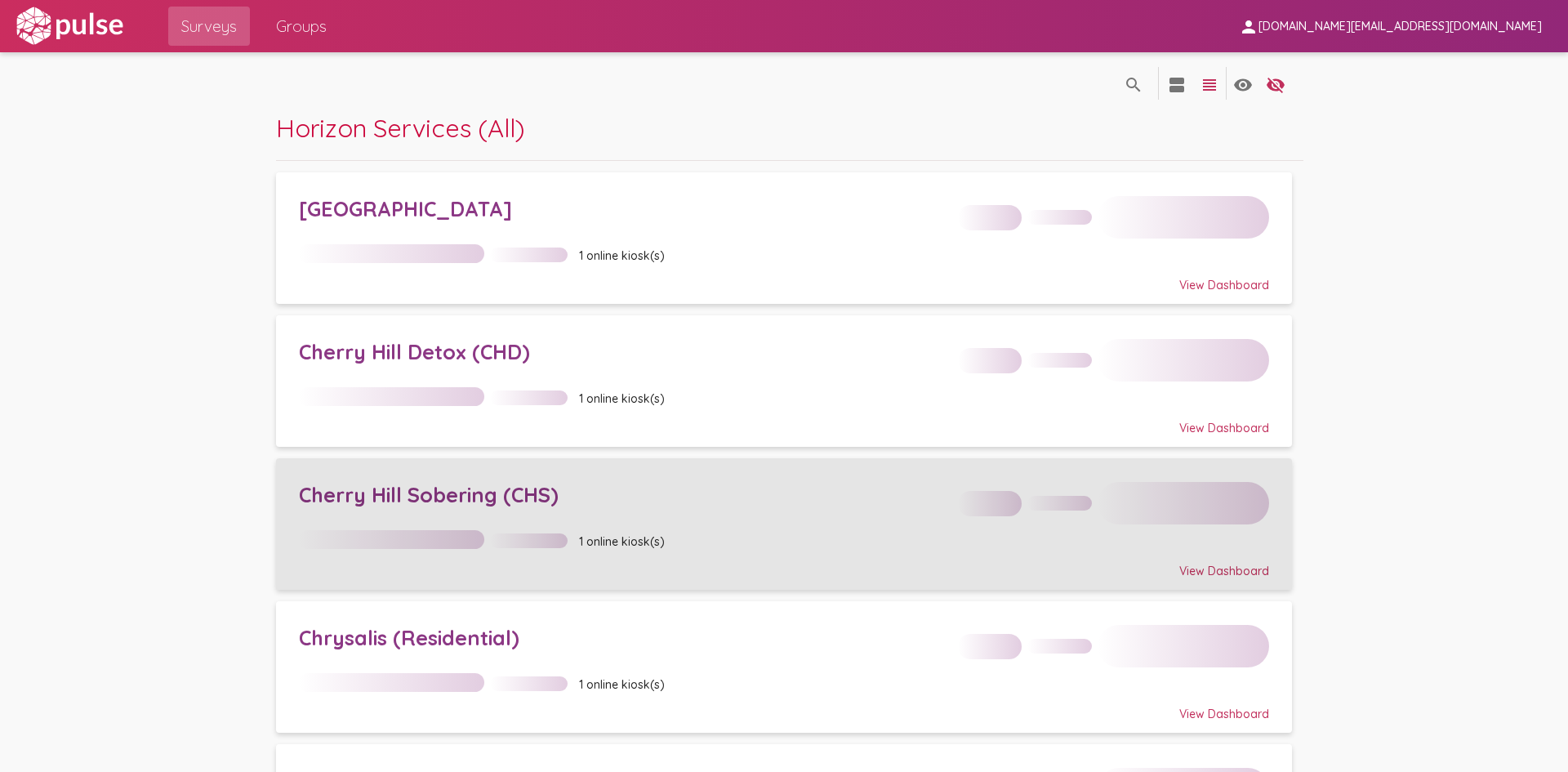
click at [418, 496] on div "Cherry Hill Sobering (CHS)" at bounding box center [623, 494] width 648 height 25
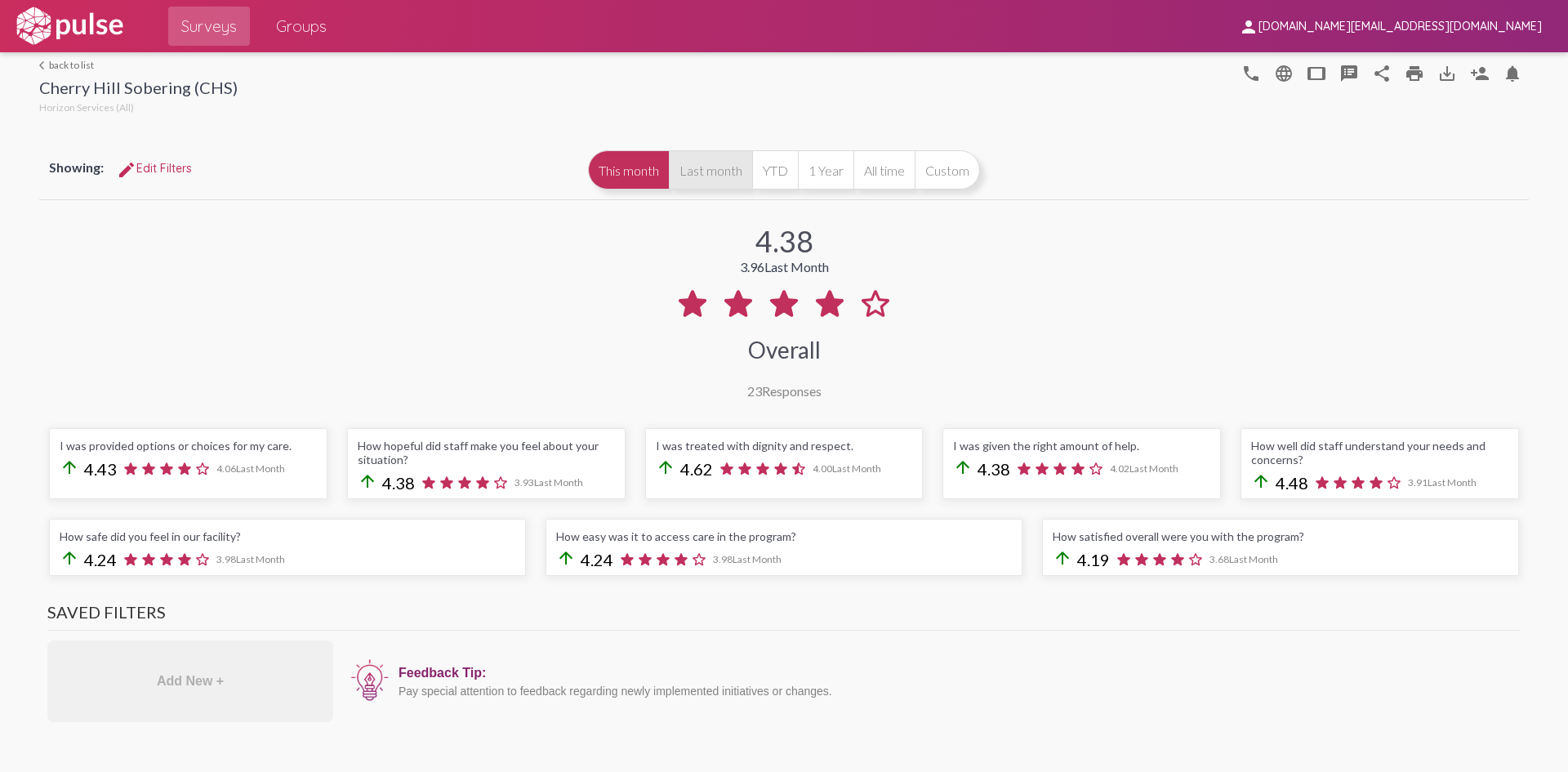
click at [723, 190] on button "Last month" at bounding box center [710, 170] width 84 height 39
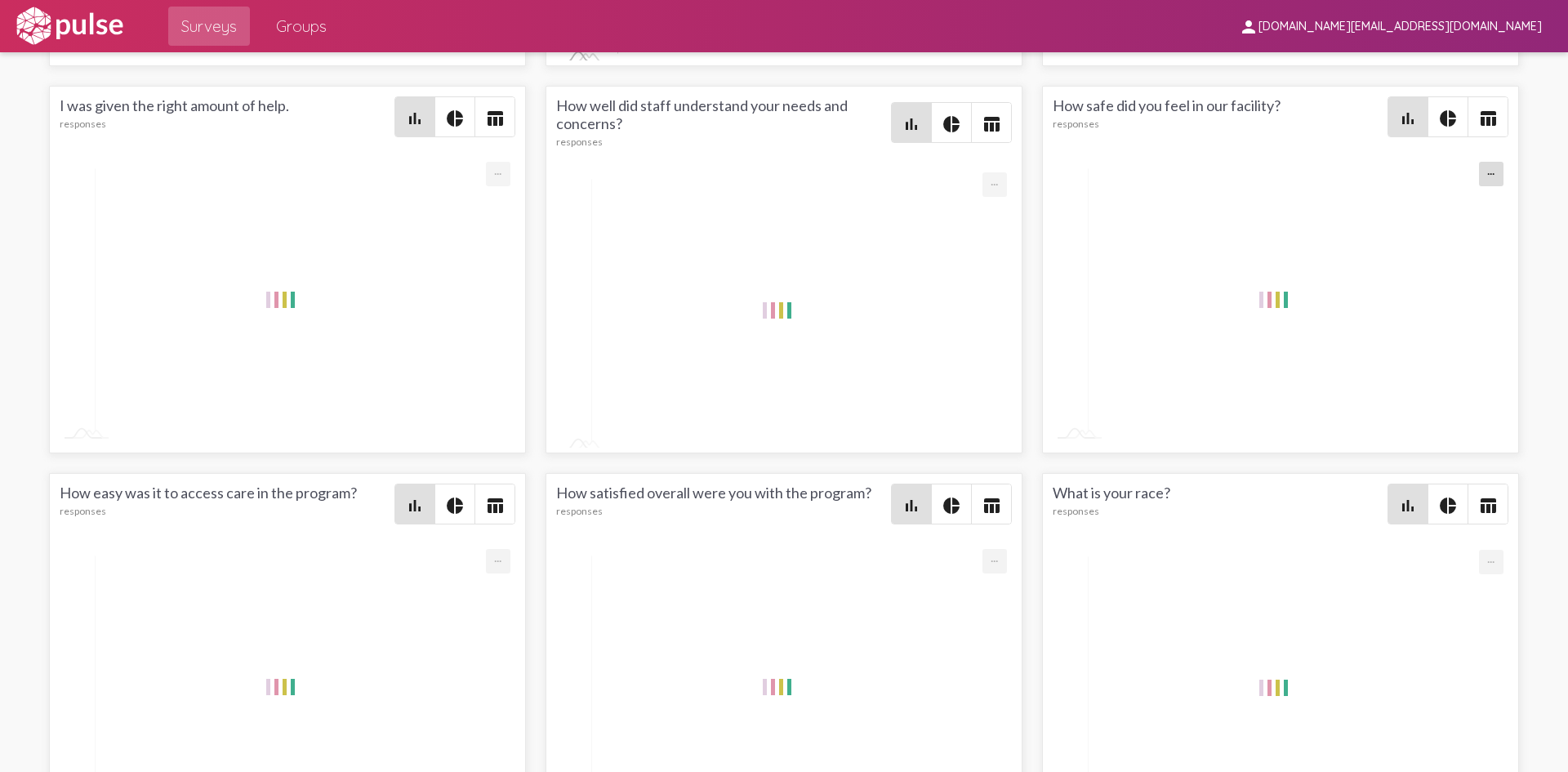
scroll to position [-1, 0]
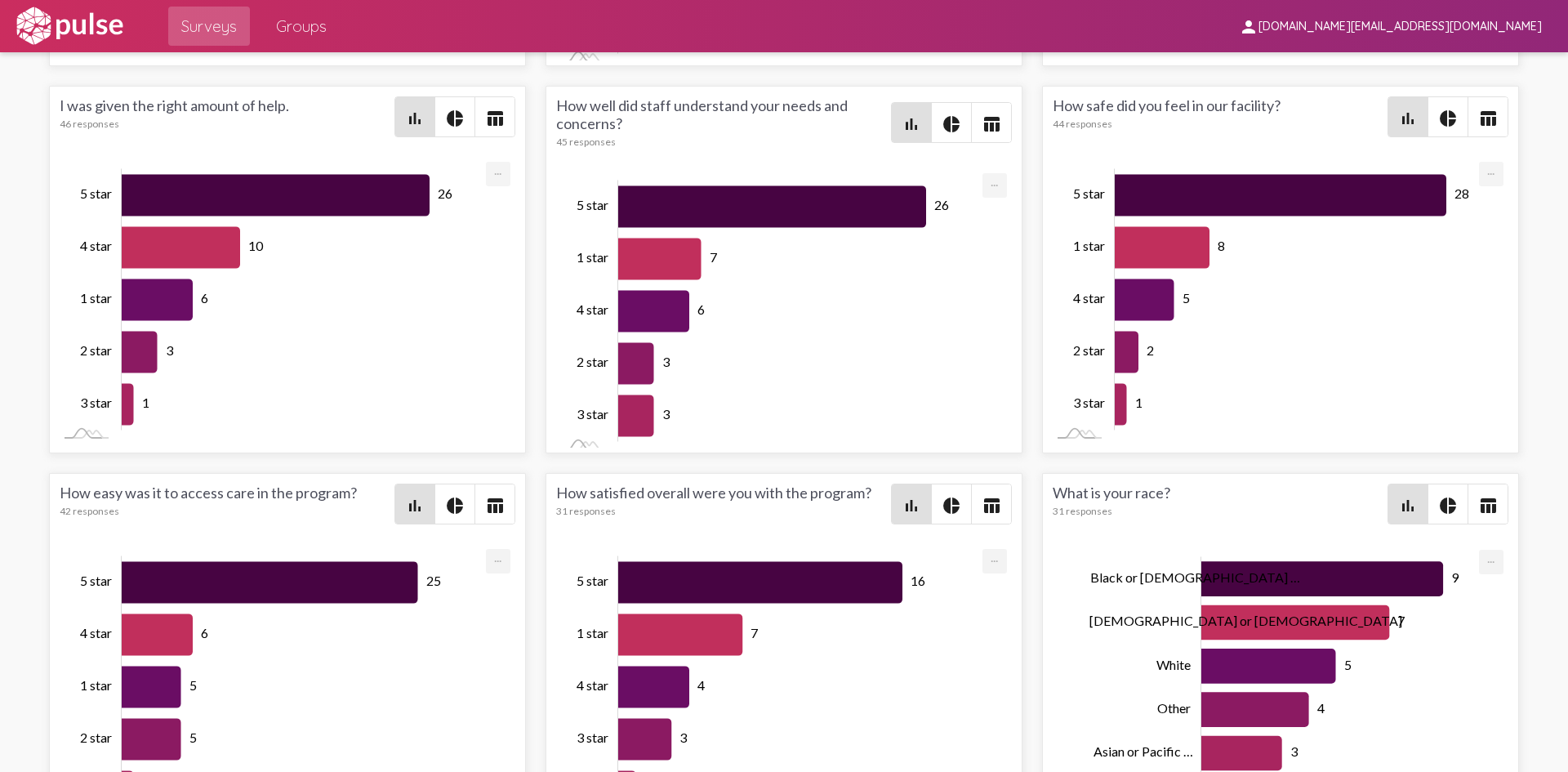
click at [1445, 126] on mat-icon "pie_chart" at bounding box center [1448, 118] width 20 height 20
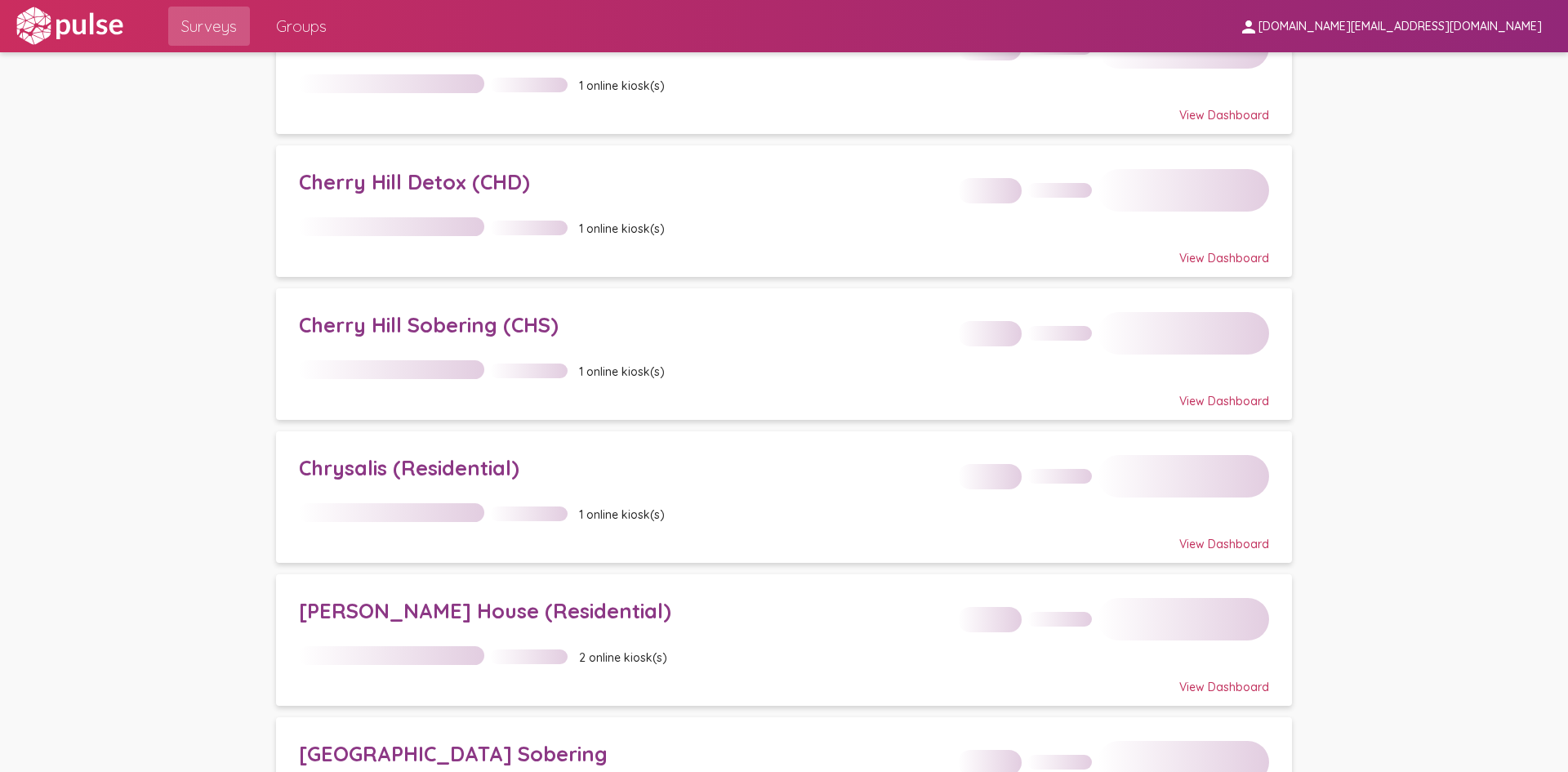
scroll to position [409, 0]
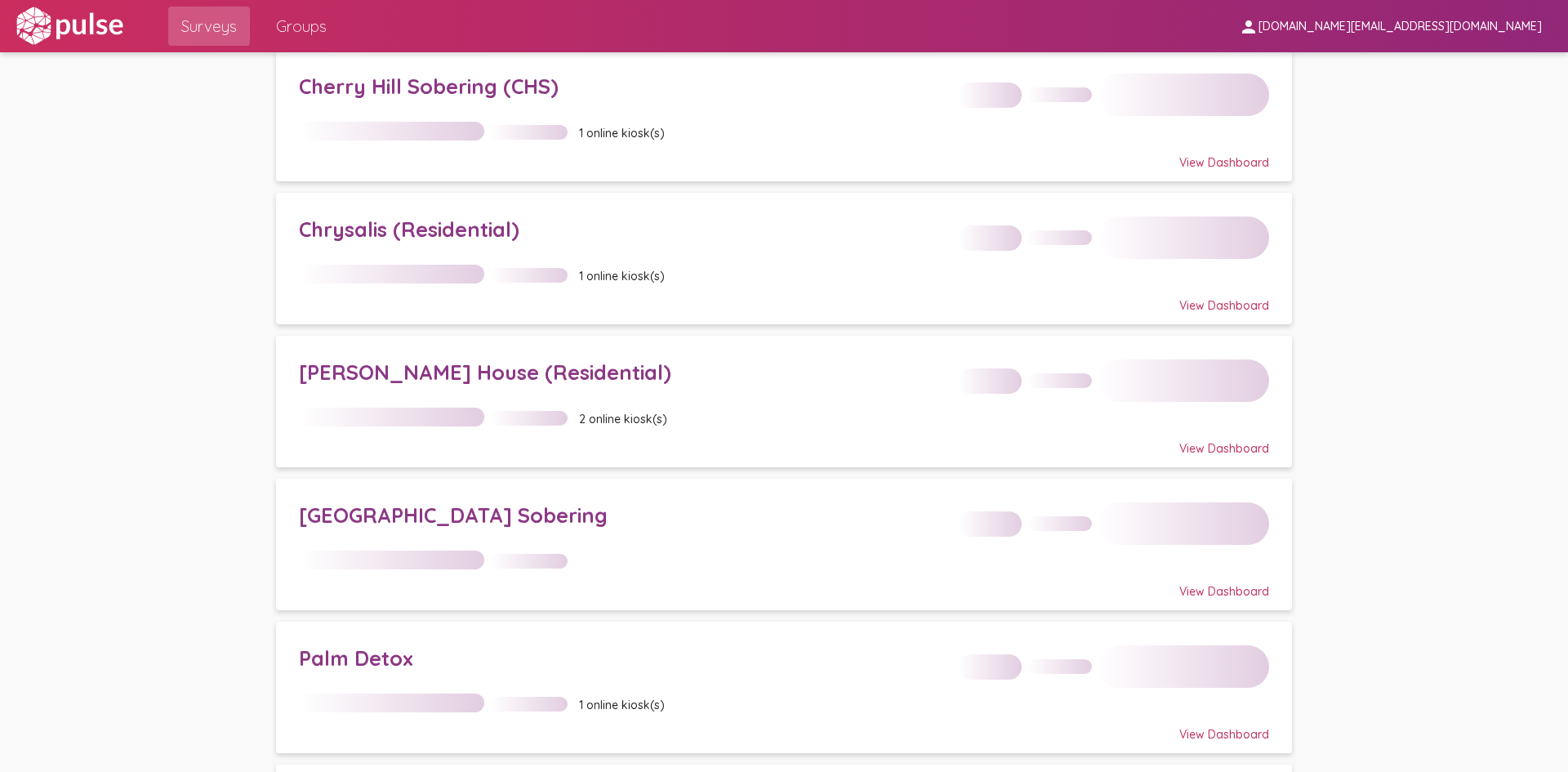
click at [442, 520] on div "[GEOGRAPHIC_DATA] Sobering" at bounding box center [623, 515] width 648 height 25
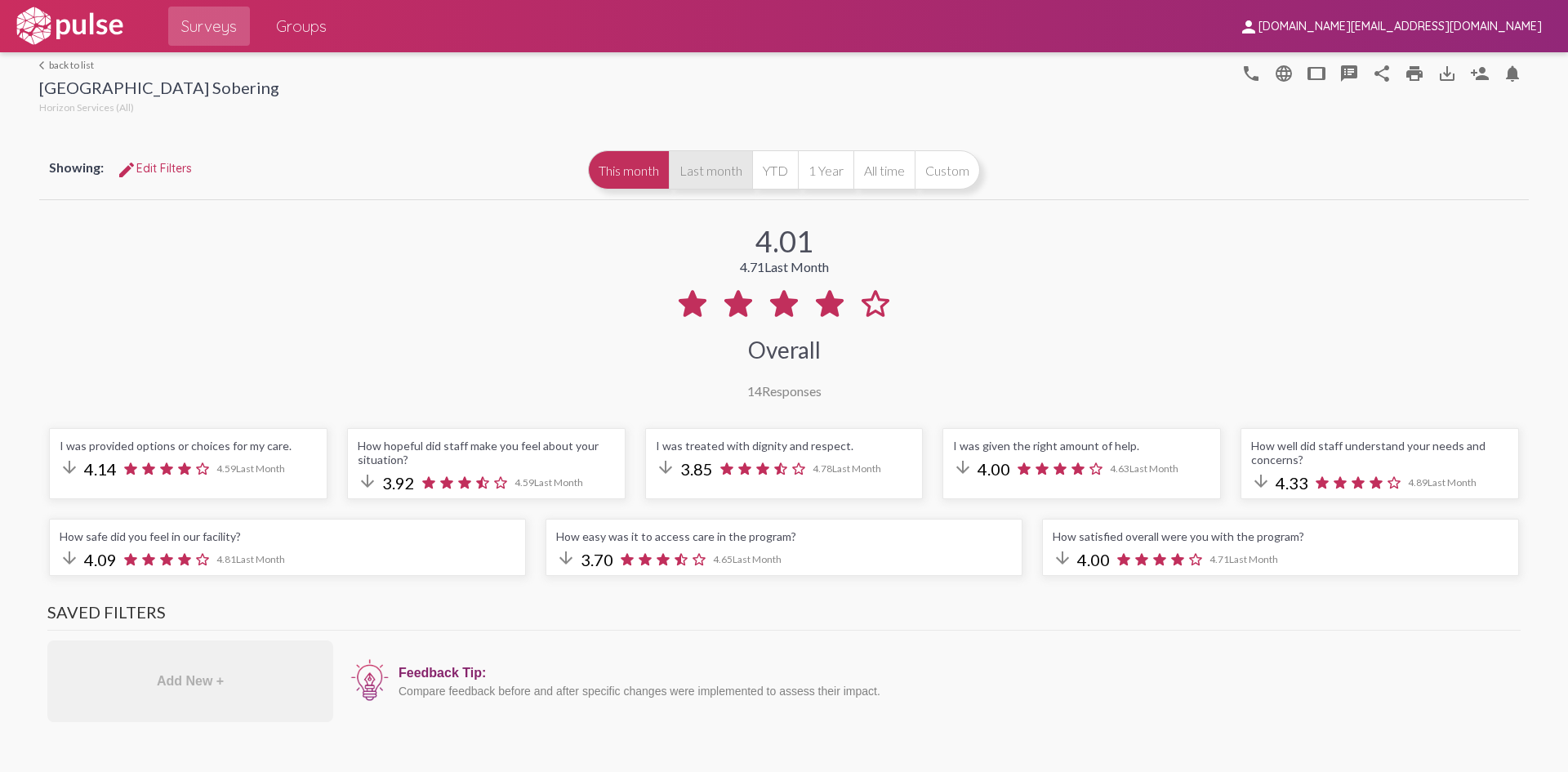
click at [706, 179] on button "Last month" at bounding box center [710, 170] width 84 height 39
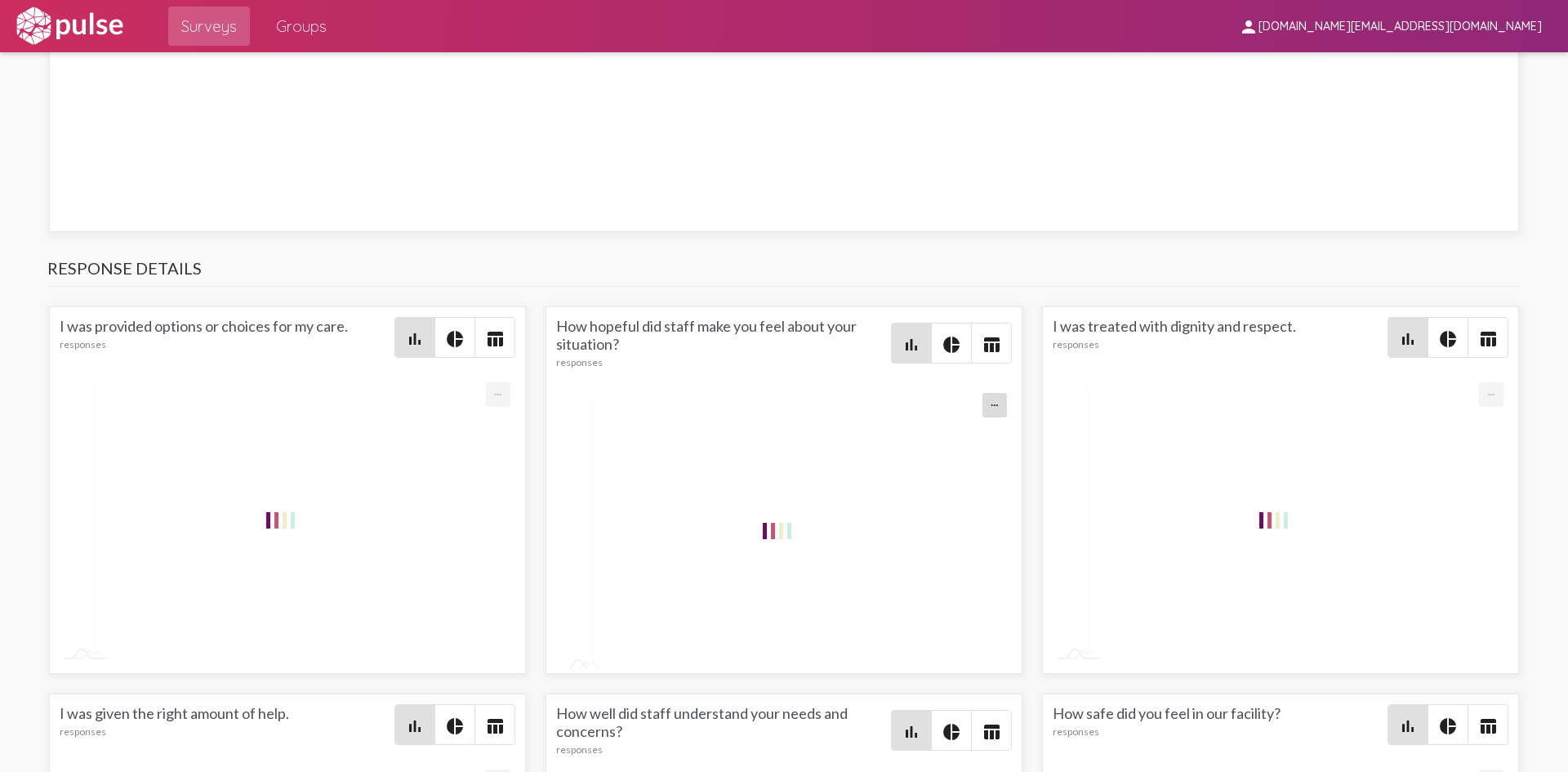
scroll to position [2124, 0]
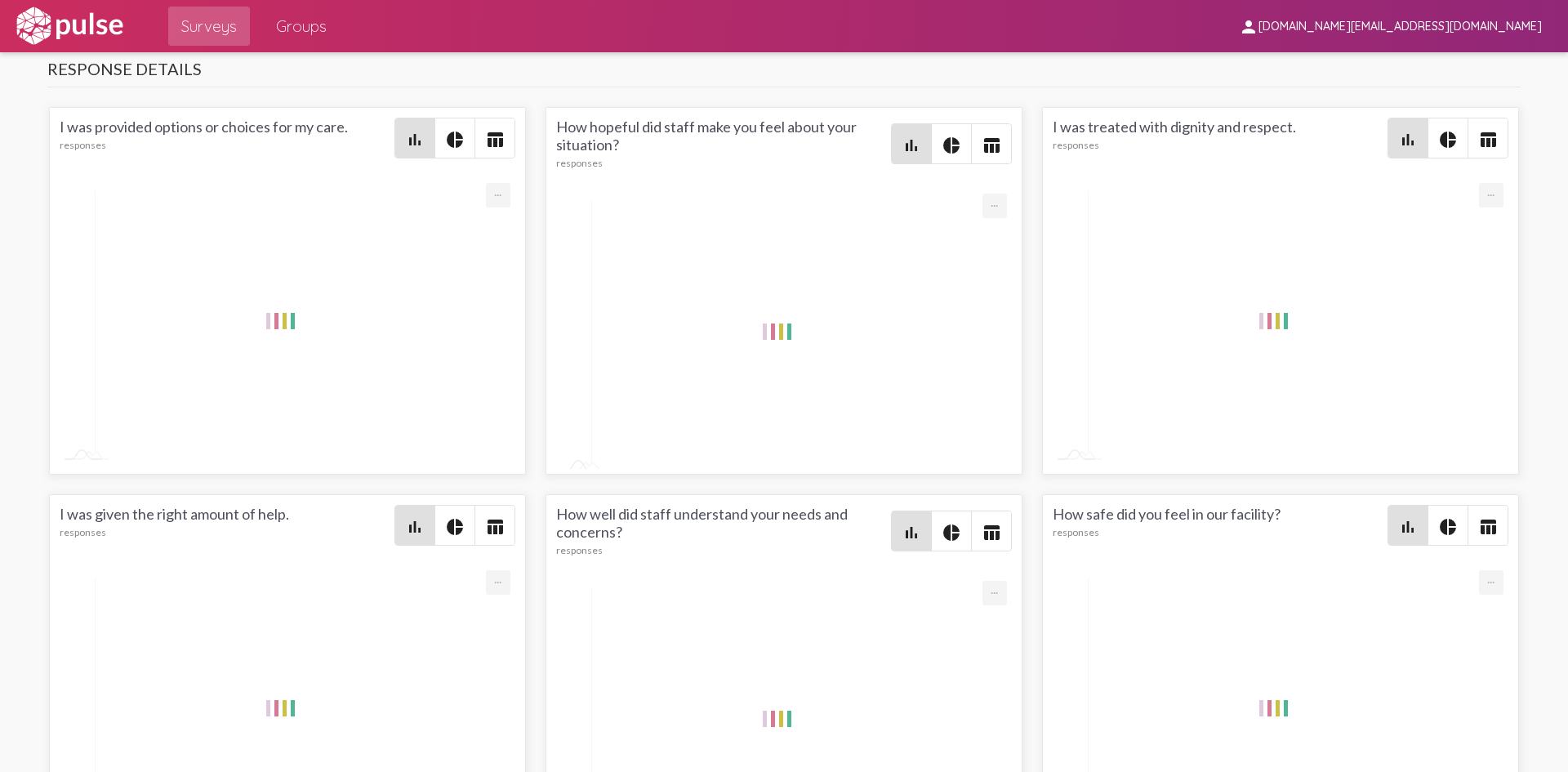
click at [1440, 532] on mat-icon "pie_chart" at bounding box center [1448, 527] width 20 height 20
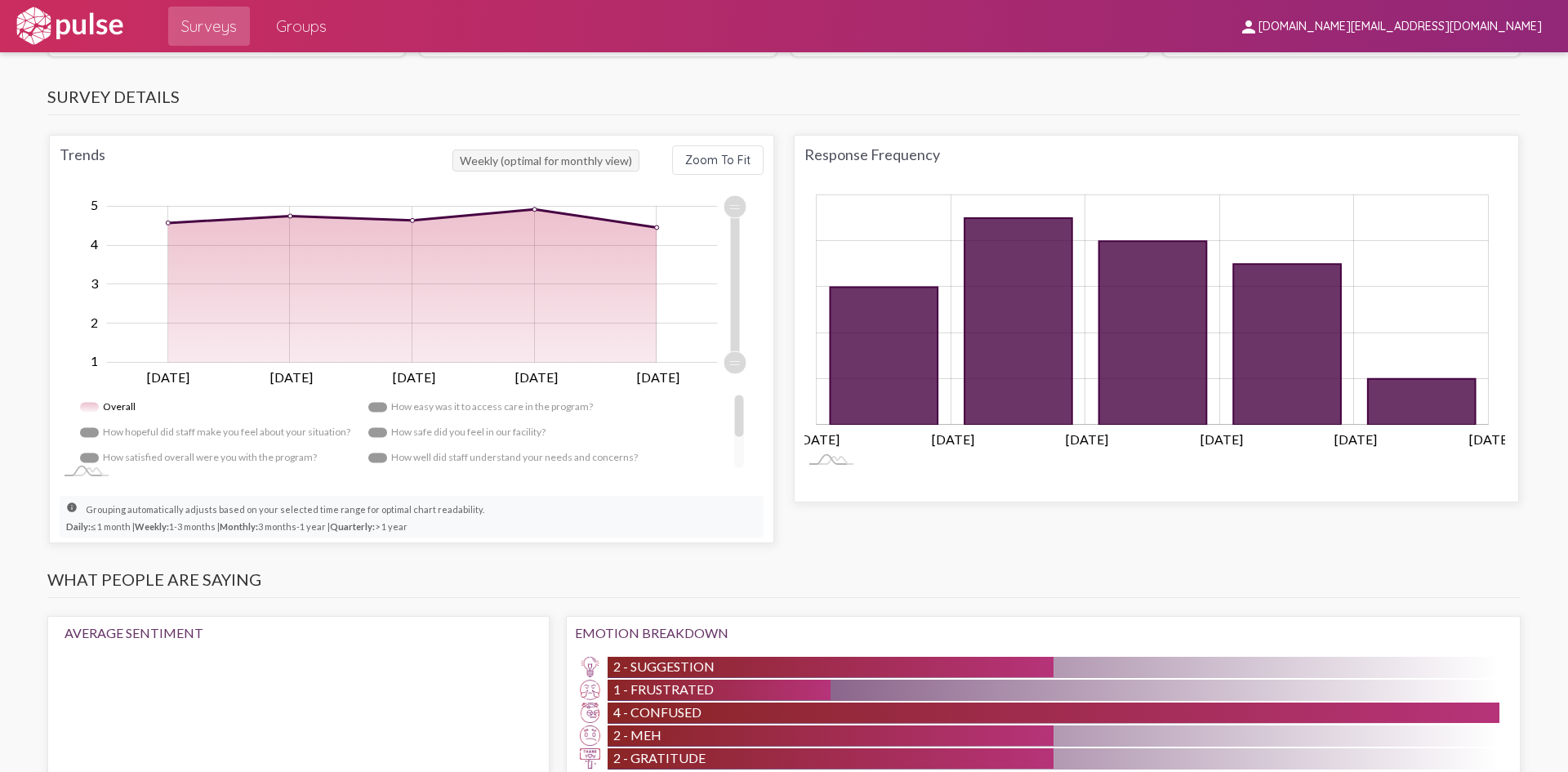
scroll to position [0, 0]
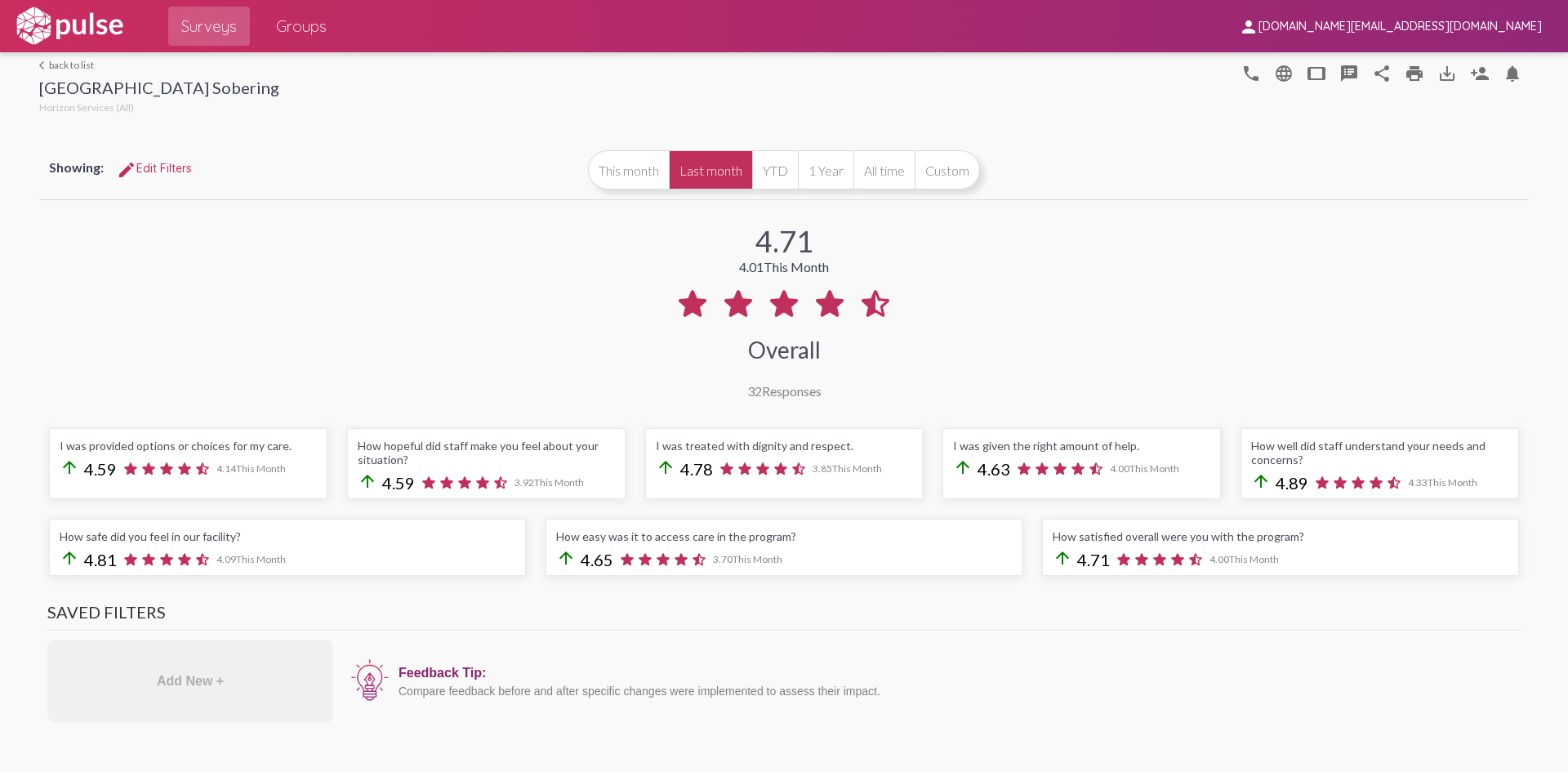
drag, startPoint x: 534, startPoint y: 608, endPoint x: 553, endPoint y: 382, distance: 226.8
click at [70, 65] on link "arrow_back_ios back to list" at bounding box center [159, 65] width 240 height 12
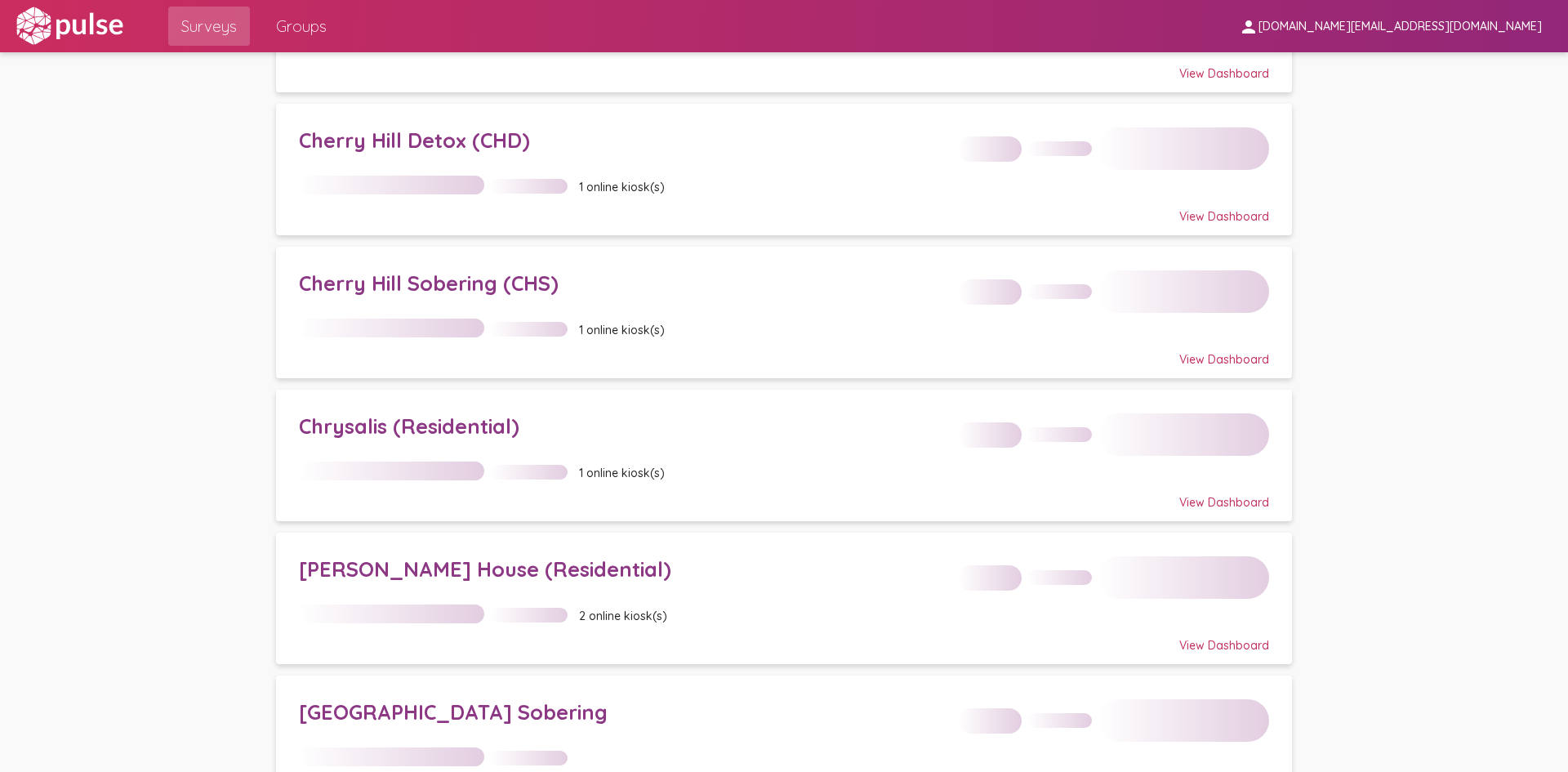
scroll to position [245, 0]
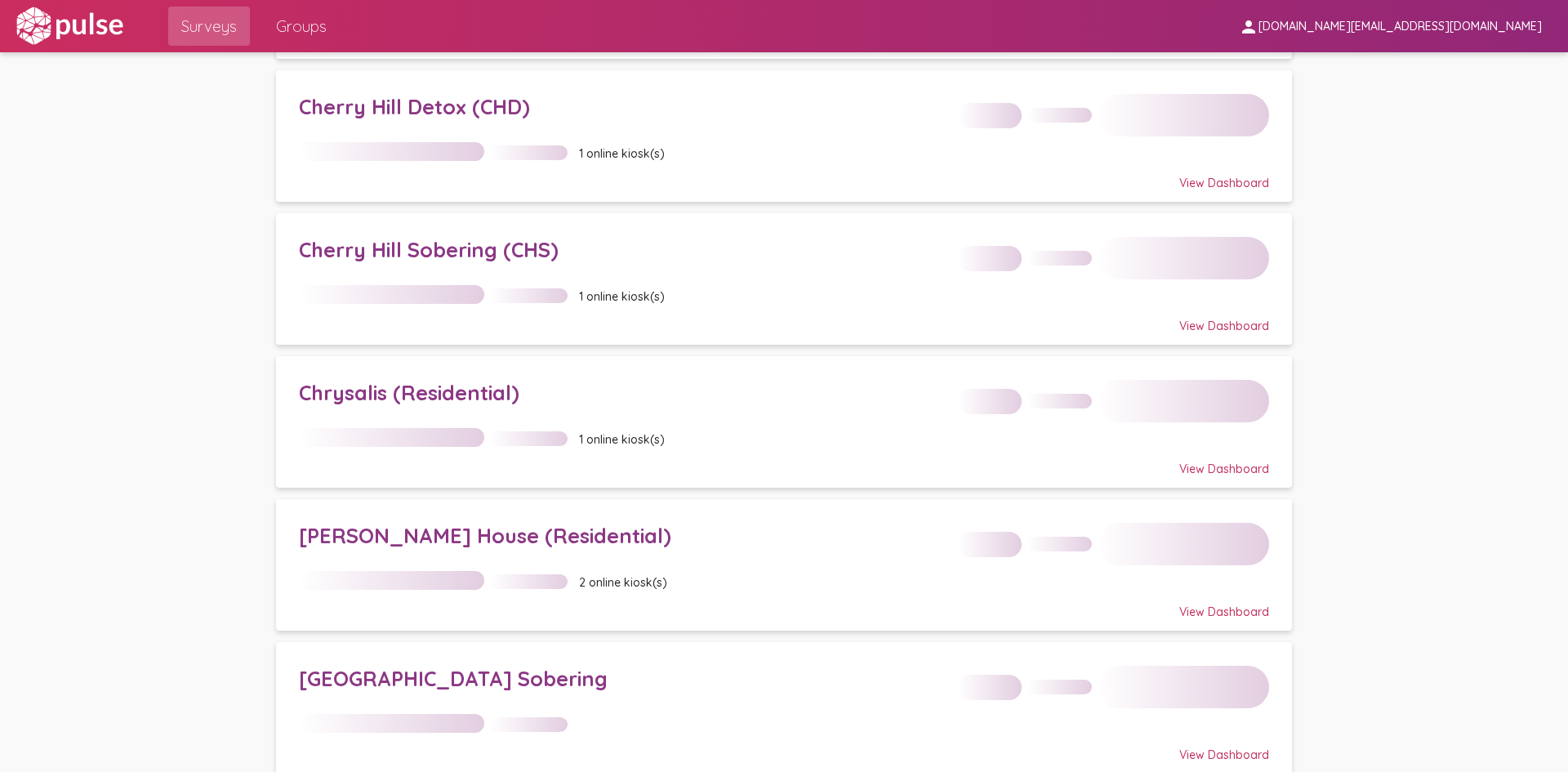
click at [432, 547] on div "[PERSON_NAME] House (Residential)" at bounding box center [623, 535] width 648 height 25
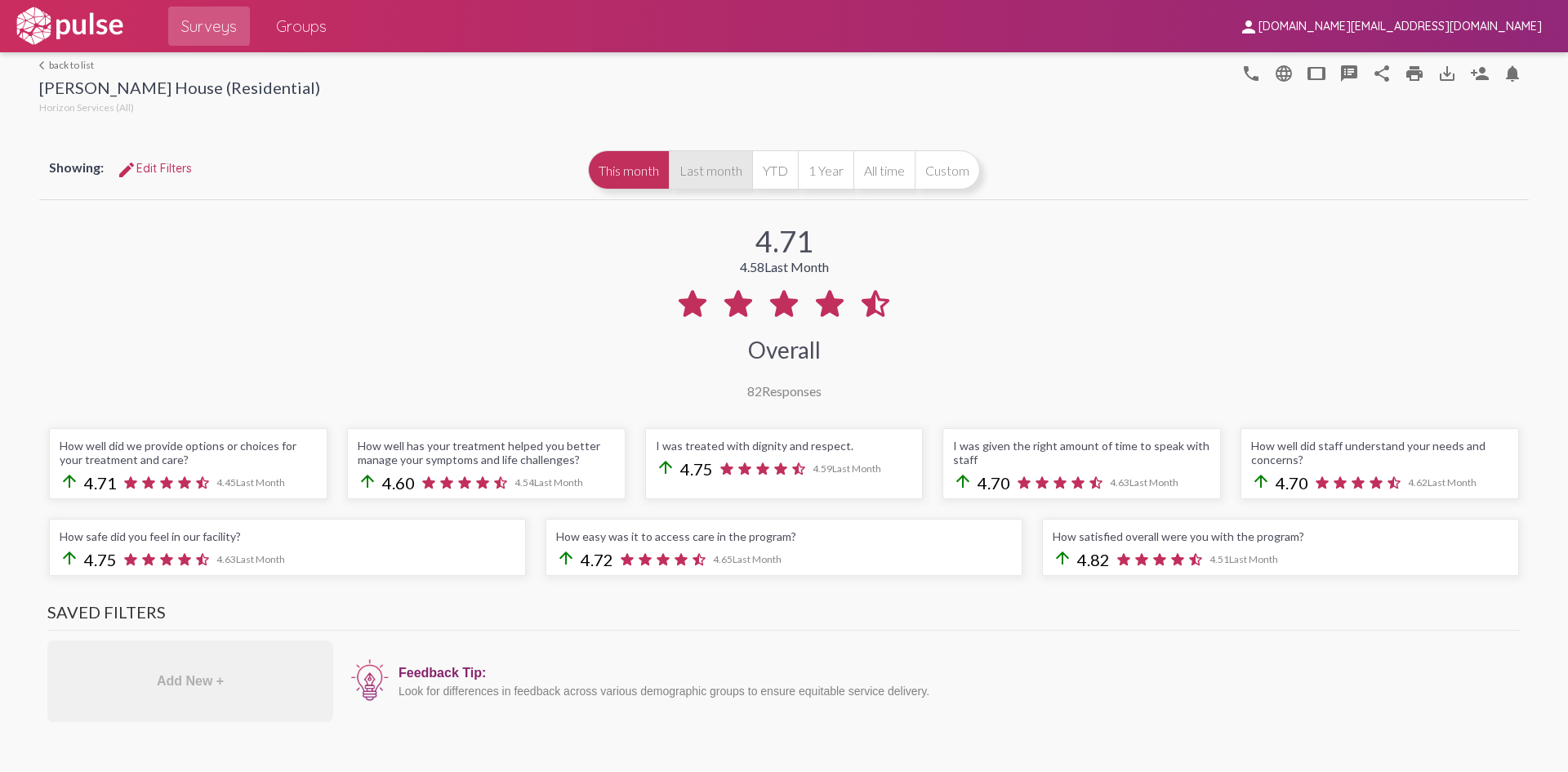
click at [708, 158] on button "Last month" at bounding box center [710, 170] width 84 height 39
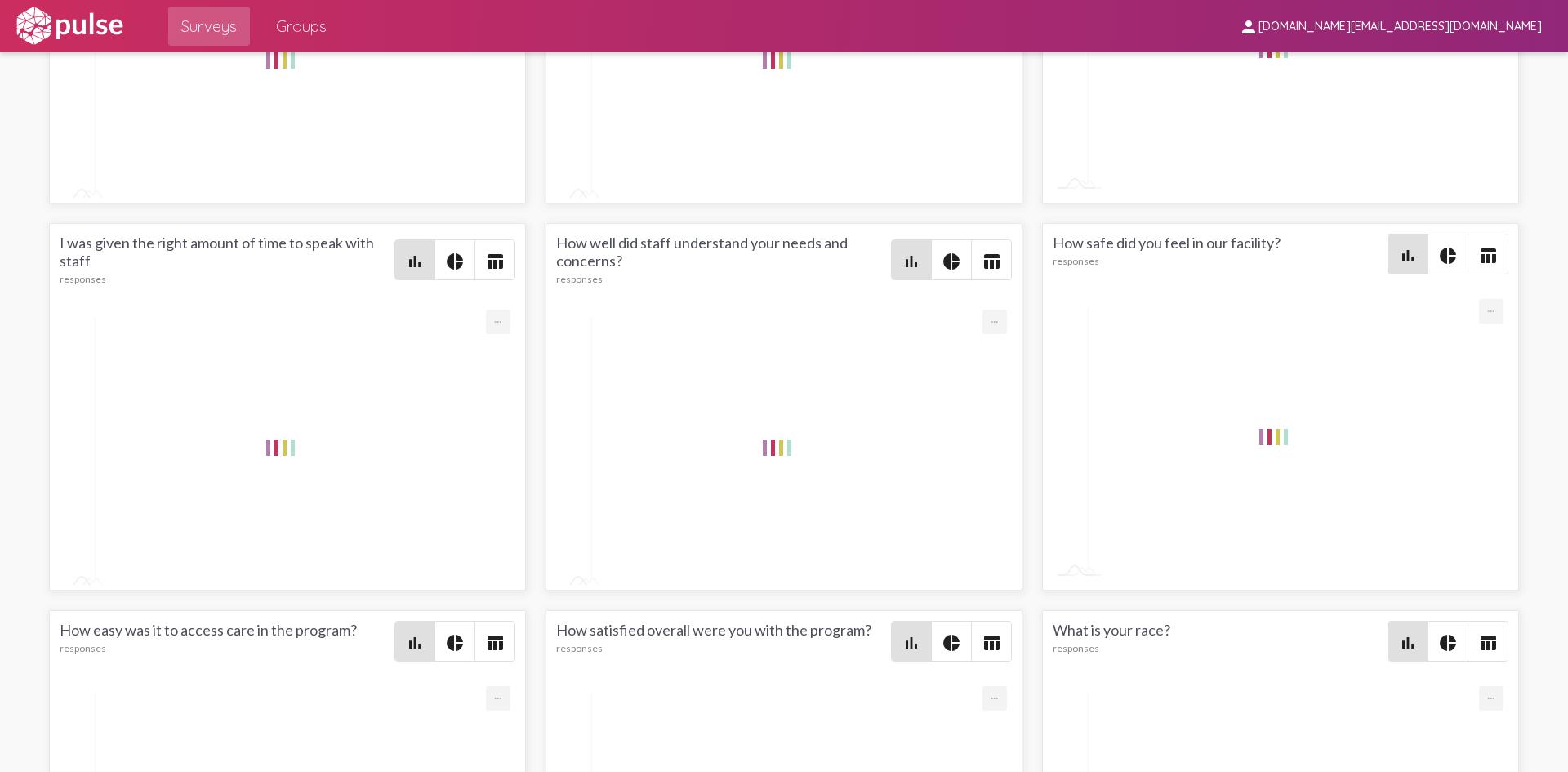
scroll to position [2450, 0]
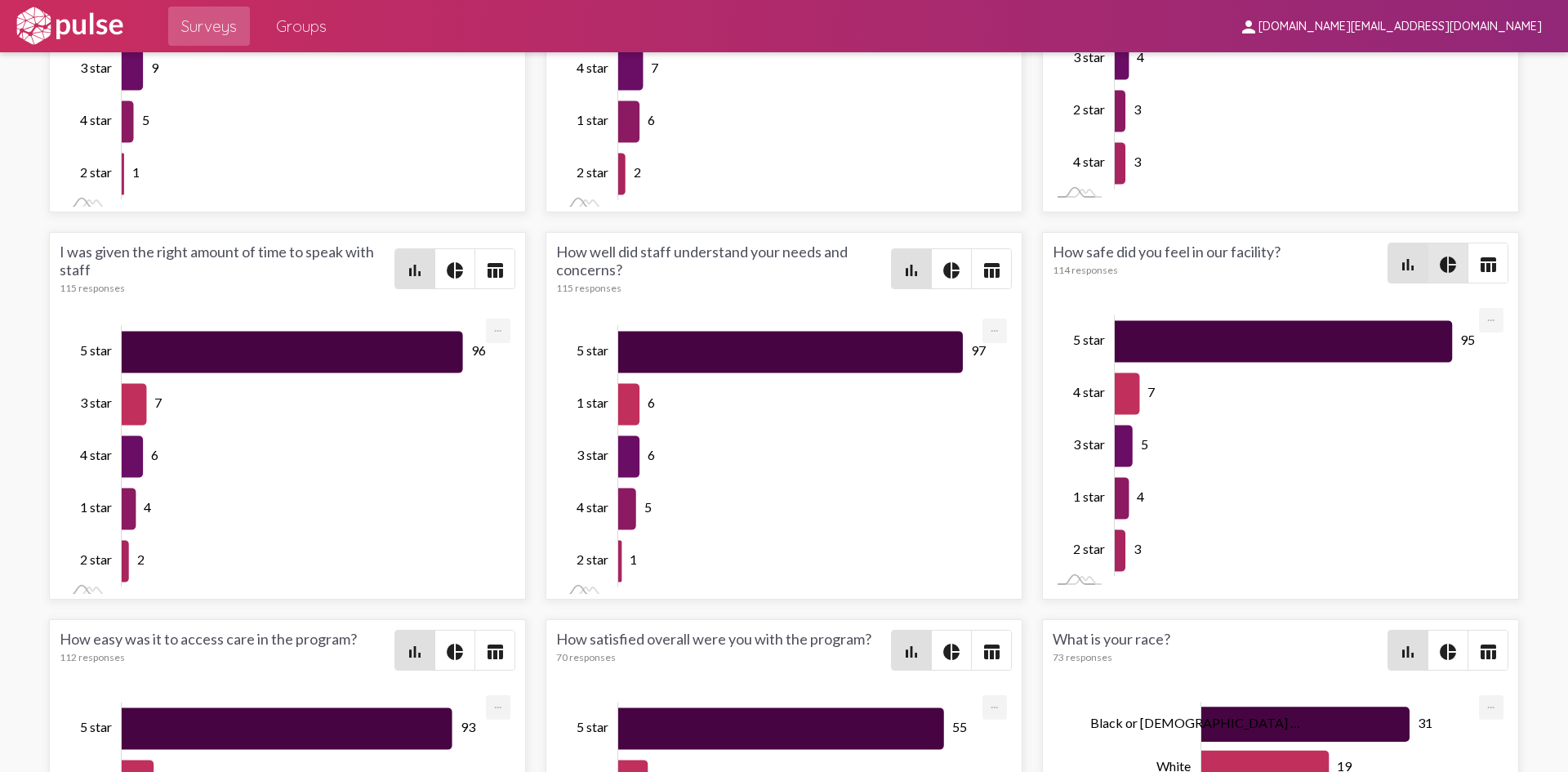
click at [1438, 264] on mat-icon "pie_chart" at bounding box center [1448, 264] width 20 height 20
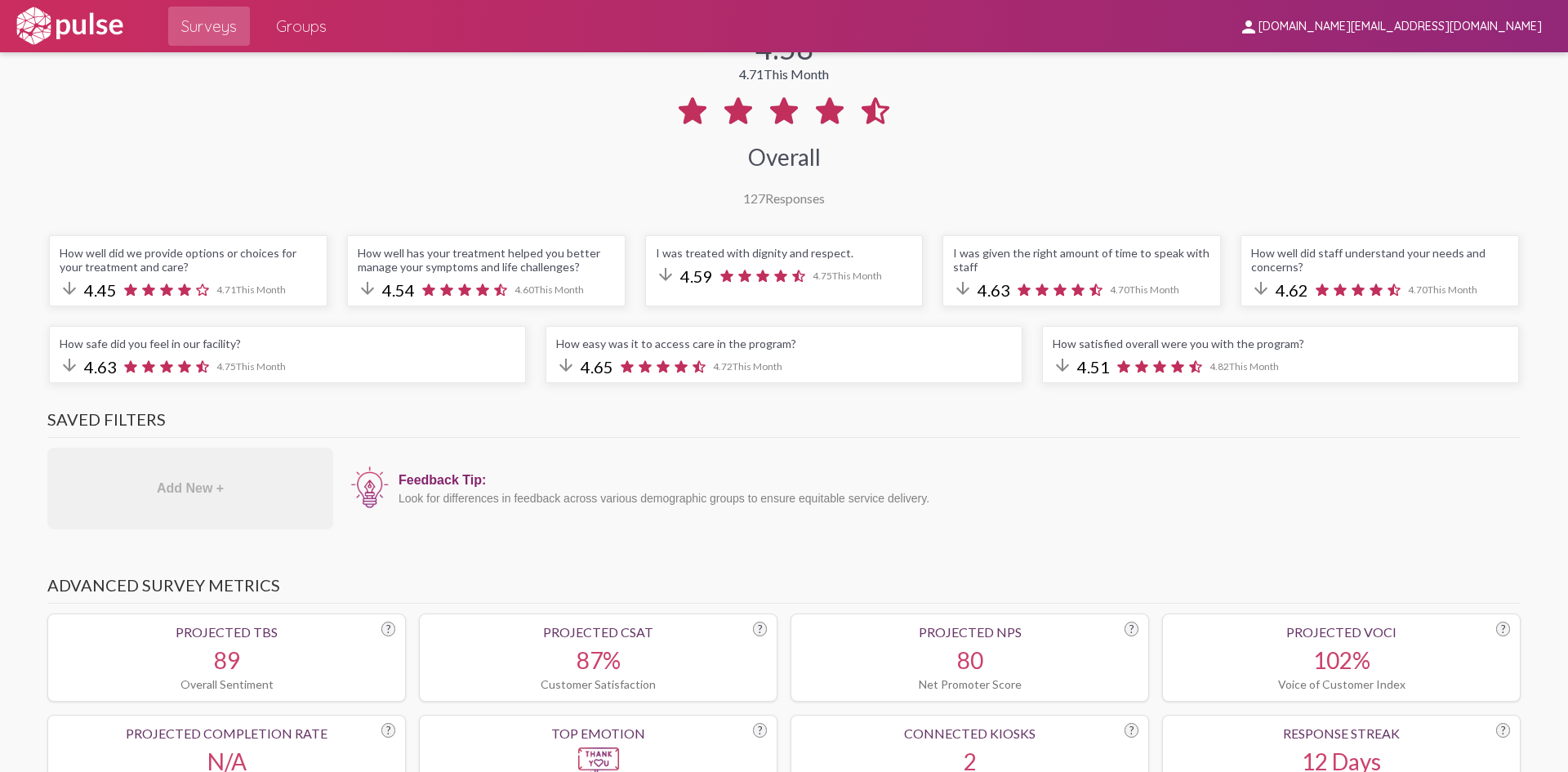
scroll to position [0, 0]
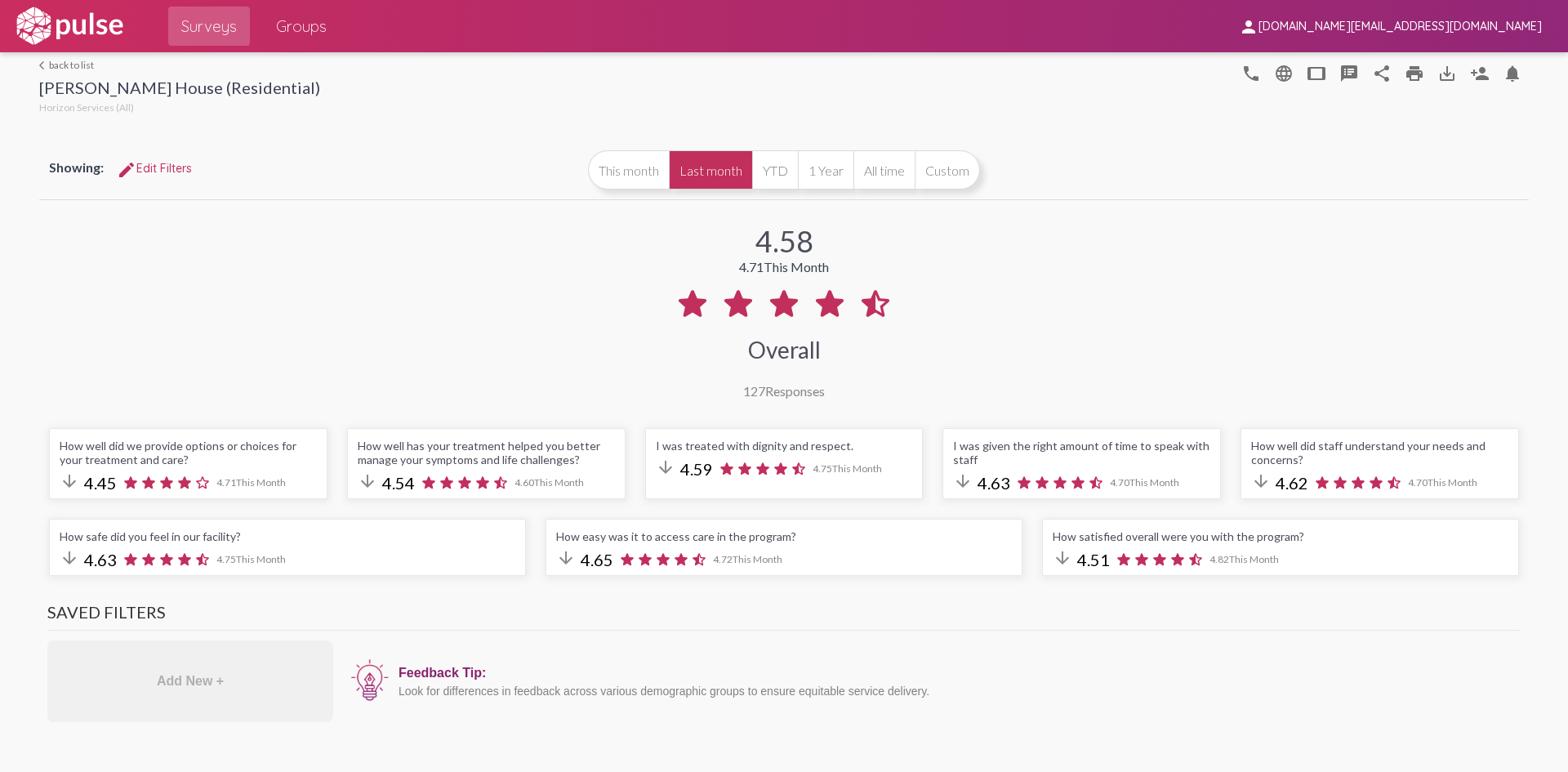
drag, startPoint x: 1022, startPoint y: 587, endPoint x: 1013, endPoint y: 375, distance: 212.2
click at [65, 68] on link "arrow_back_ios back to list" at bounding box center [180, 65] width 281 height 12
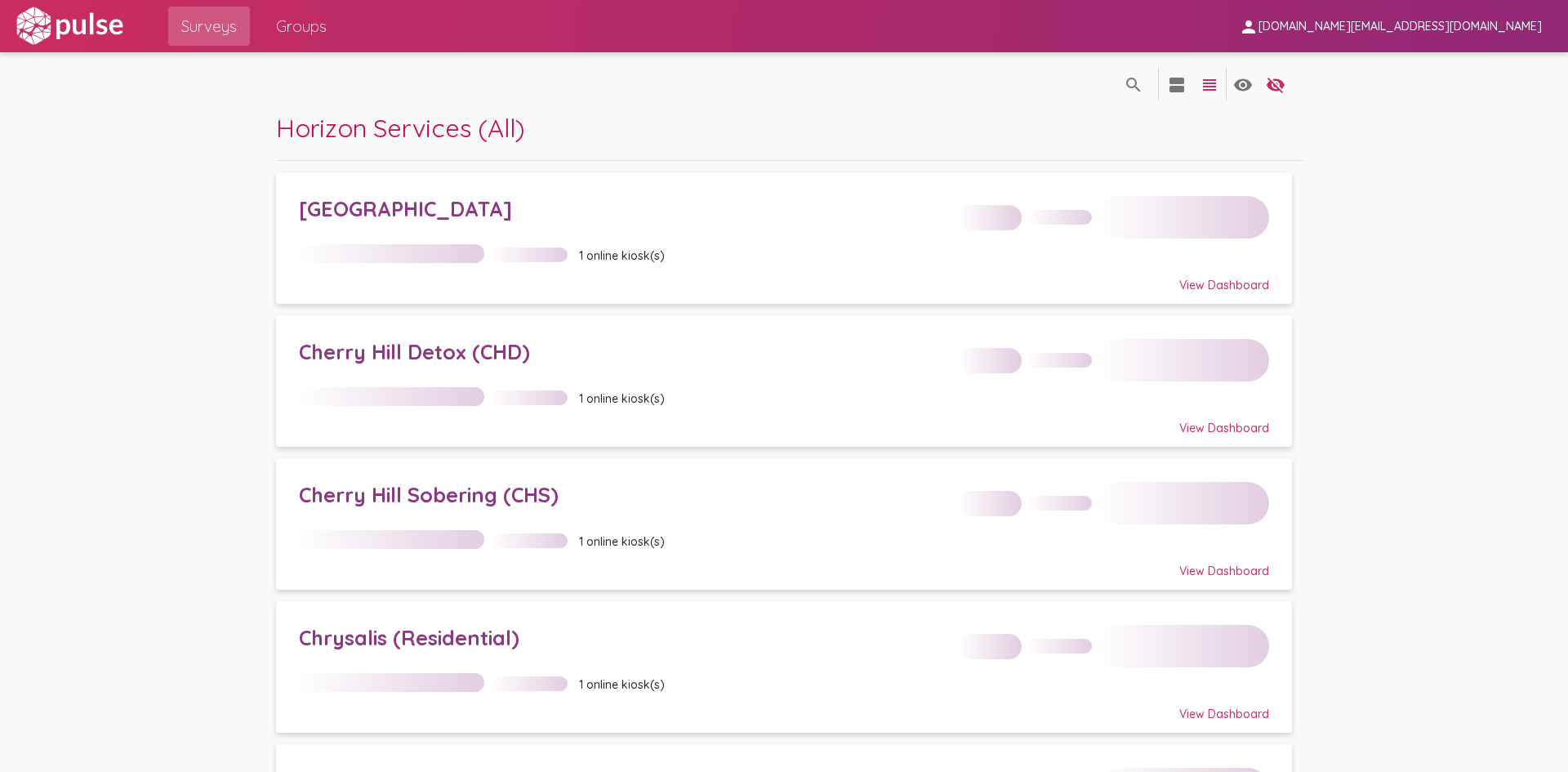
click at [416, 637] on span "Chrysalis (Residential) 1 online kiosk(s) View Dashboard" at bounding box center [784, 667] width 970 height 109
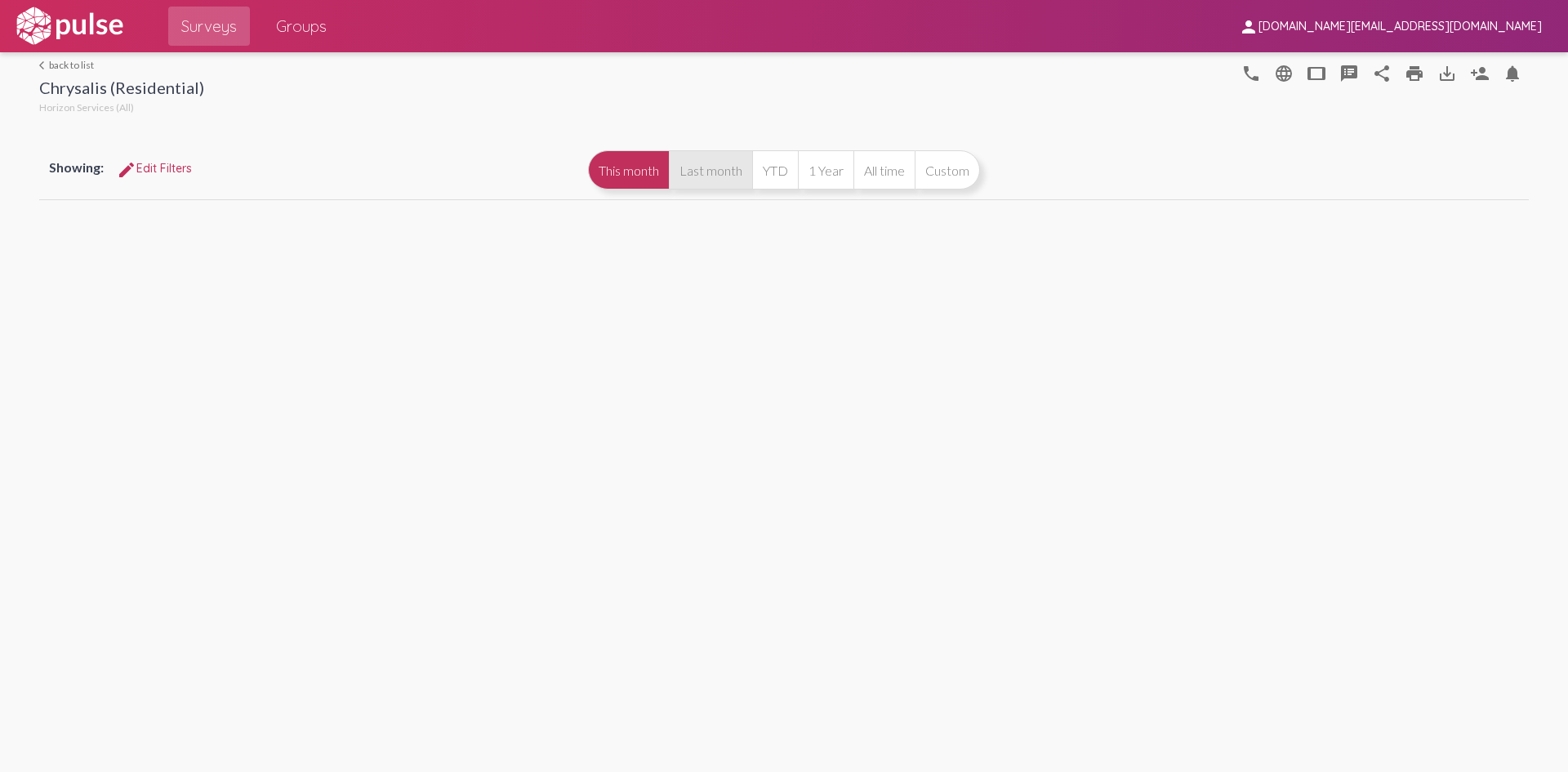
click at [723, 163] on button "Last month" at bounding box center [710, 170] width 84 height 39
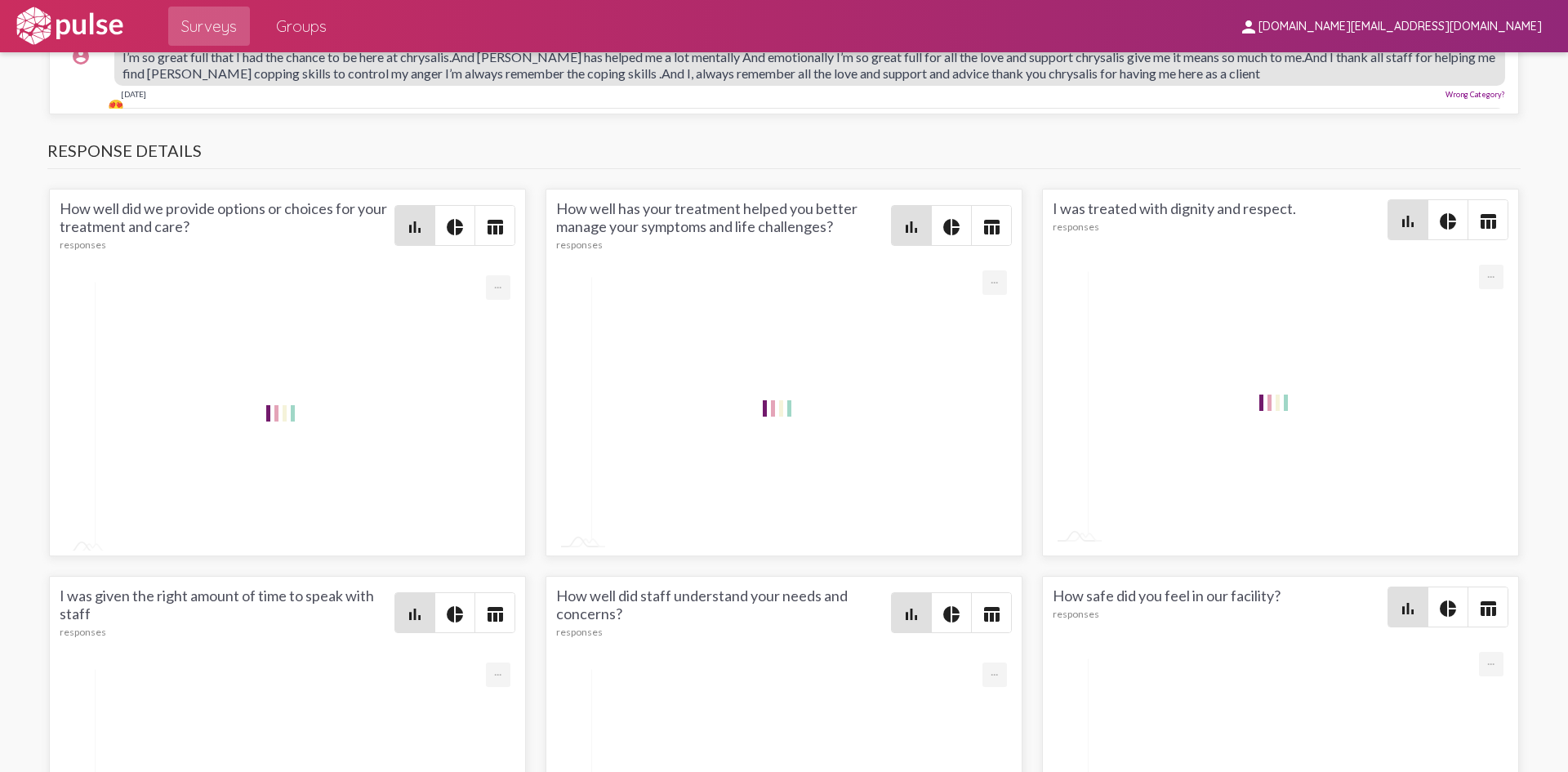
scroll to position [5, 0]
click at [1438, 600] on mat-icon "pie_chart" at bounding box center [1448, 609] width 20 height 20
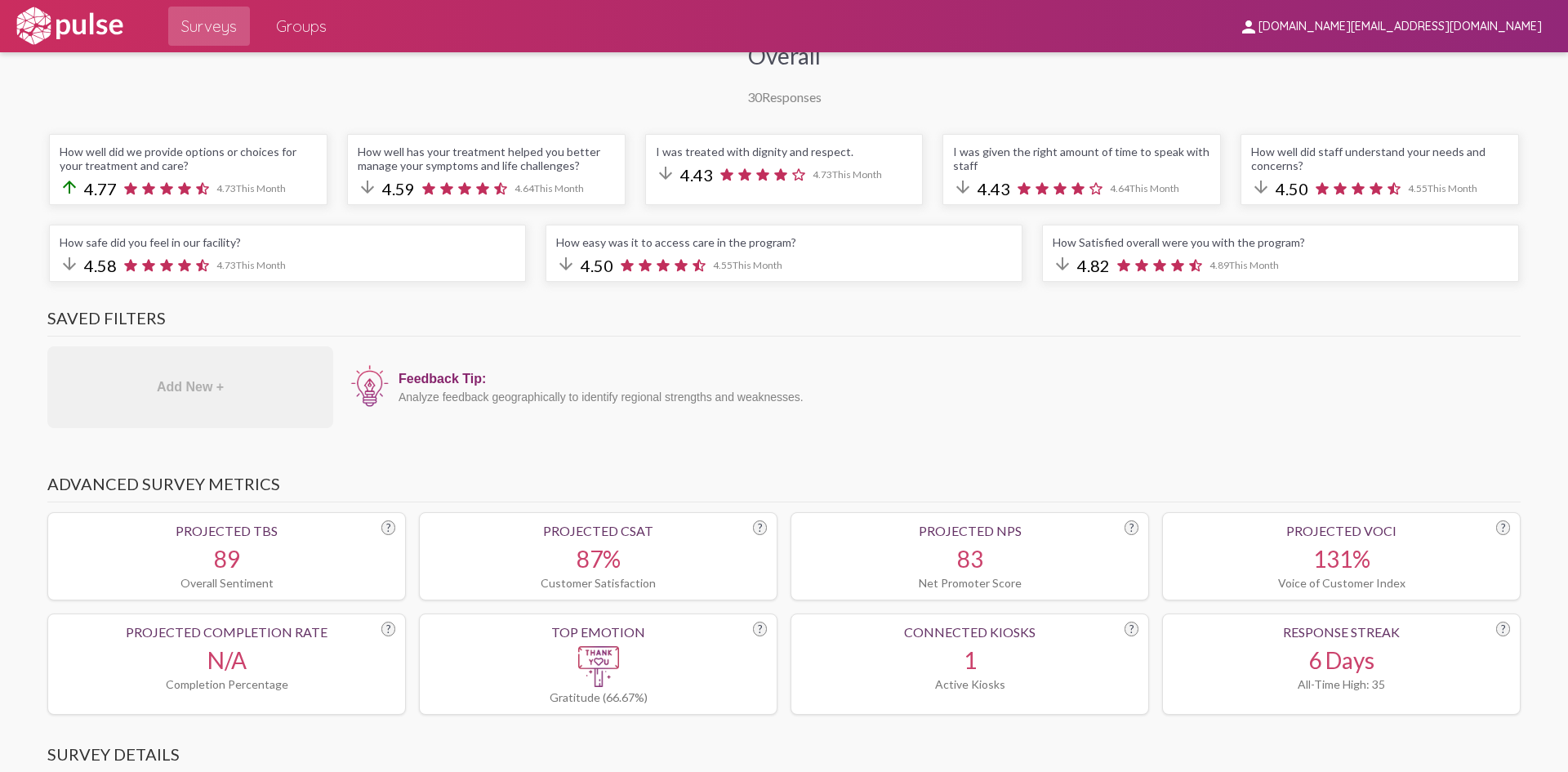
scroll to position [0, 0]
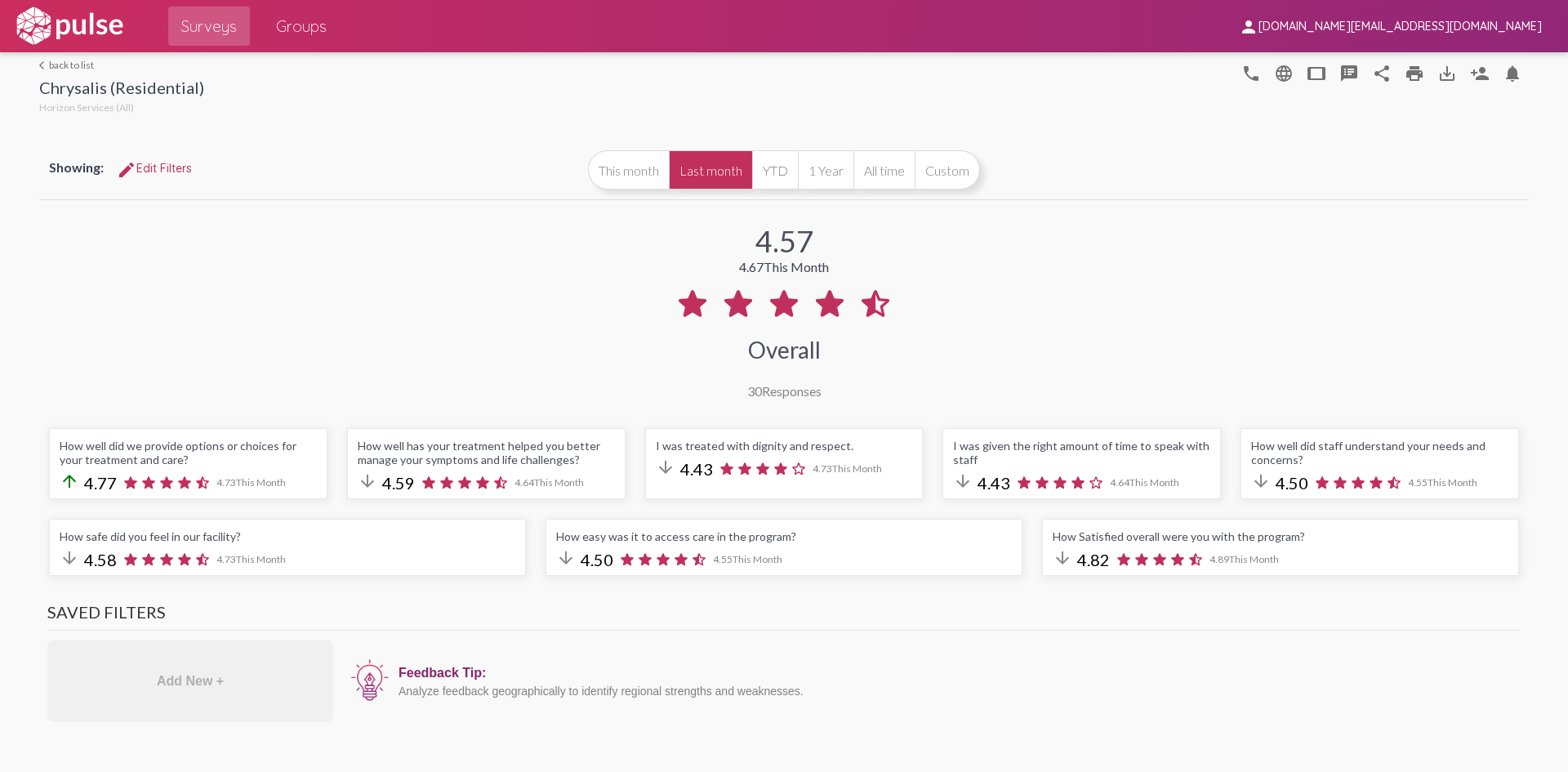
drag, startPoint x: 531, startPoint y: 519, endPoint x: 489, endPoint y: 202, distance: 319.8
click at [69, 67] on link "arrow_back_ios back to list" at bounding box center [121, 65] width 165 height 12
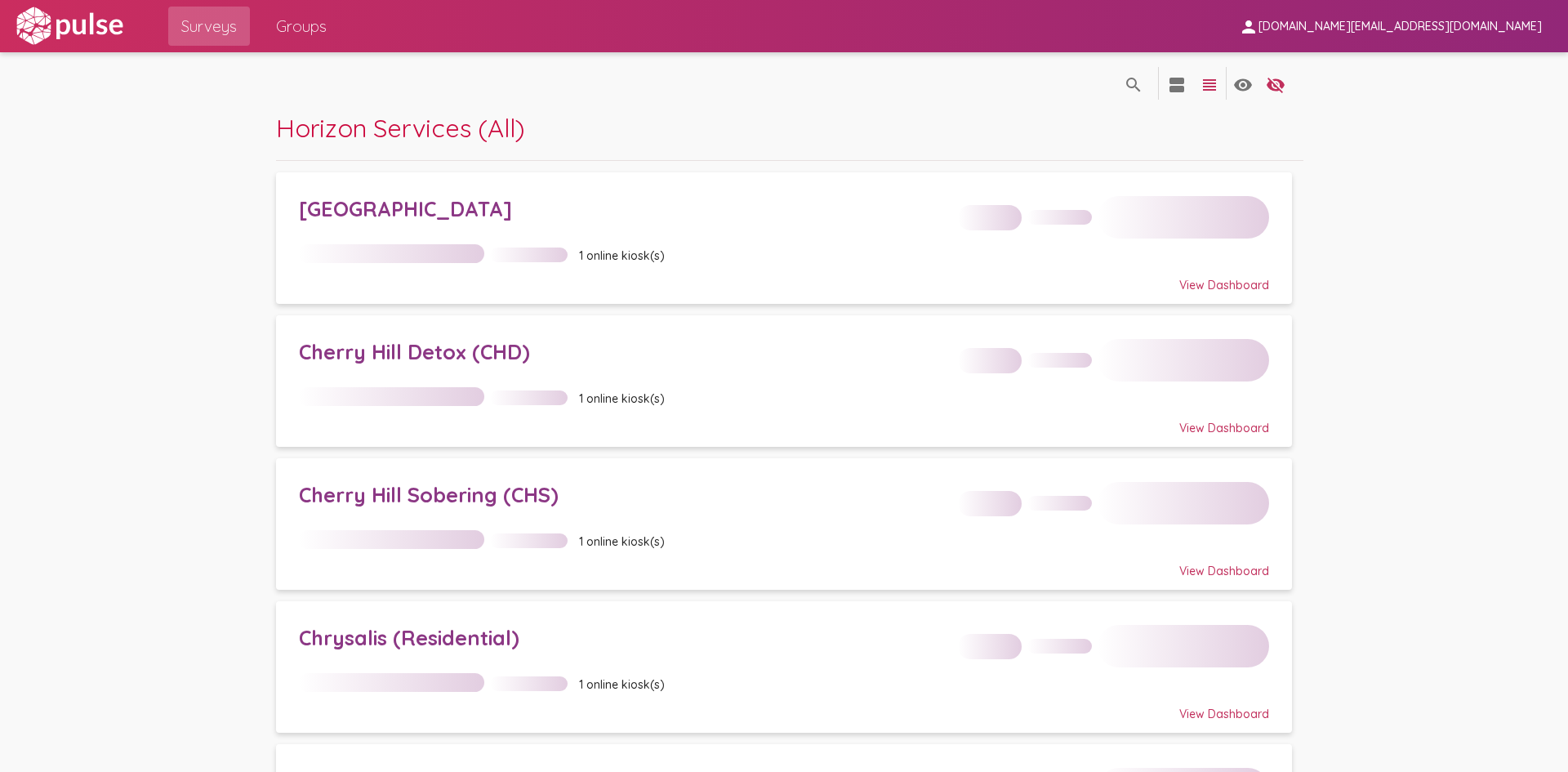
click at [489, 218] on div "[GEOGRAPHIC_DATA]" at bounding box center [623, 208] width 648 height 25
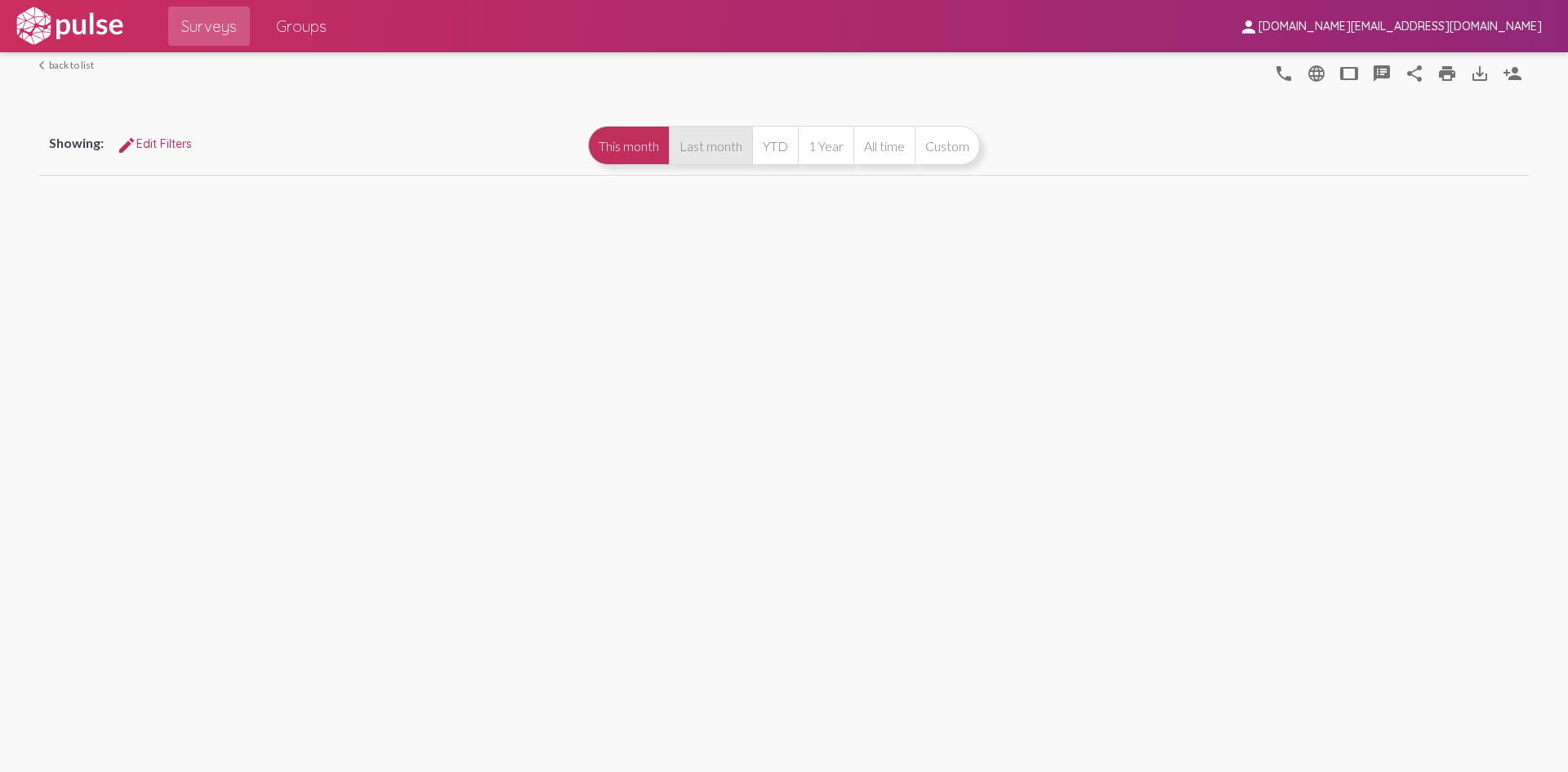
click at [715, 149] on button "Last month" at bounding box center [710, 145] width 84 height 39
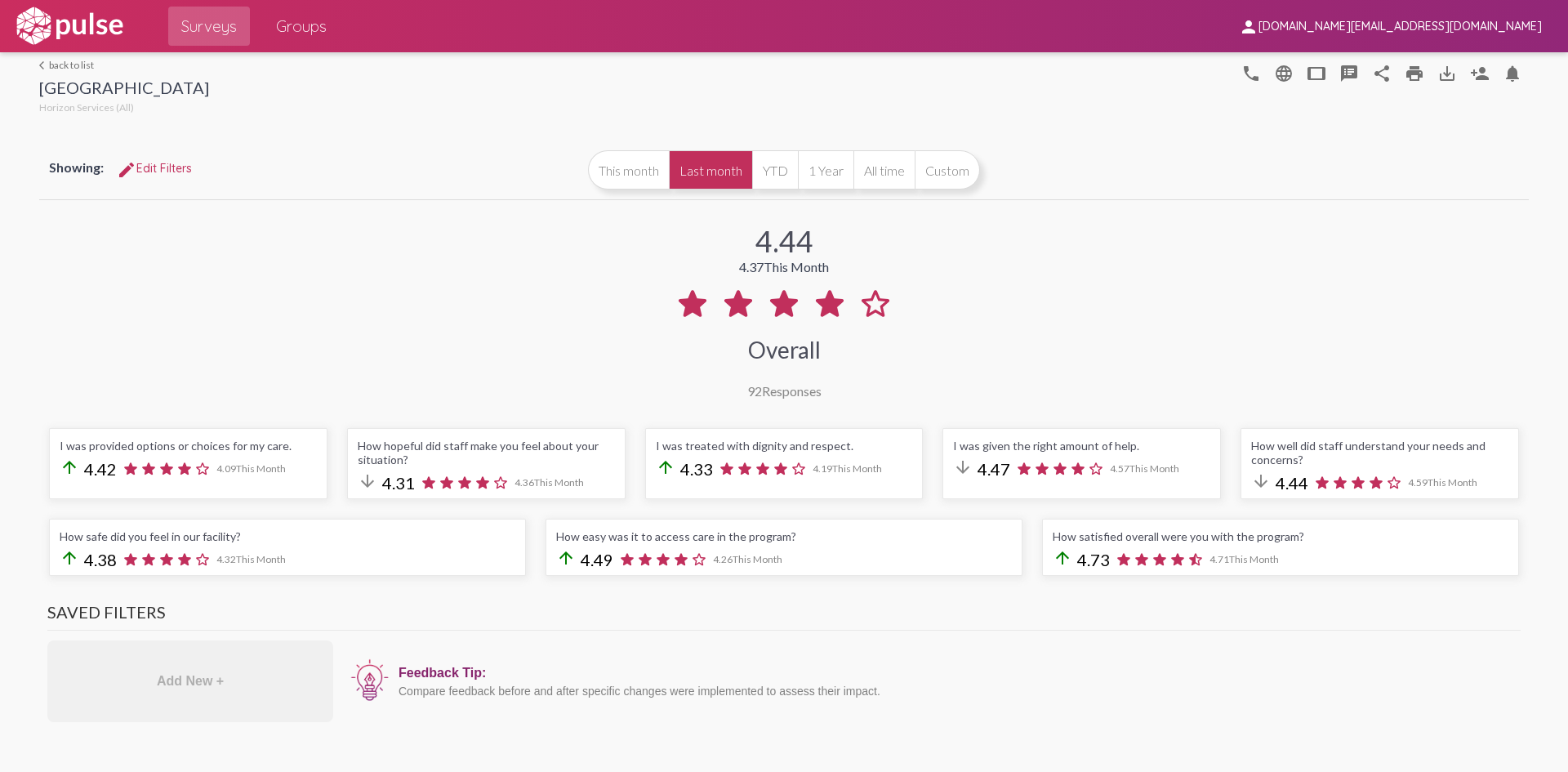
click at [688, 160] on button "Last month" at bounding box center [710, 170] width 84 height 39
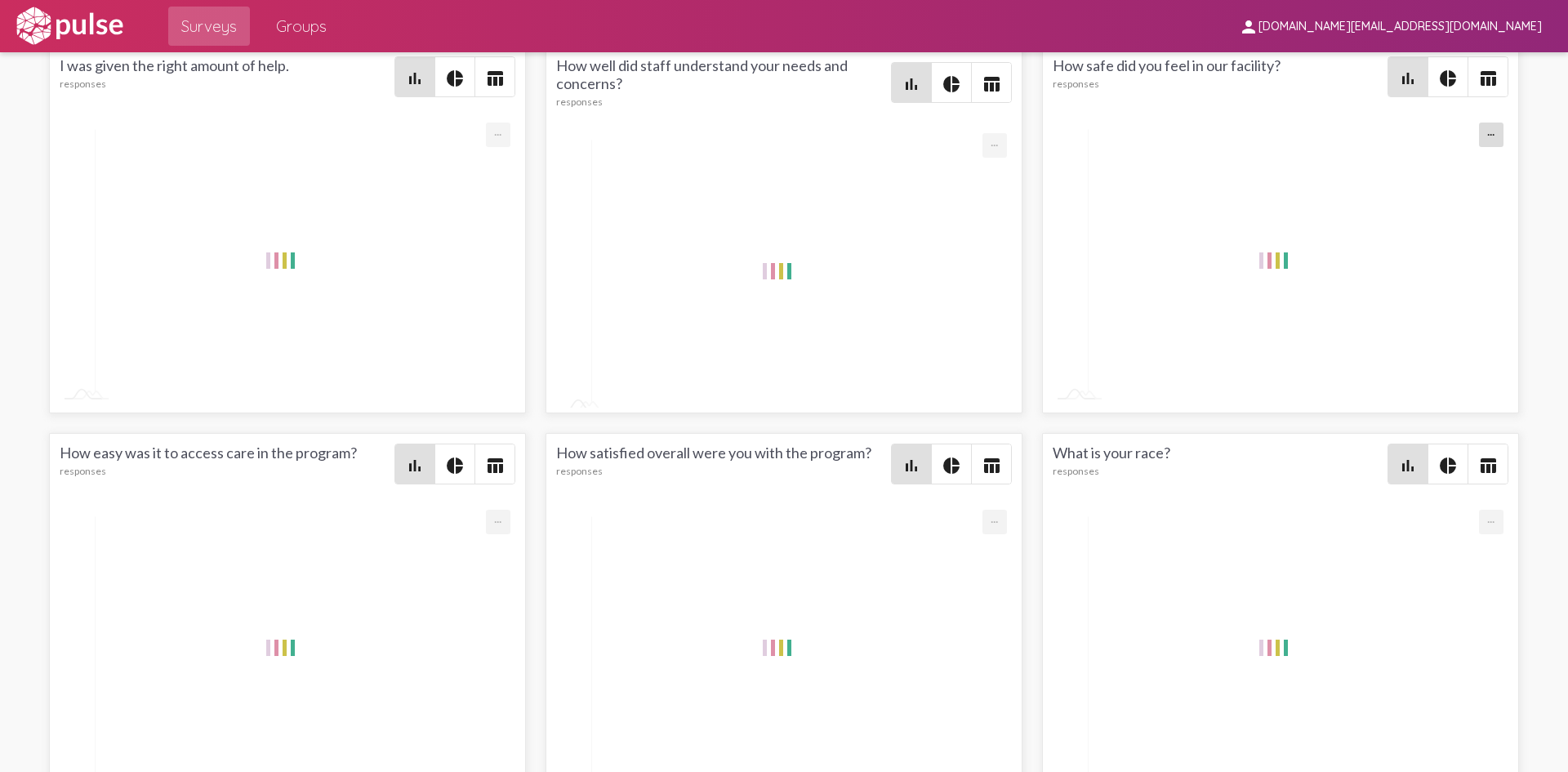
scroll to position [-1, 0]
click at [1438, 82] on mat-icon "pie_chart" at bounding box center [1448, 78] width 20 height 20
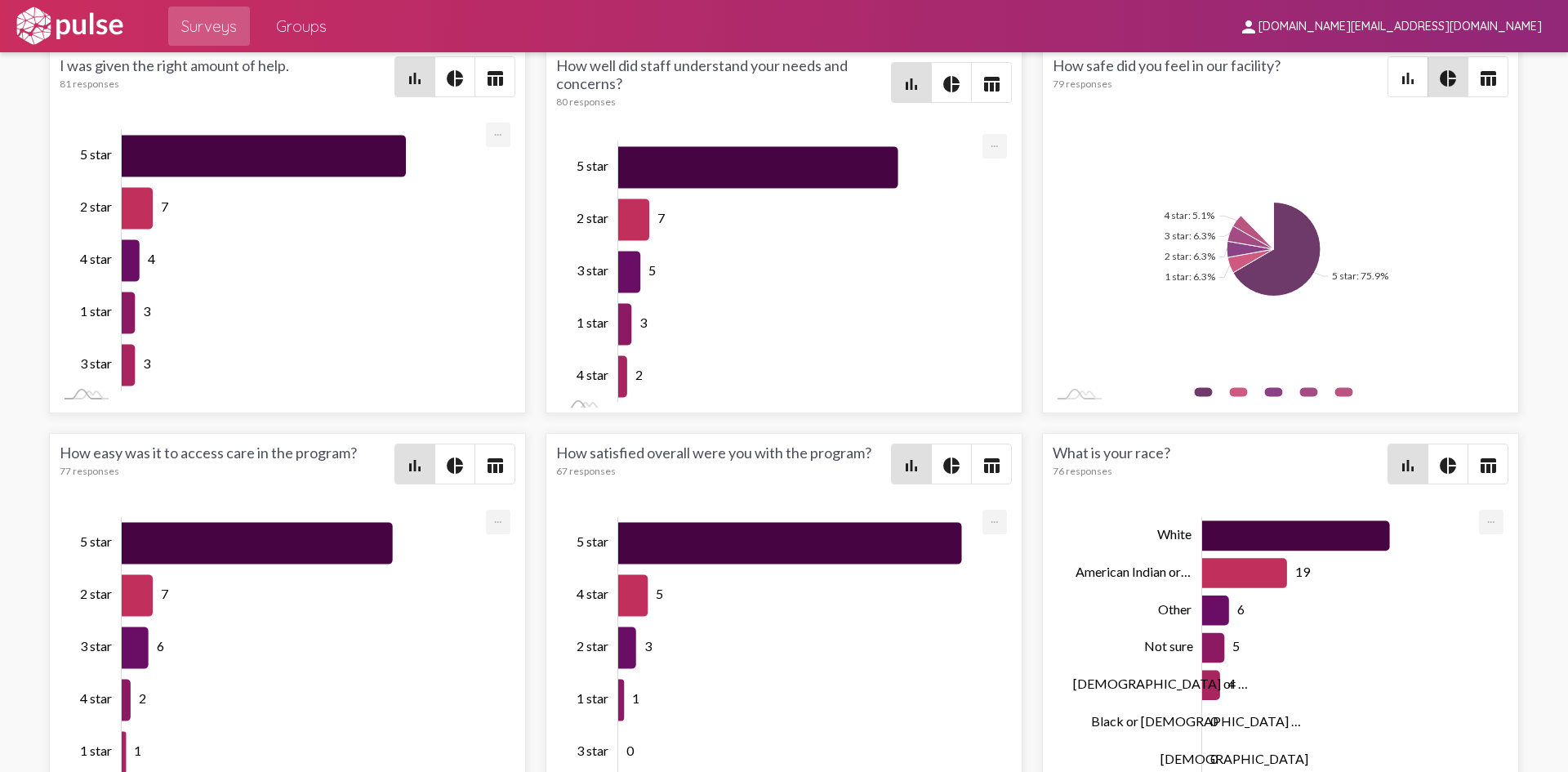
scroll to position [2450, 0]
